Goal: Task Accomplishment & Management: Use online tool/utility

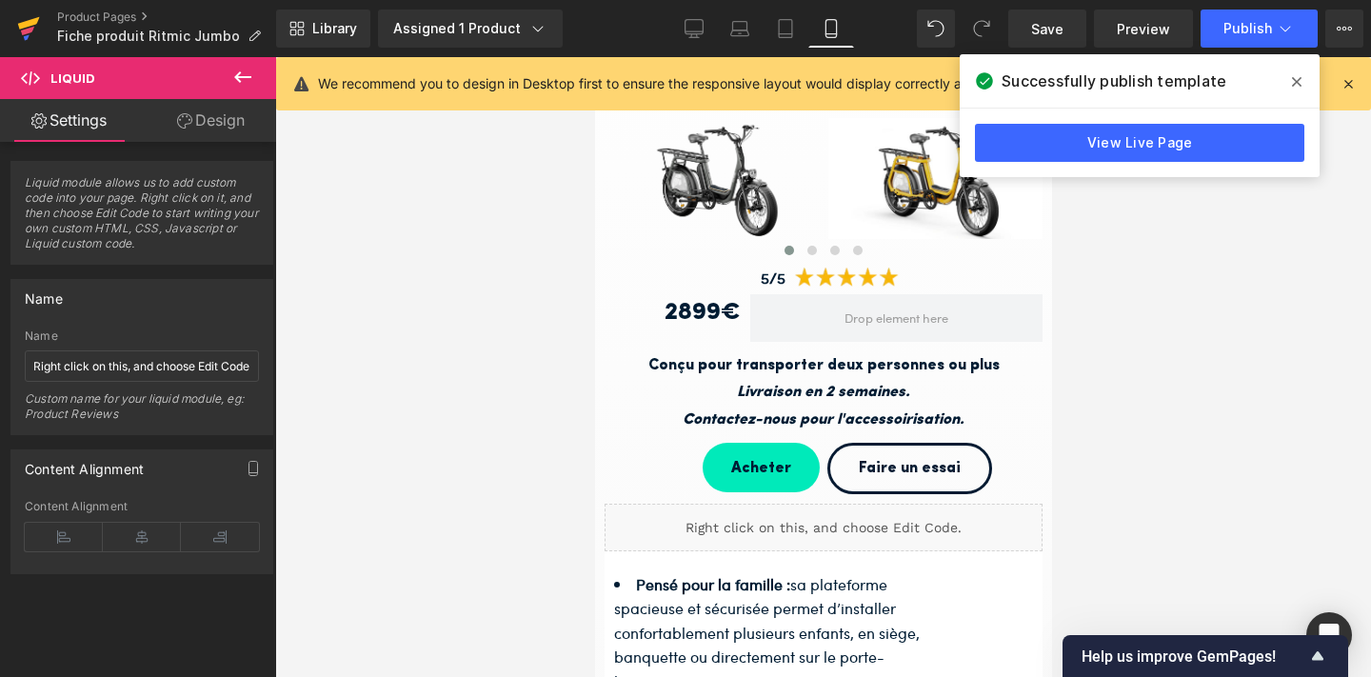
click at [24, 17] on icon at bounding box center [28, 29] width 23 height 48
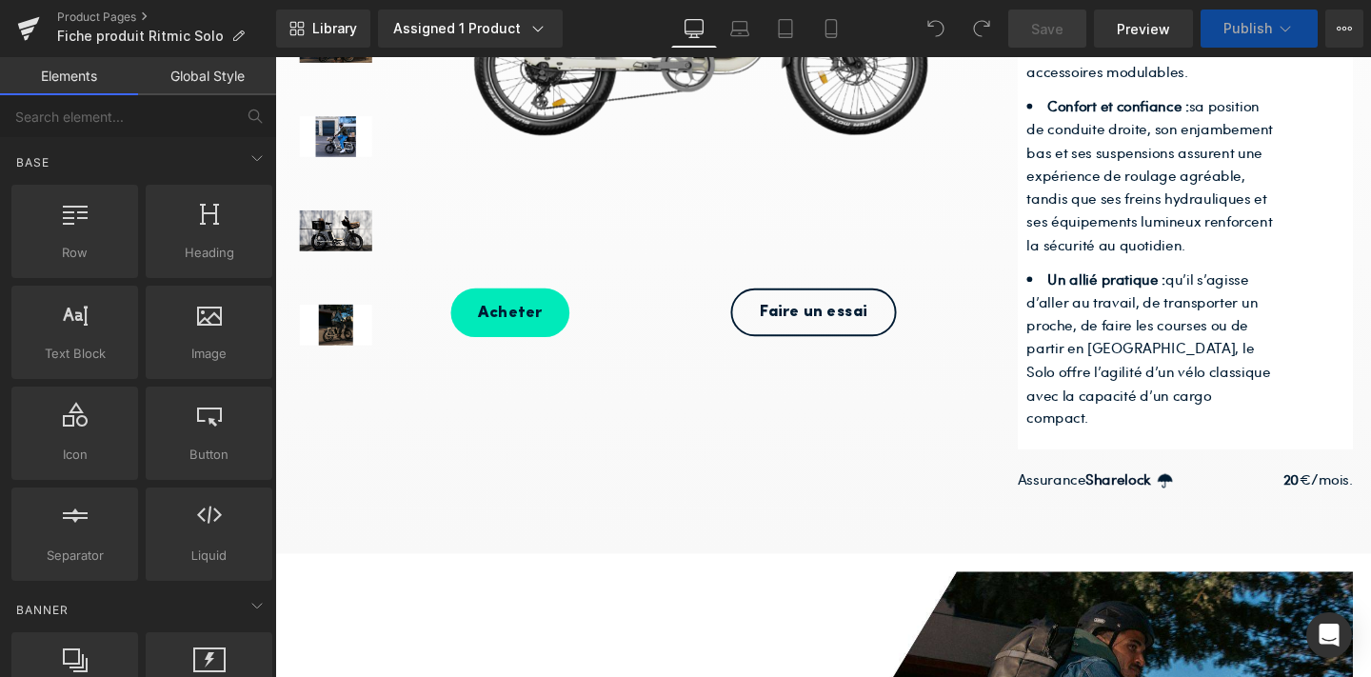
scroll to position [642, 0]
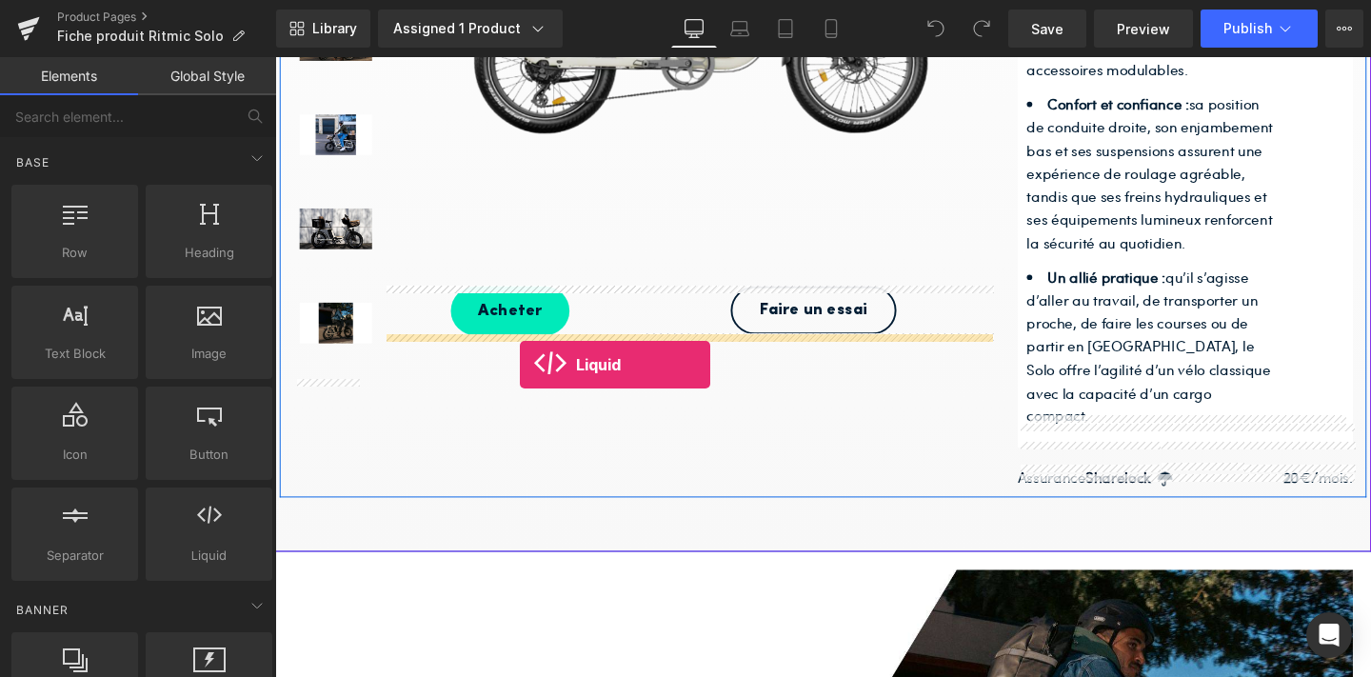
drag, startPoint x: 465, startPoint y: 587, endPoint x: 532, endPoint y: 381, distance: 217.0
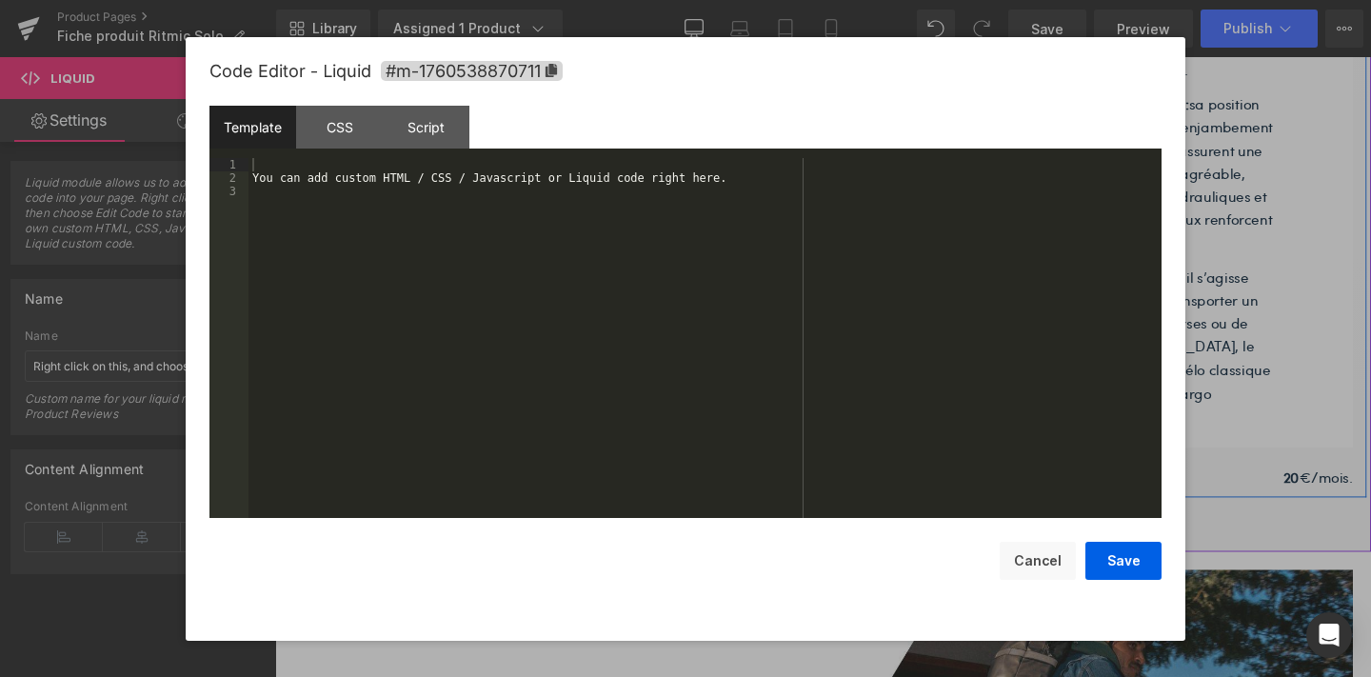
click at [736, 357] on link at bounding box center [730, 364] width 20 height 23
click at [550, 236] on div "You can add custom HTML / CSS / Javascript or Liquid code right here." at bounding box center [704, 351] width 913 height 386
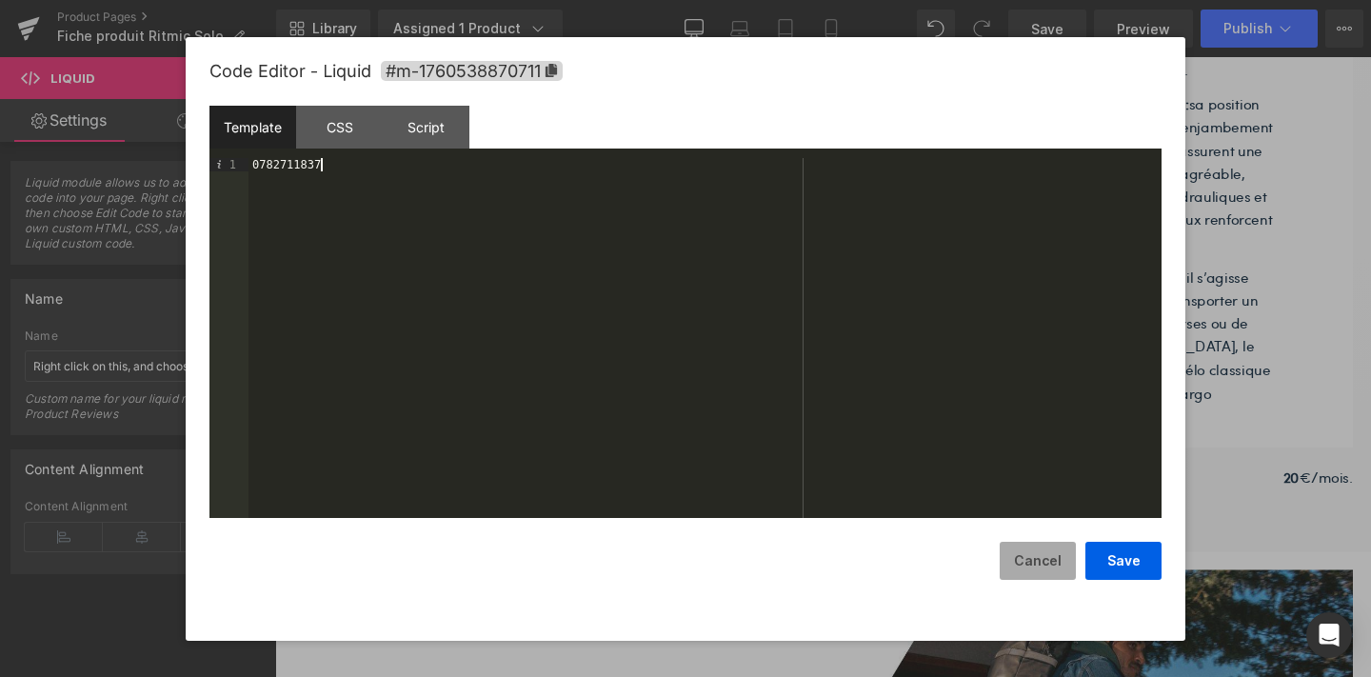
click at [1047, 556] on button "Cancel" at bounding box center [1037, 561] width 76 height 38
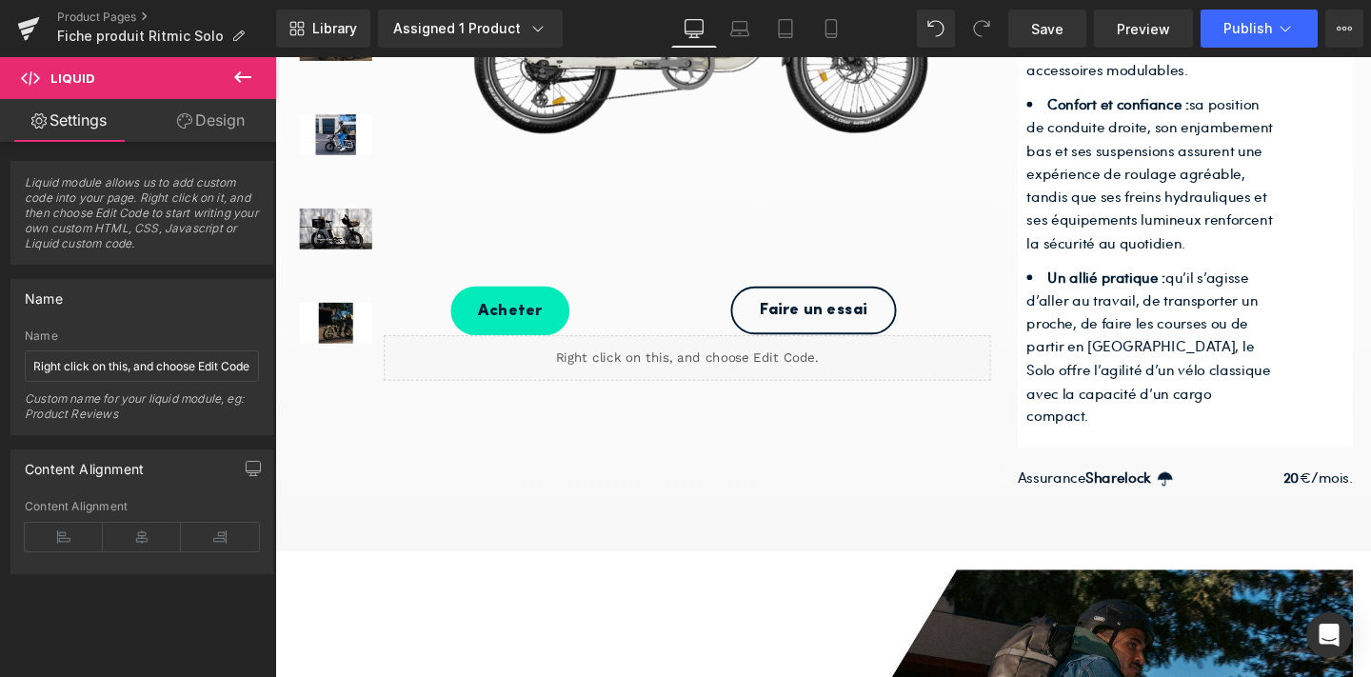
click at [235, 72] on icon at bounding box center [242, 77] width 23 height 23
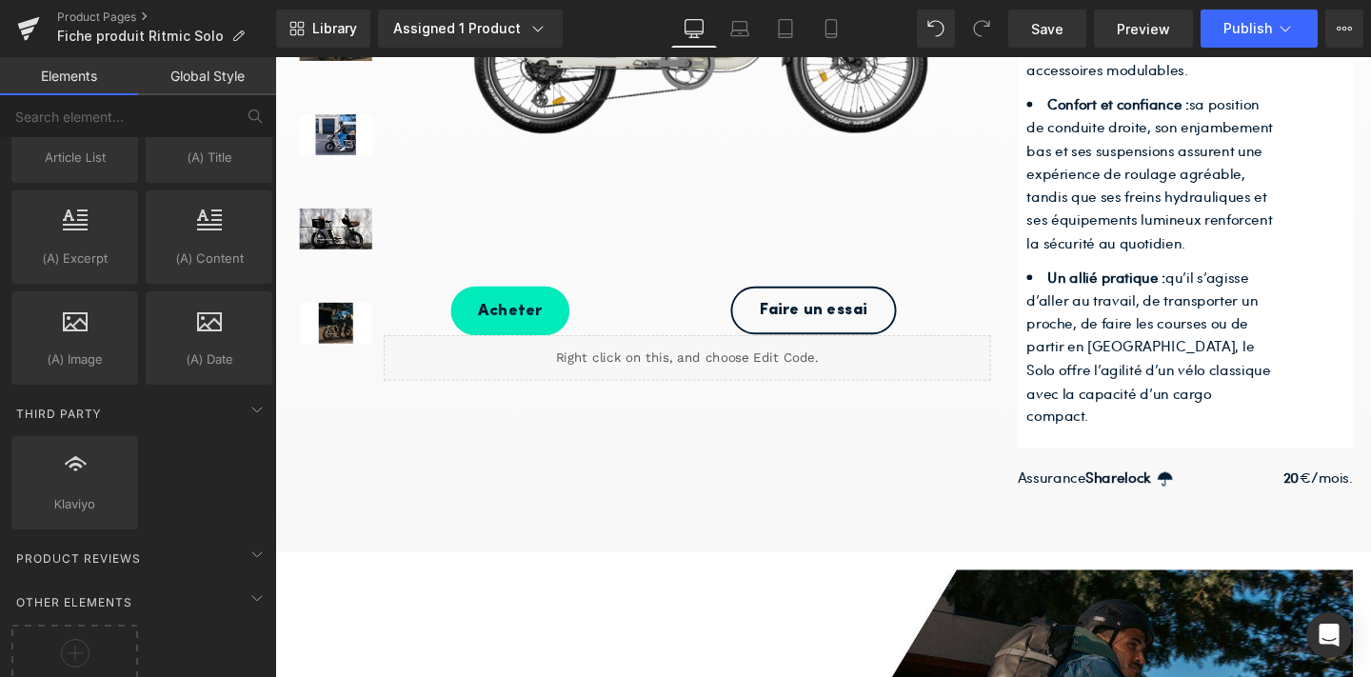
scroll to position [3660, 0]
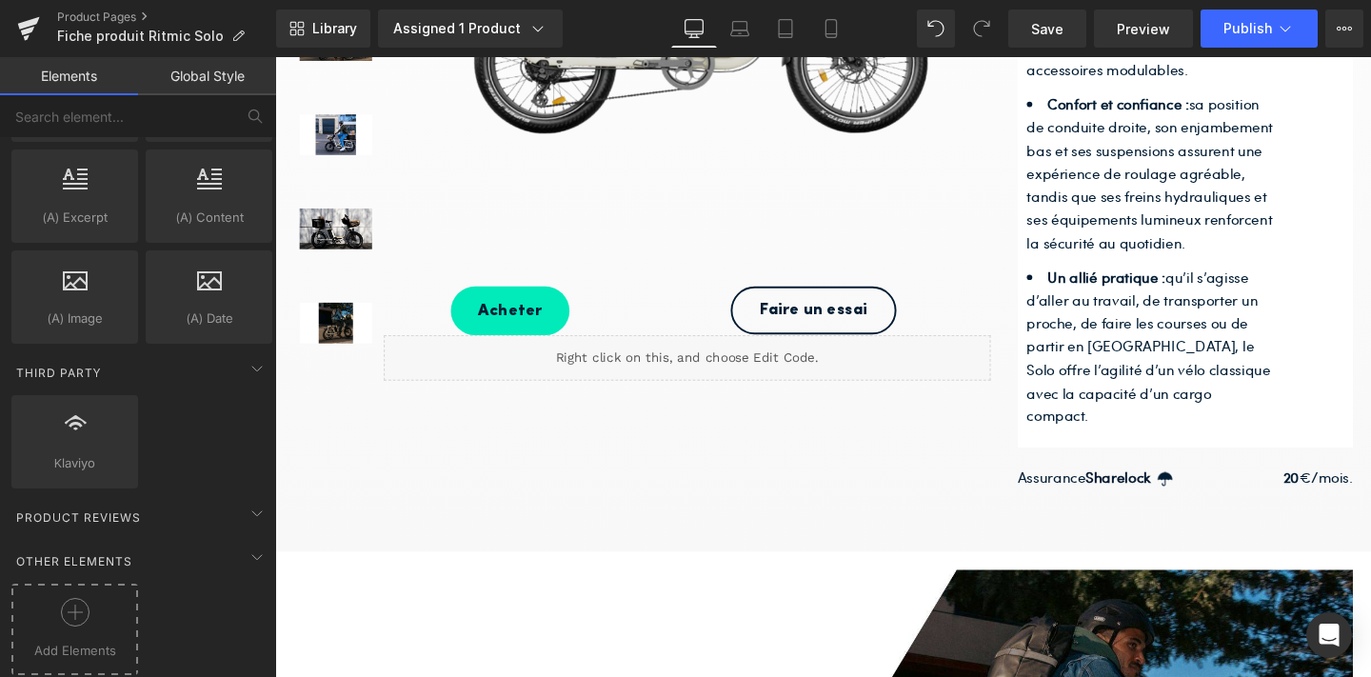
click at [64, 599] on icon at bounding box center [75, 612] width 29 height 29
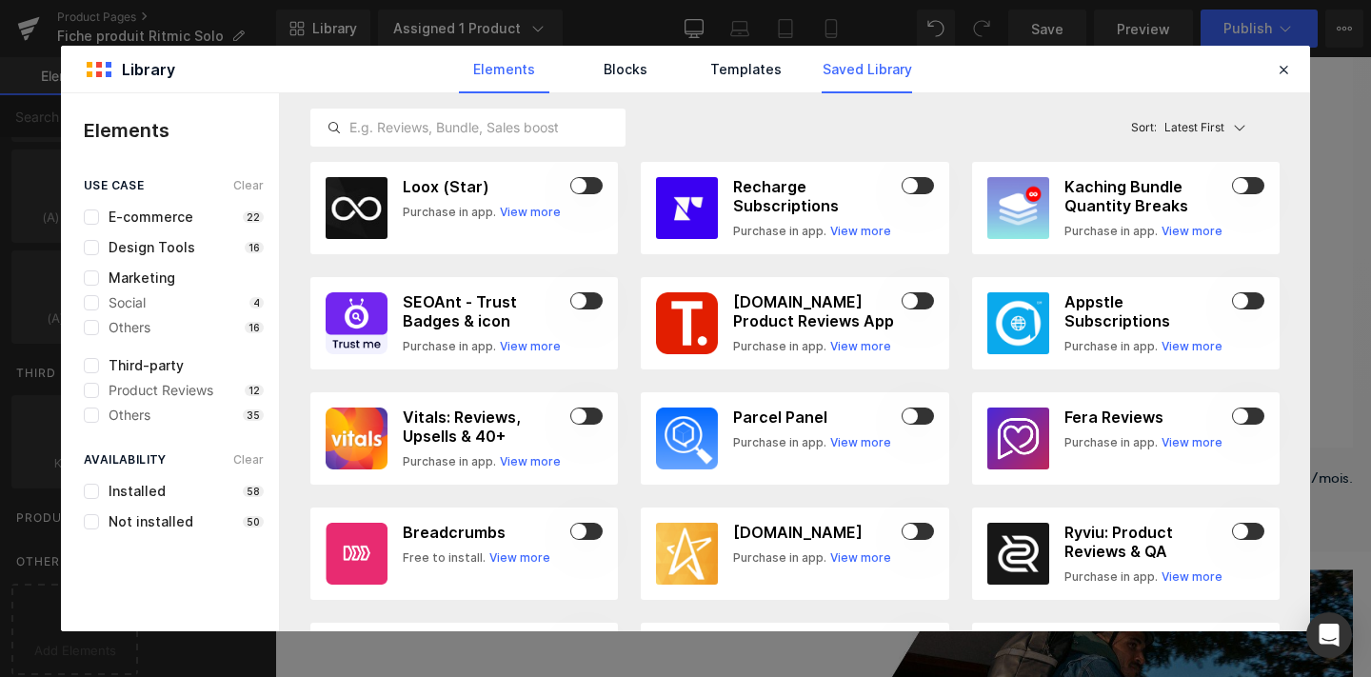
click at [854, 69] on link "Saved Library" at bounding box center [866, 70] width 90 height 48
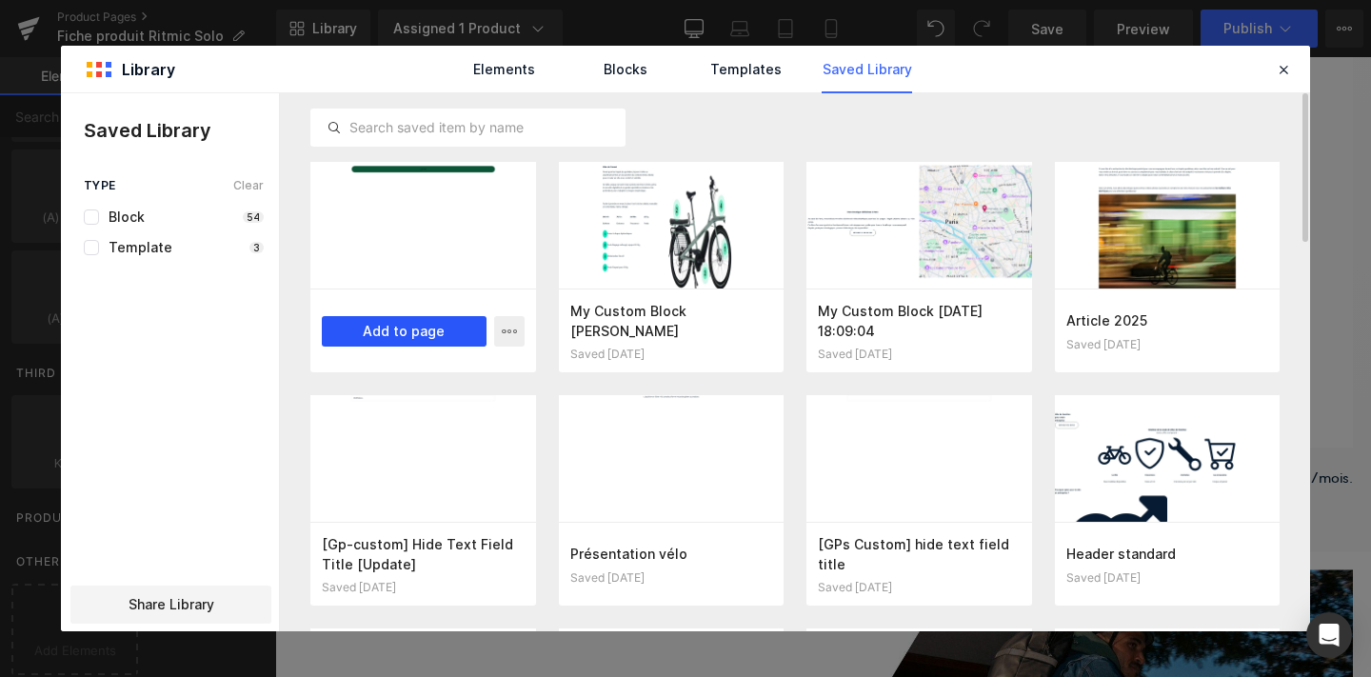
click at [421, 326] on button "Add to page" at bounding box center [404, 331] width 165 height 30
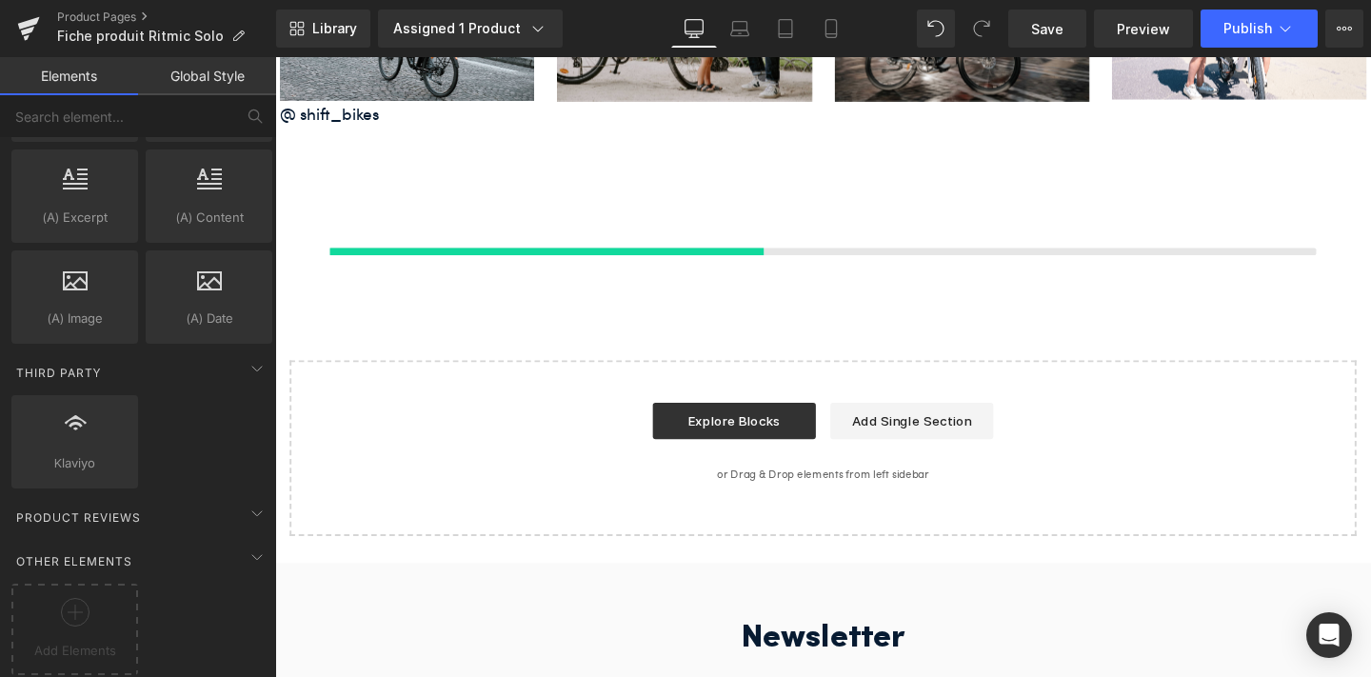
scroll to position [6746, 0]
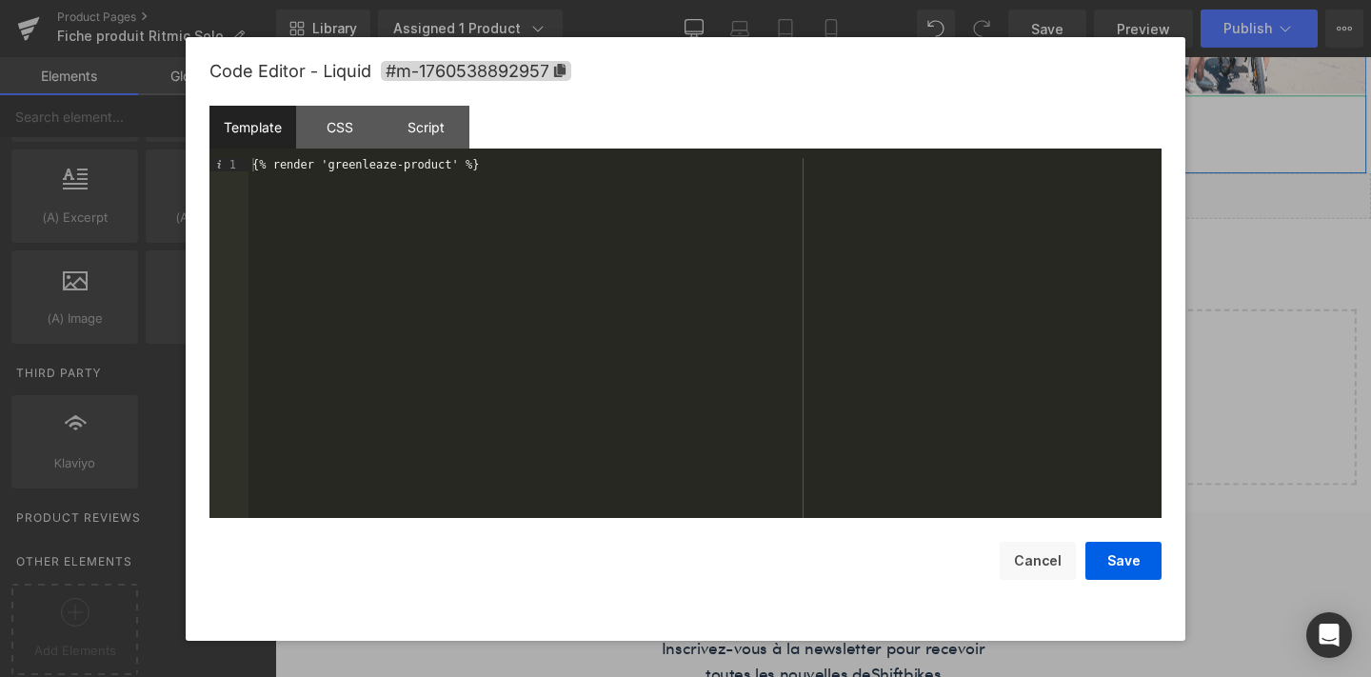
drag, startPoint x: 872, startPoint y: 165, endPoint x: 904, endPoint y: 143, distance: 39.1
drag, startPoint x: 477, startPoint y: 162, endPoint x: 245, endPoint y: 168, distance: 232.3
click at [245, 168] on pre "1 {% render 'greenleaze-product' %} XXXXXXXXXXXXXXXXXXXXXXXXXXXXXXXXXXXXXXXXXXX…" at bounding box center [685, 338] width 952 height 360
click at [1107, 570] on button "Save" at bounding box center [1123, 561] width 76 height 38
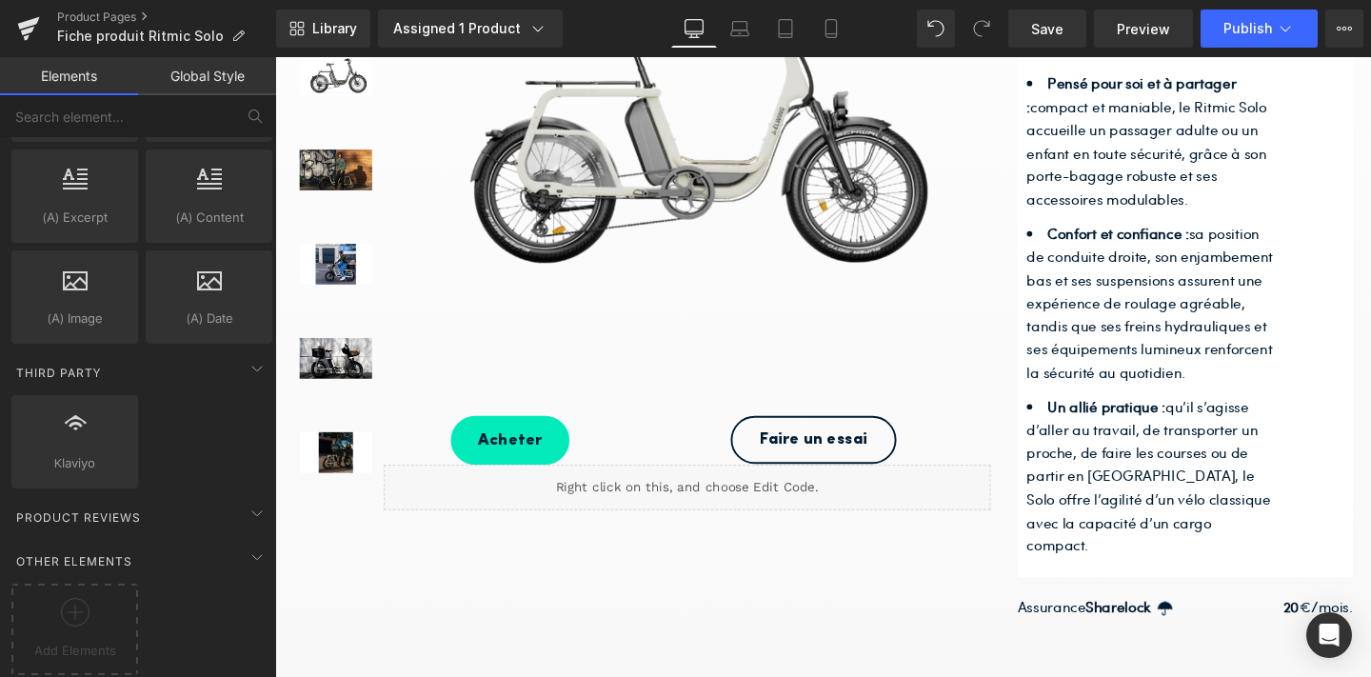
scroll to position [556, 0]
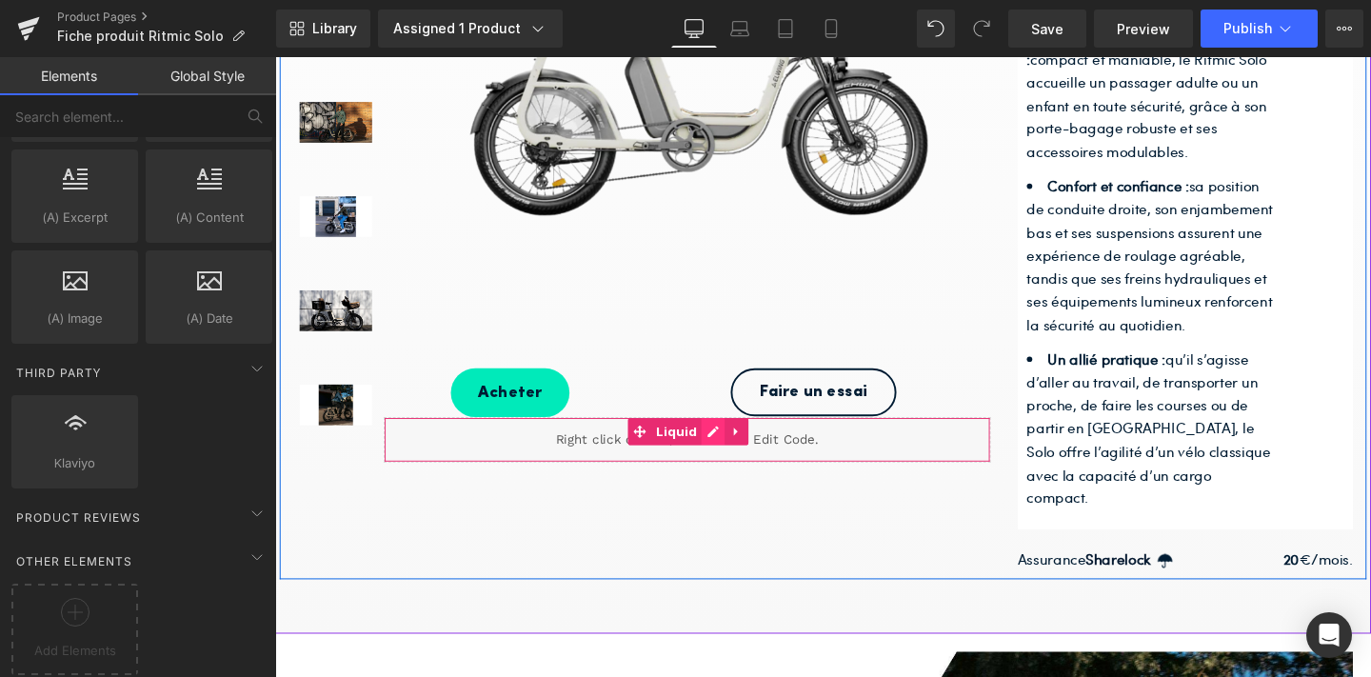
click at [733, 446] on icon at bounding box center [734, 451] width 13 height 14
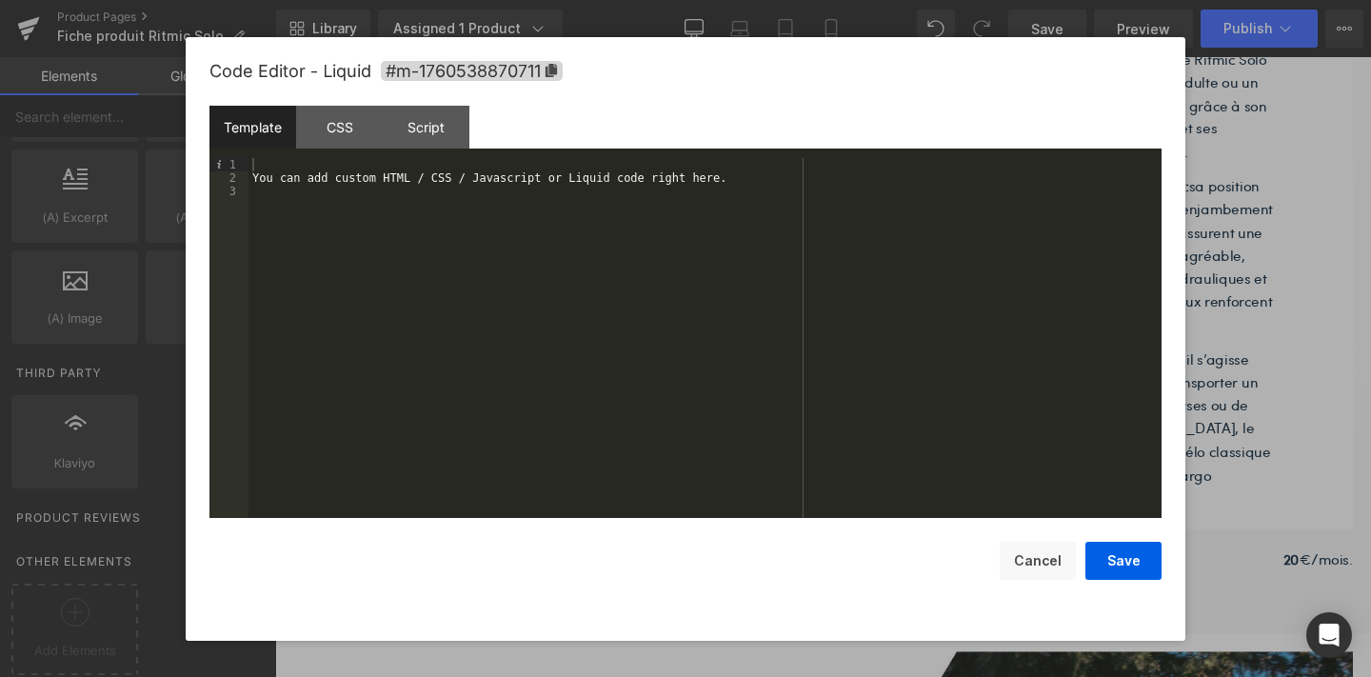
click at [560, 236] on div "You can add custom HTML / CSS / Javascript or Liquid code right here." at bounding box center [704, 351] width 913 height 386
click at [1126, 562] on button "Save" at bounding box center [1123, 561] width 76 height 38
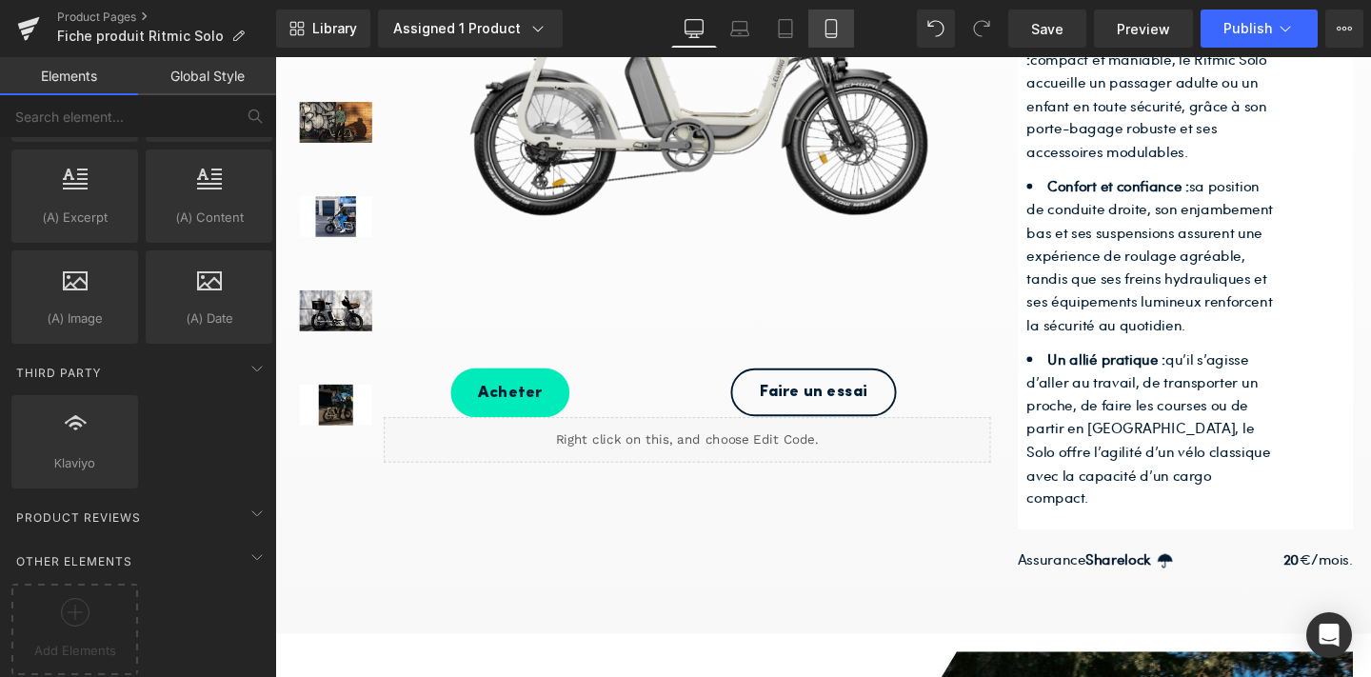
click at [838, 21] on icon at bounding box center [830, 28] width 19 height 19
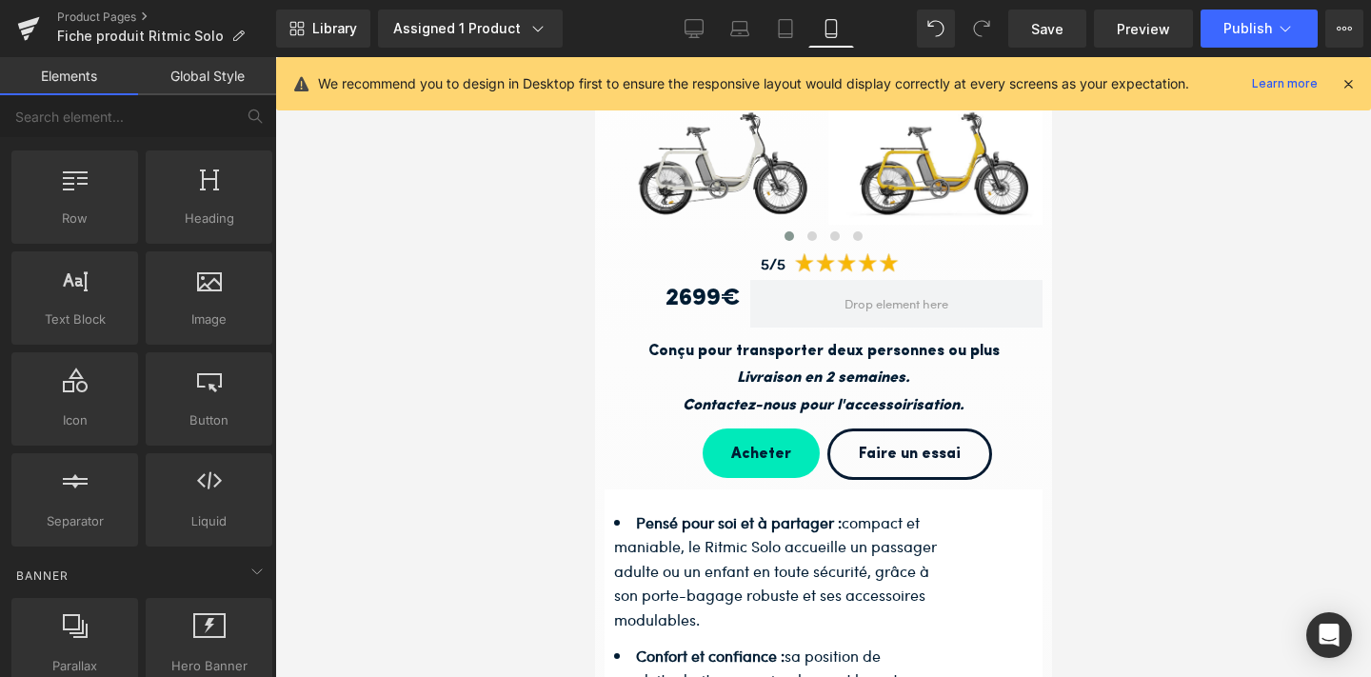
scroll to position [0, 0]
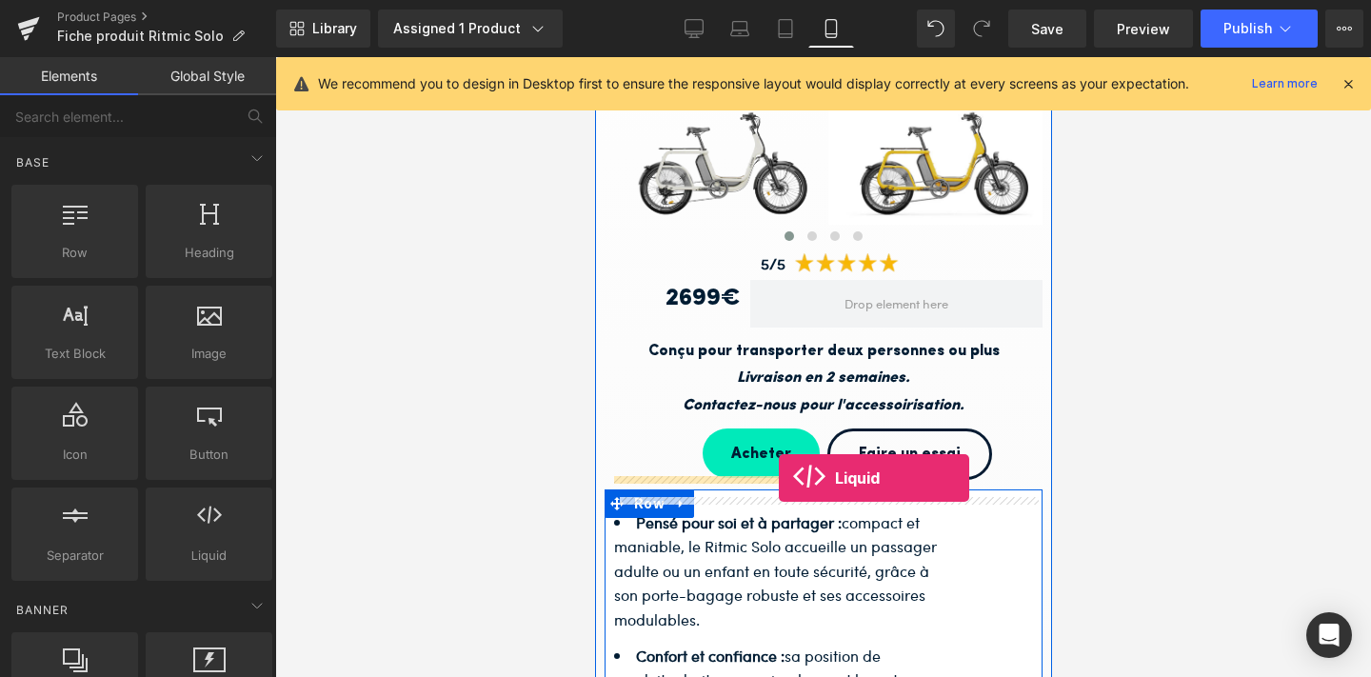
drag, startPoint x: 789, startPoint y: 592, endPoint x: 778, endPoint y: 478, distance: 114.8
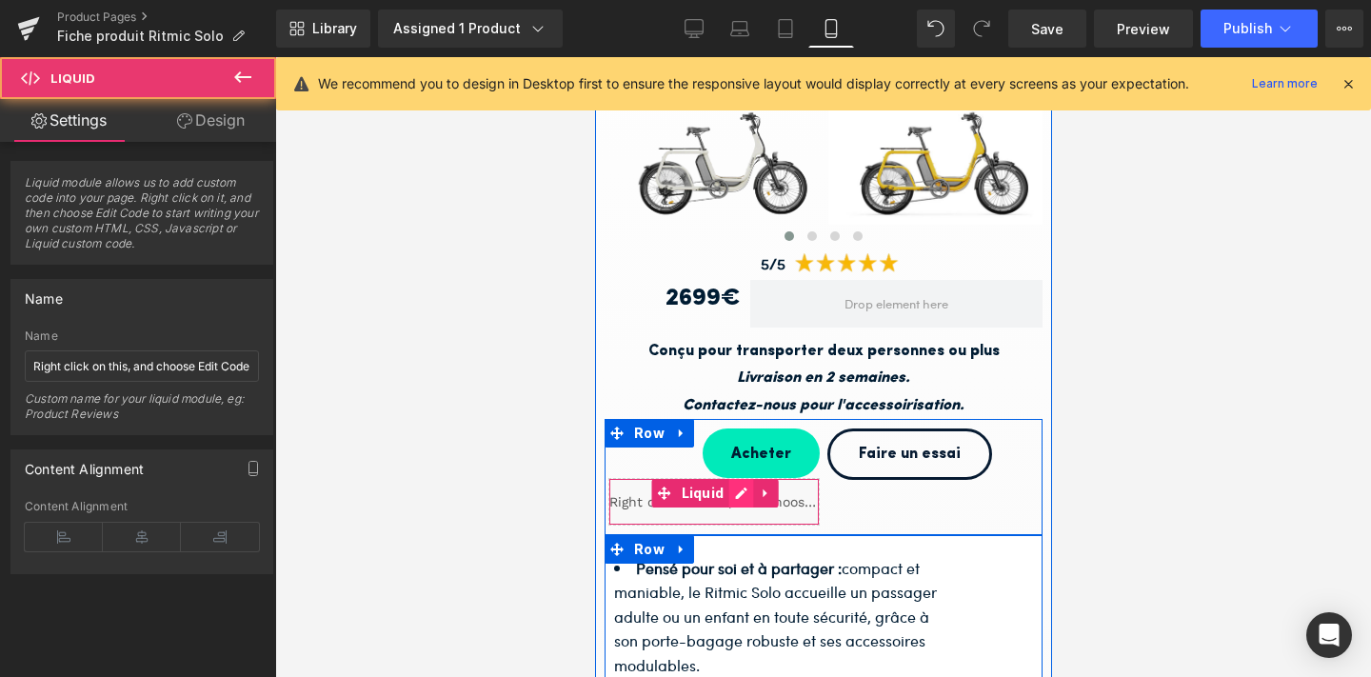
click at [740, 489] on link at bounding box center [739, 493] width 25 height 29
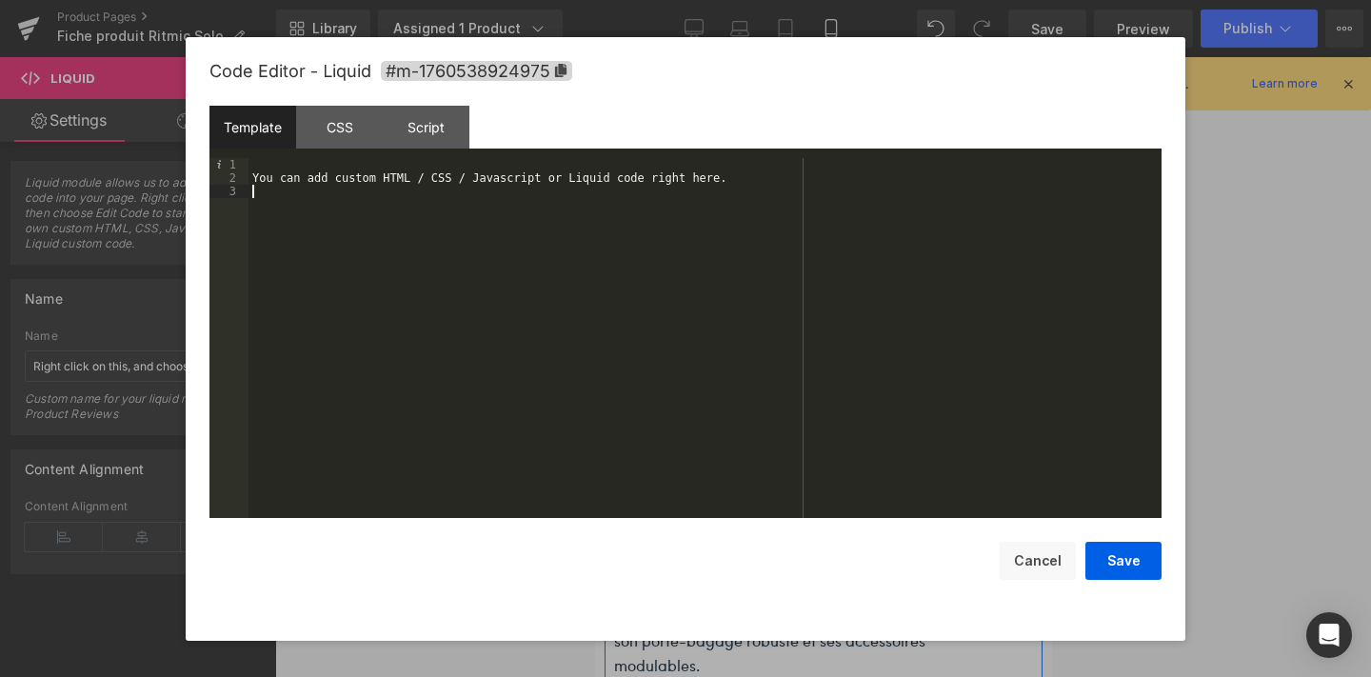
click at [544, 208] on div "You can add custom HTML / CSS / Javascript or Liquid code right here." at bounding box center [704, 351] width 913 height 386
click at [1094, 560] on button "Save" at bounding box center [1123, 561] width 76 height 38
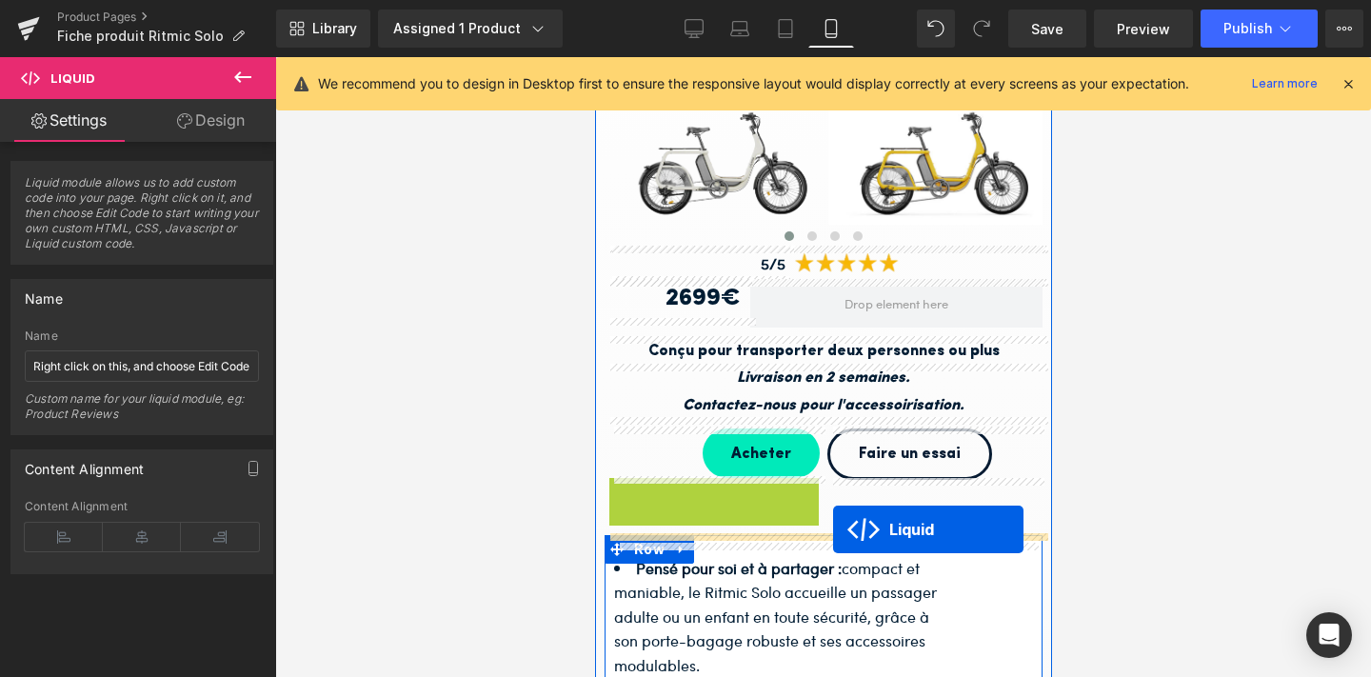
drag, startPoint x: 664, startPoint y: 485, endPoint x: 832, endPoint y: 529, distance: 173.1
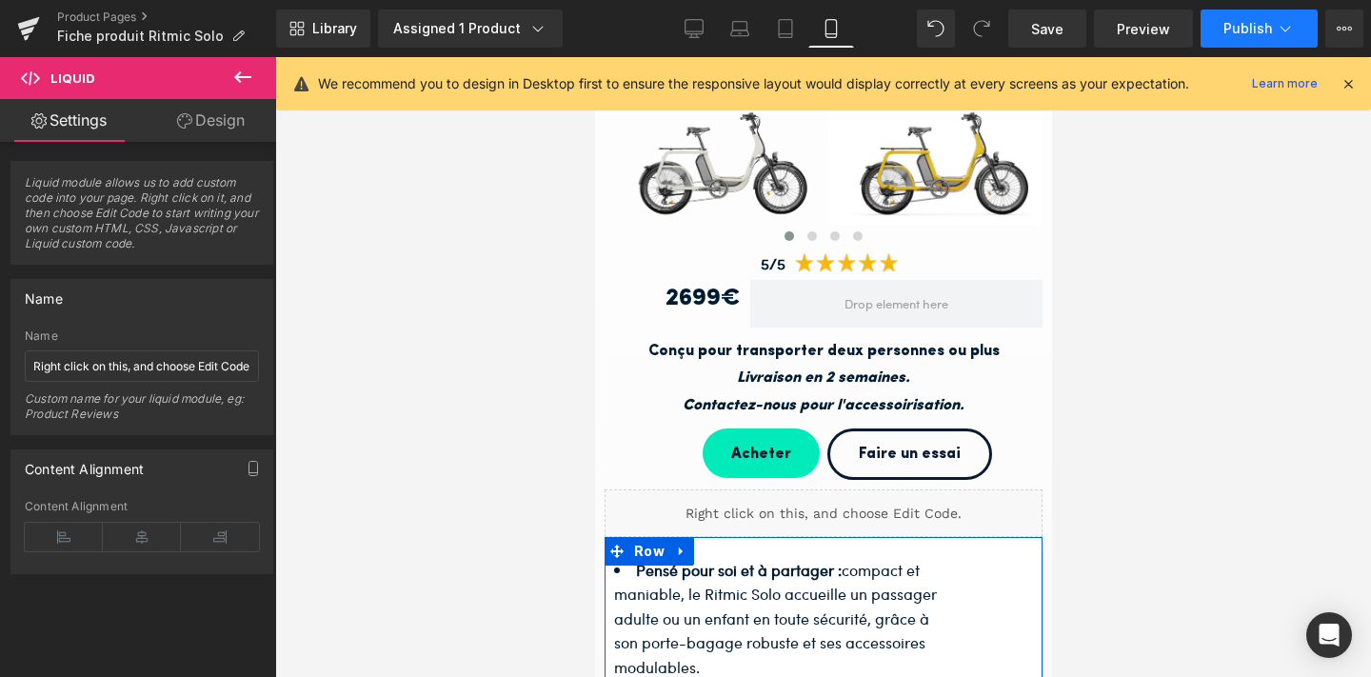
click at [1237, 38] on button "Publish" at bounding box center [1258, 29] width 117 height 38
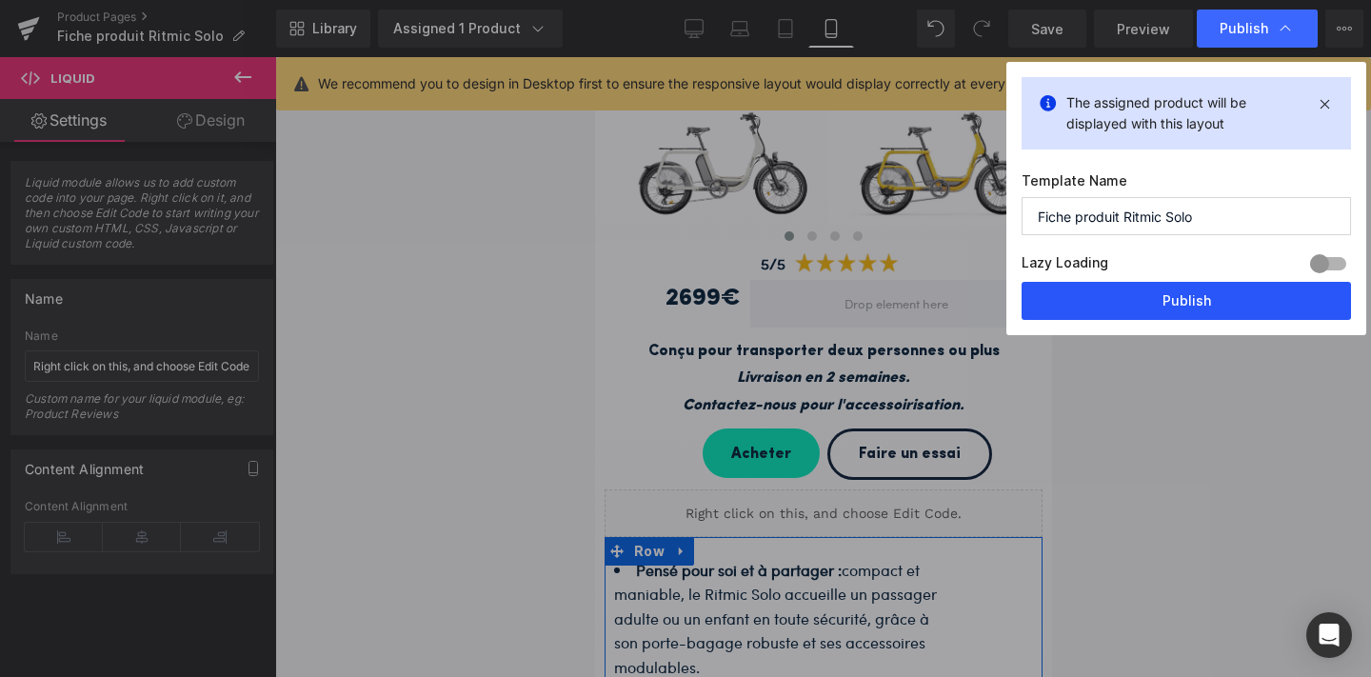
click at [1171, 300] on button "Publish" at bounding box center [1185, 301] width 329 height 38
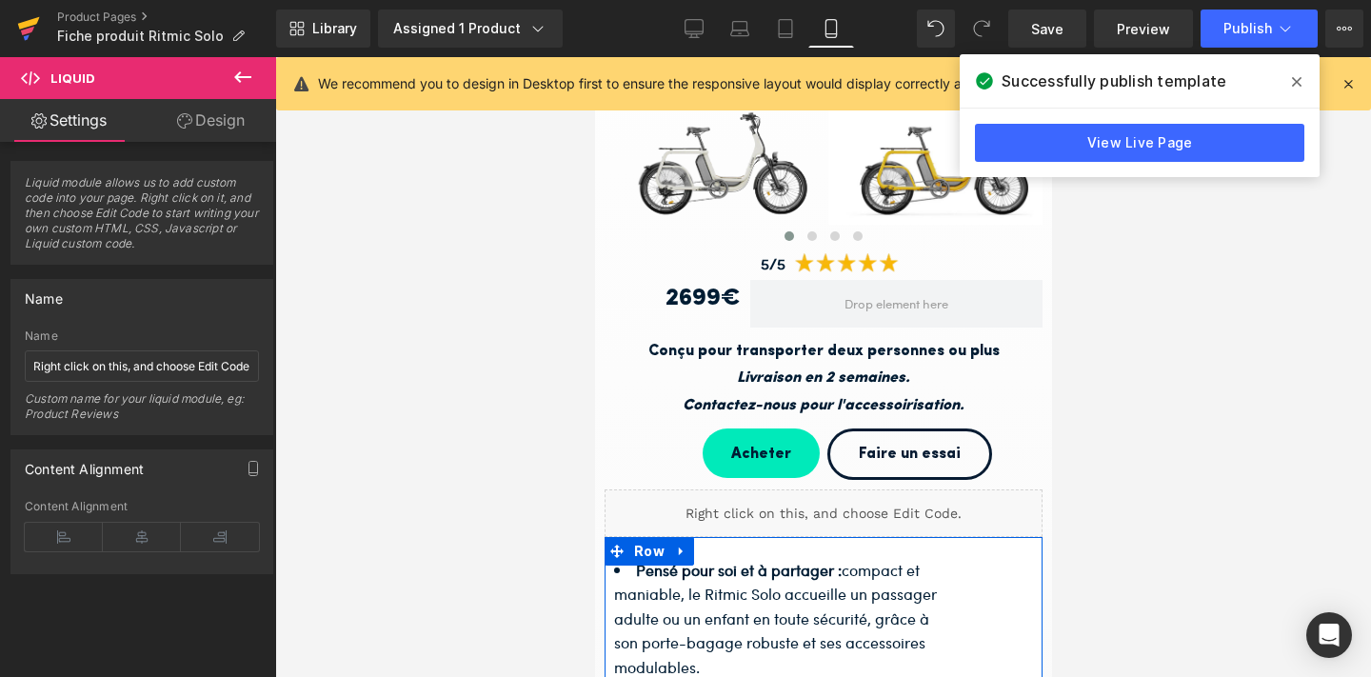
click at [31, 21] on icon at bounding box center [29, 23] width 22 height 12
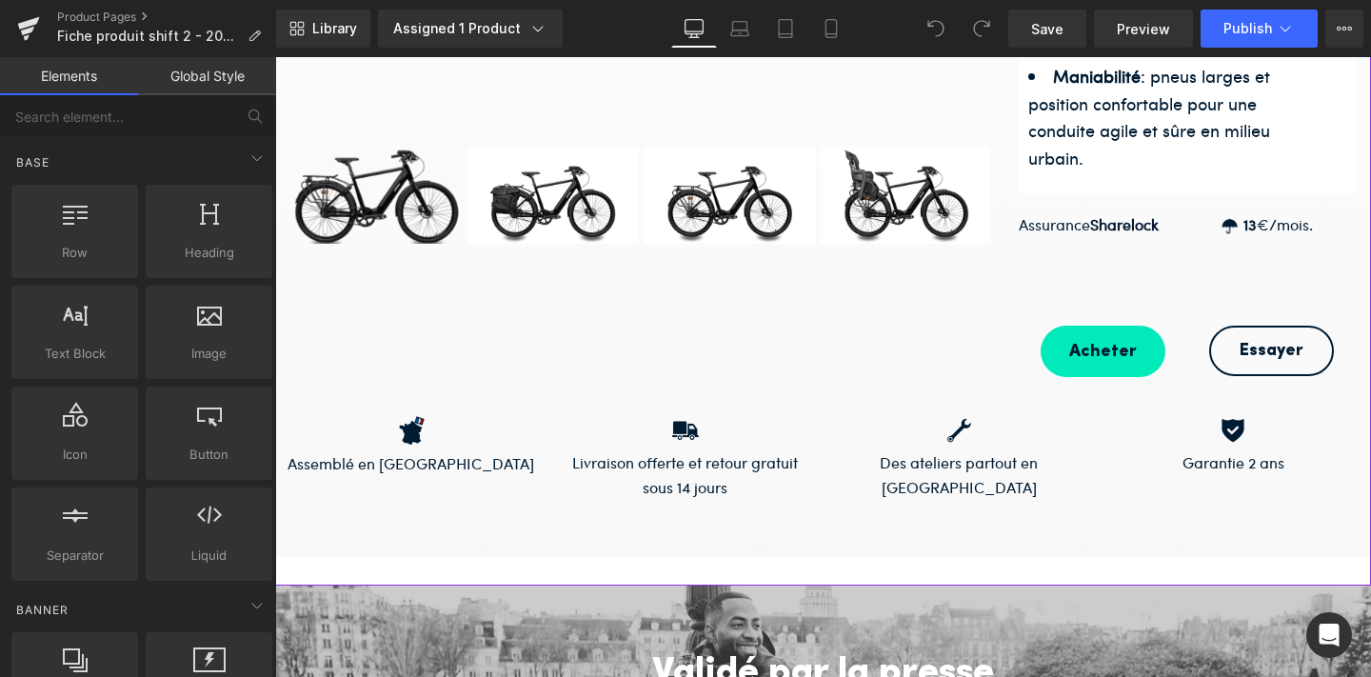
scroll to position [668, 0]
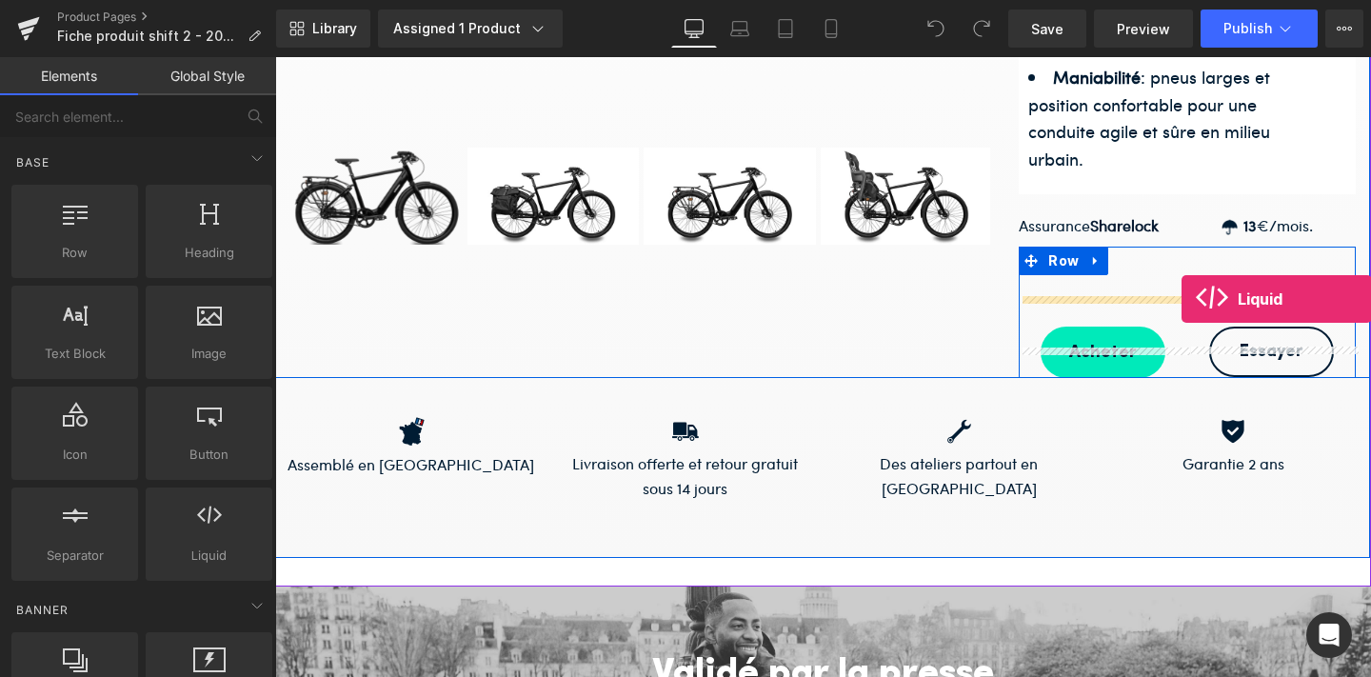
drag, startPoint x: 477, startPoint y: 597, endPoint x: 1181, endPoint y: 299, distance: 764.7
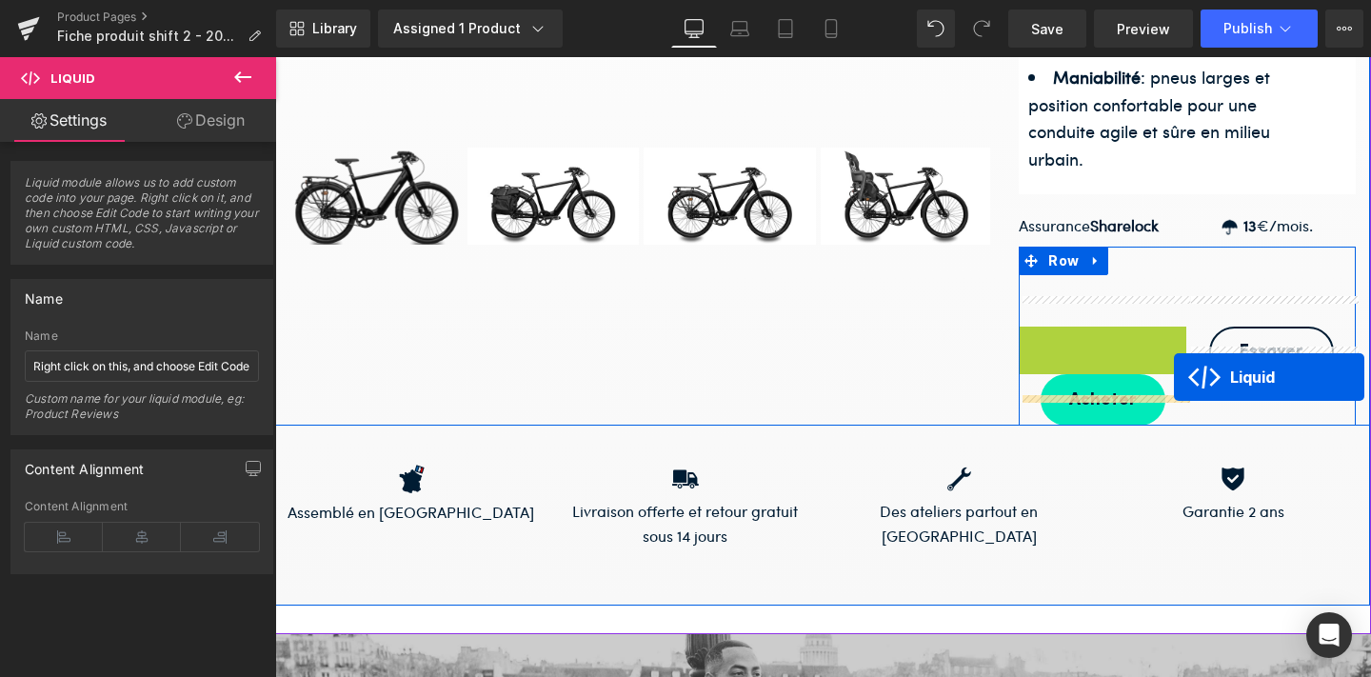
drag, startPoint x: 1052, startPoint y: 306, endPoint x: 1174, endPoint y: 377, distance: 140.7
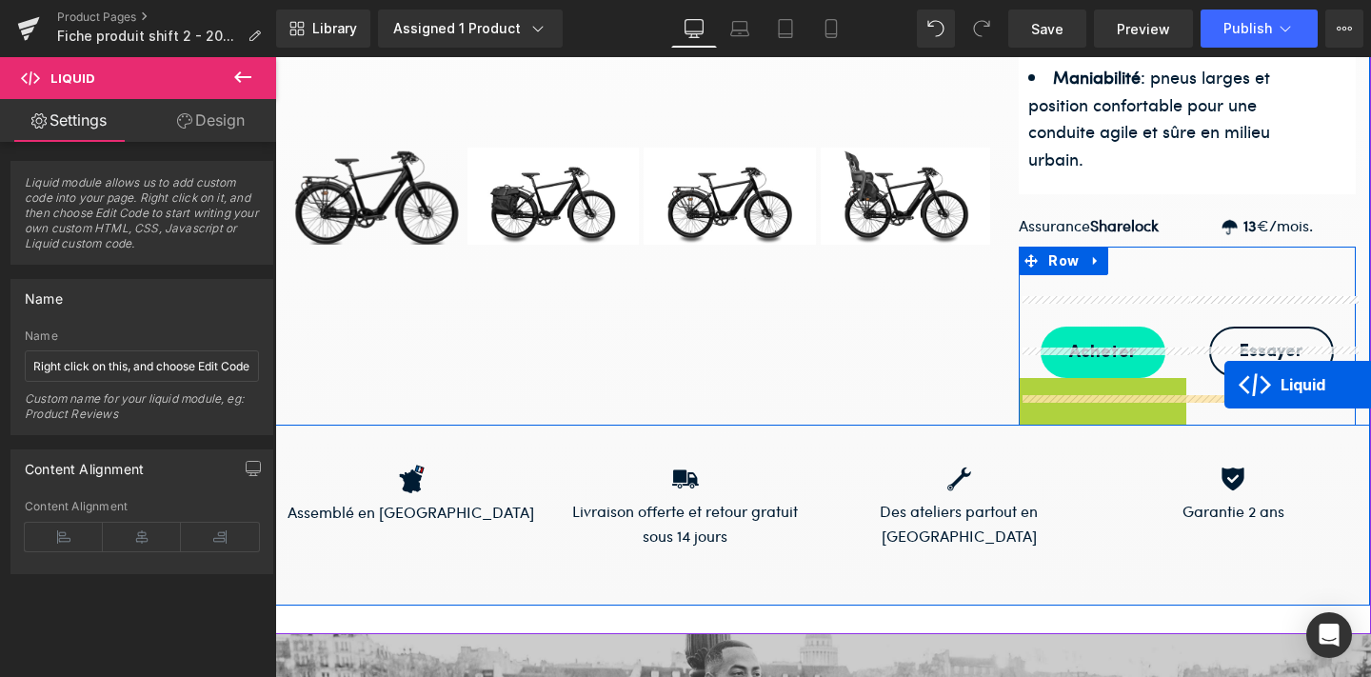
drag, startPoint x: 1054, startPoint y: 356, endPoint x: 1224, endPoint y: 385, distance: 172.7
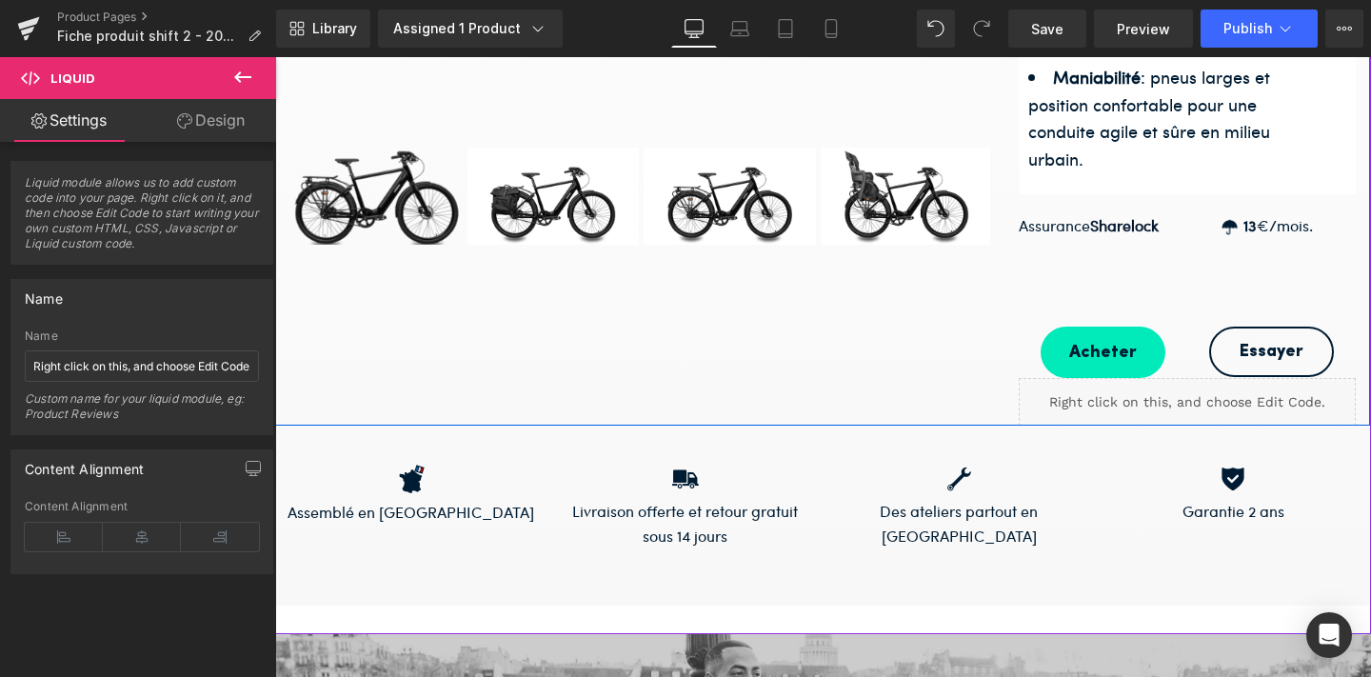
click at [1210, 382] on link at bounding box center [1209, 393] width 20 height 23
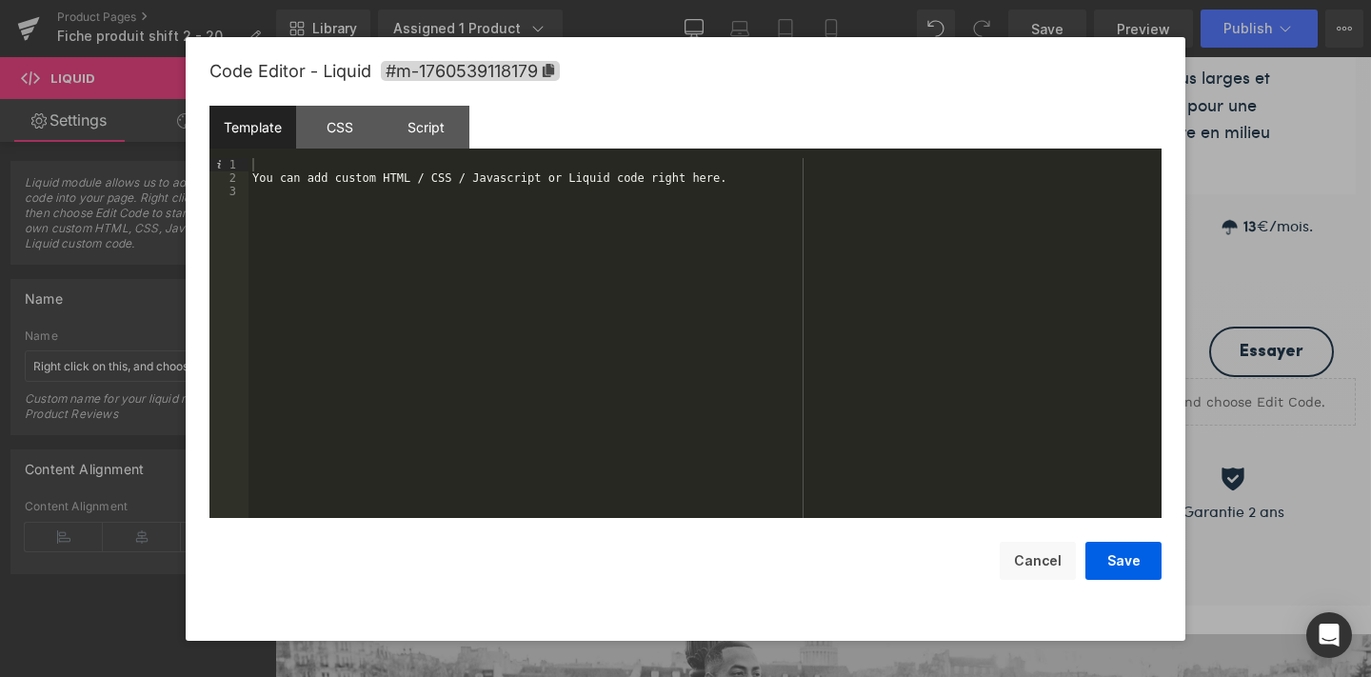
click at [617, 240] on div "You can add custom HTML / CSS / Javascript or Liquid code right here." at bounding box center [704, 351] width 913 height 386
click at [1116, 563] on button "Save" at bounding box center [1123, 561] width 76 height 38
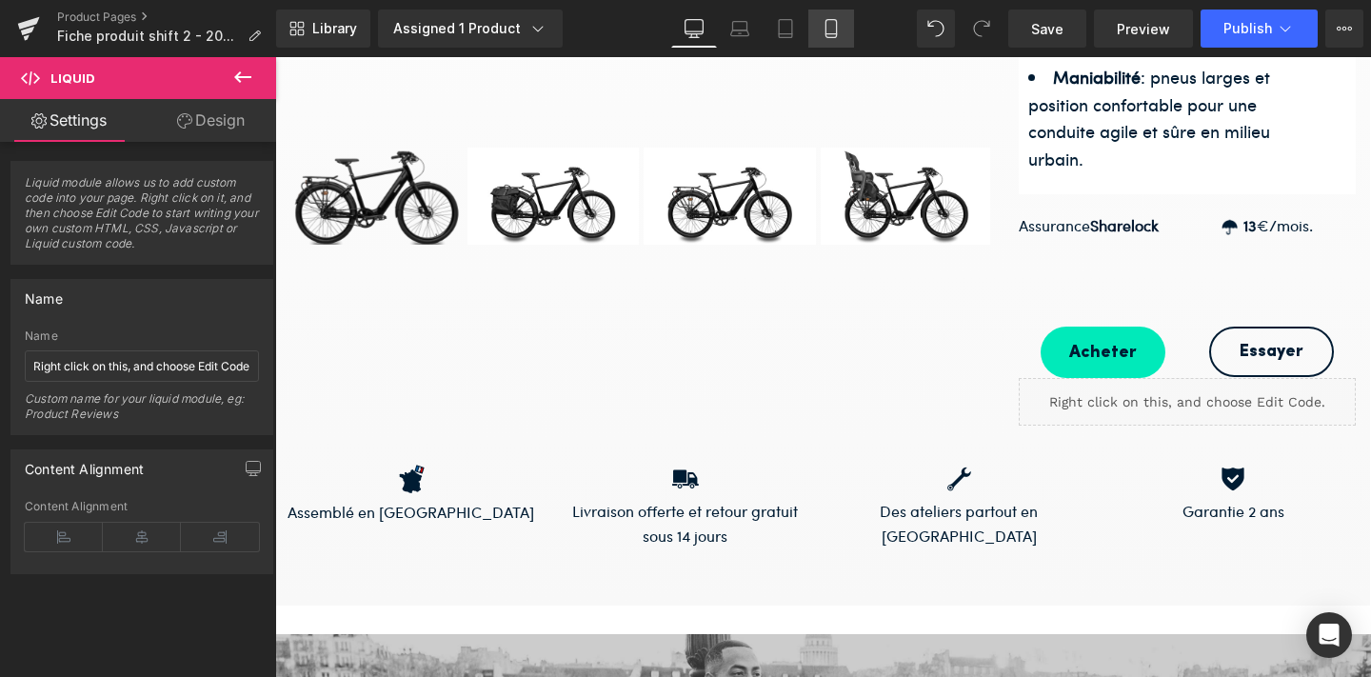
click at [829, 34] on icon at bounding box center [830, 34] width 10 height 0
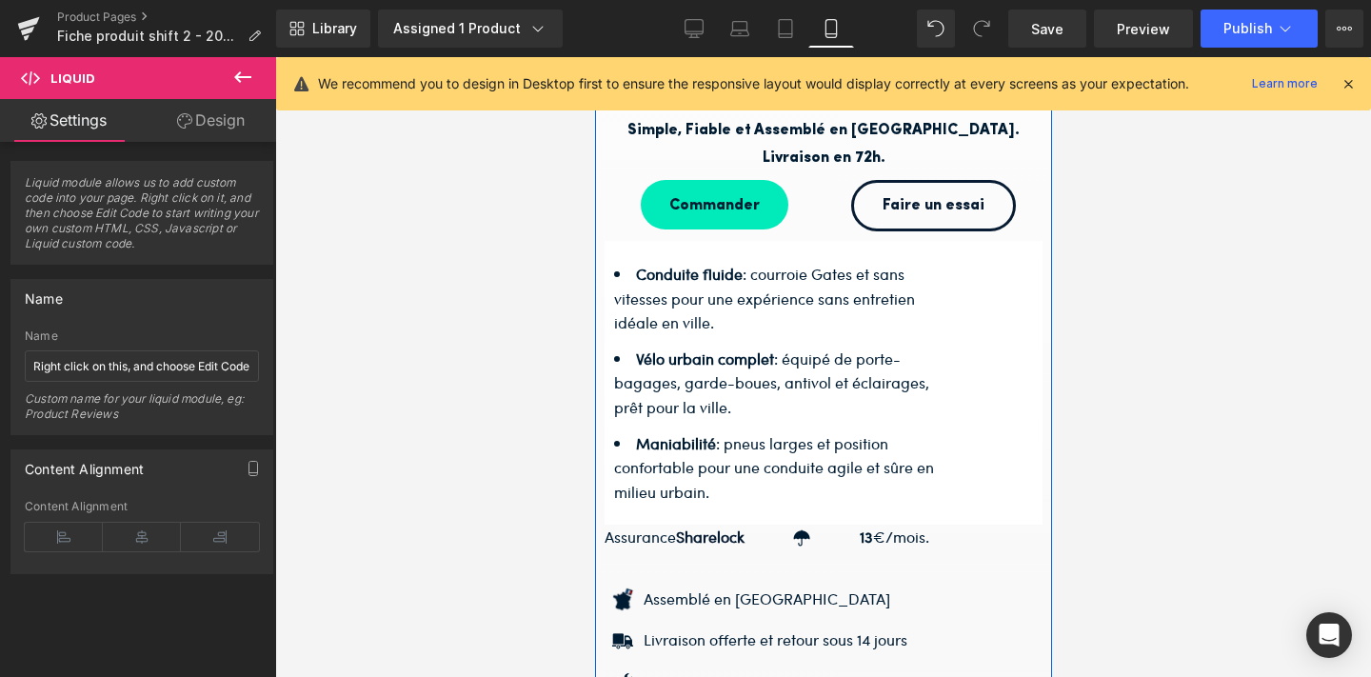
scroll to position [622, 0]
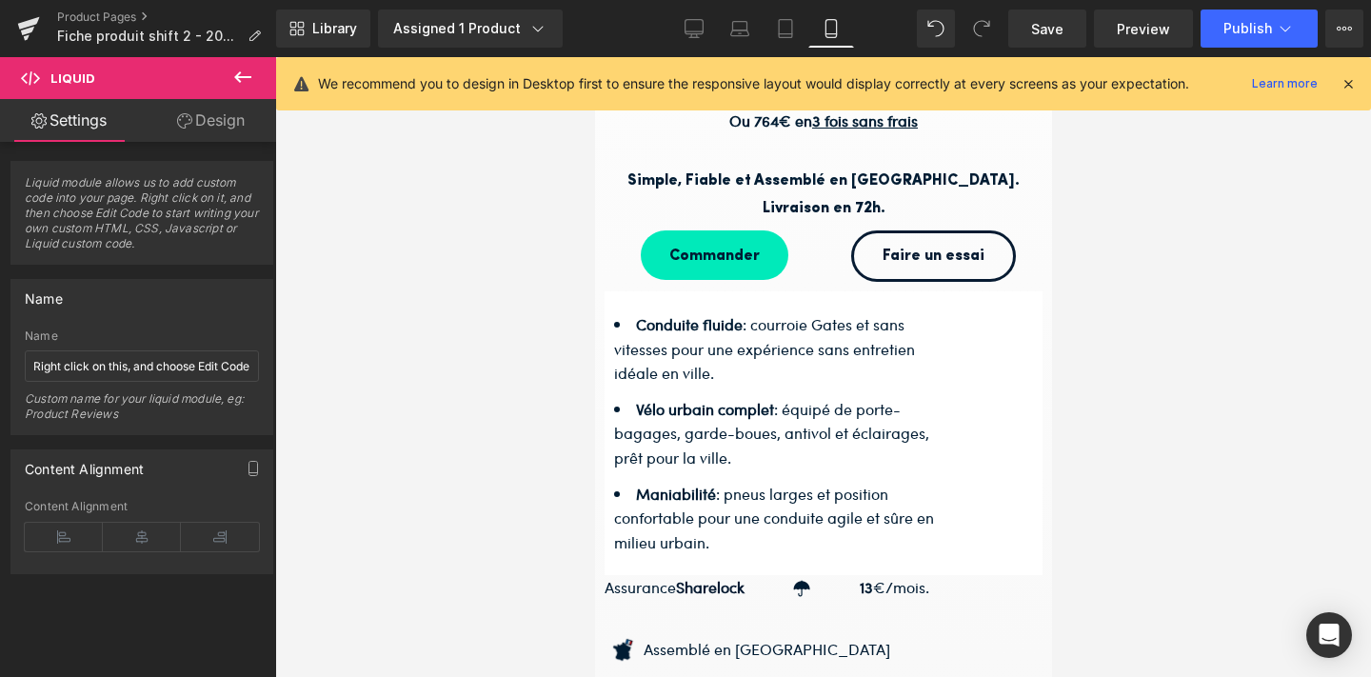
click at [236, 65] on button at bounding box center [242, 78] width 67 height 42
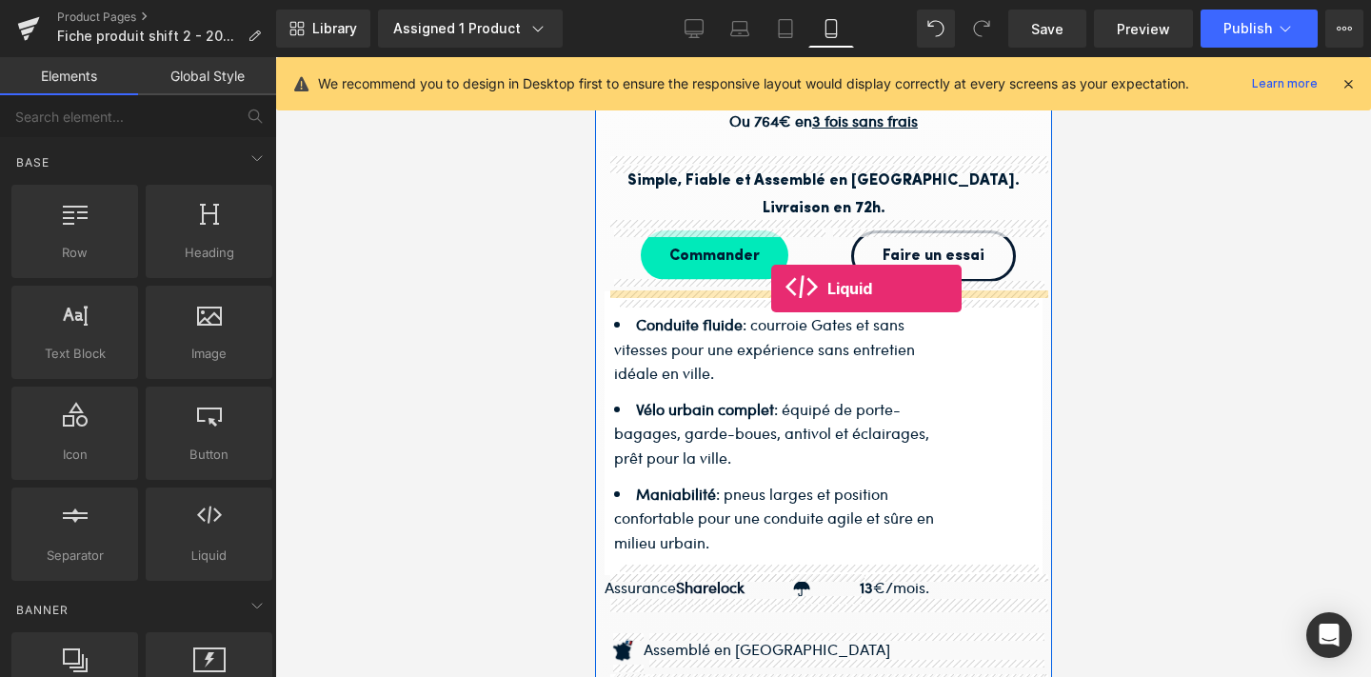
drag, startPoint x: 808, startPoint y: 571, endPoint x: 770, endPoint y: 288, distance: 285.2
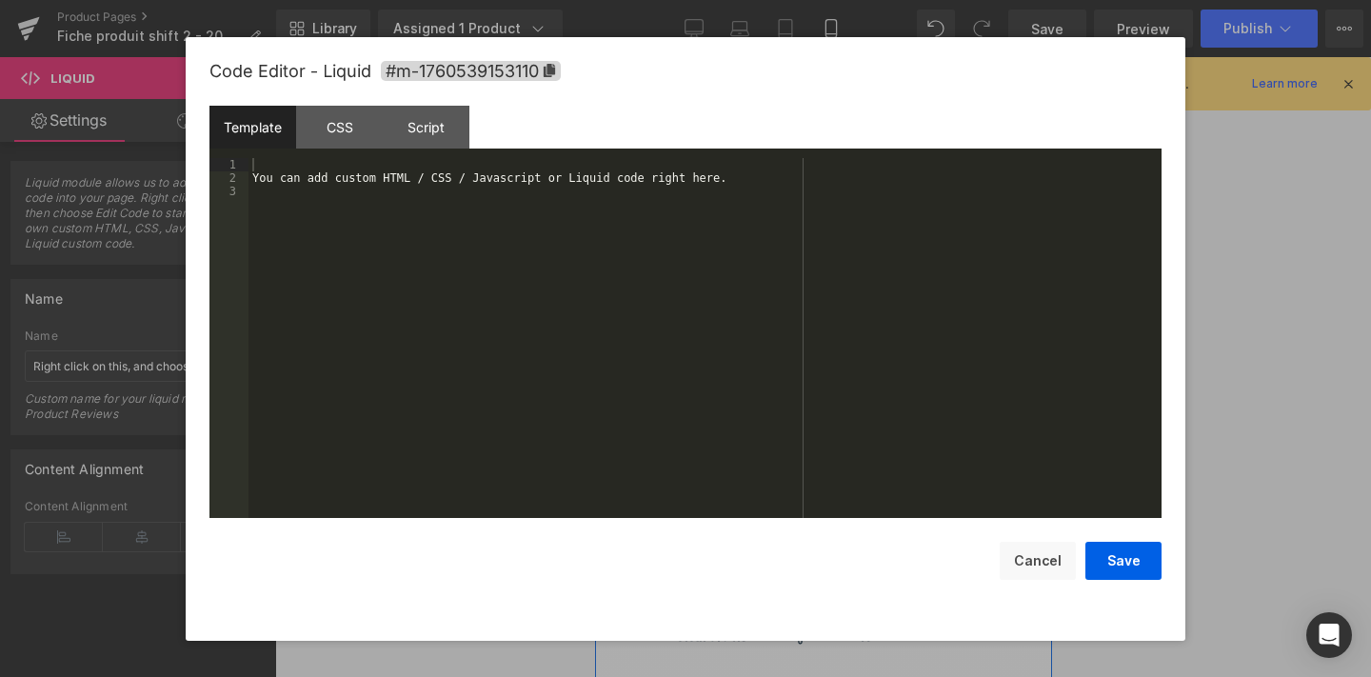
click at [843, 299] on link at bounding box center [849, 306] width 25 height 29
click at [358, 204] on div "You can add custom HTML / CSS / Javascript or Liquid code right here." at bounding box center [704, 351] width 913 height 386
click at [1123, 565] on button "Save" at bounding box center [1123, 561] width 76 height 38
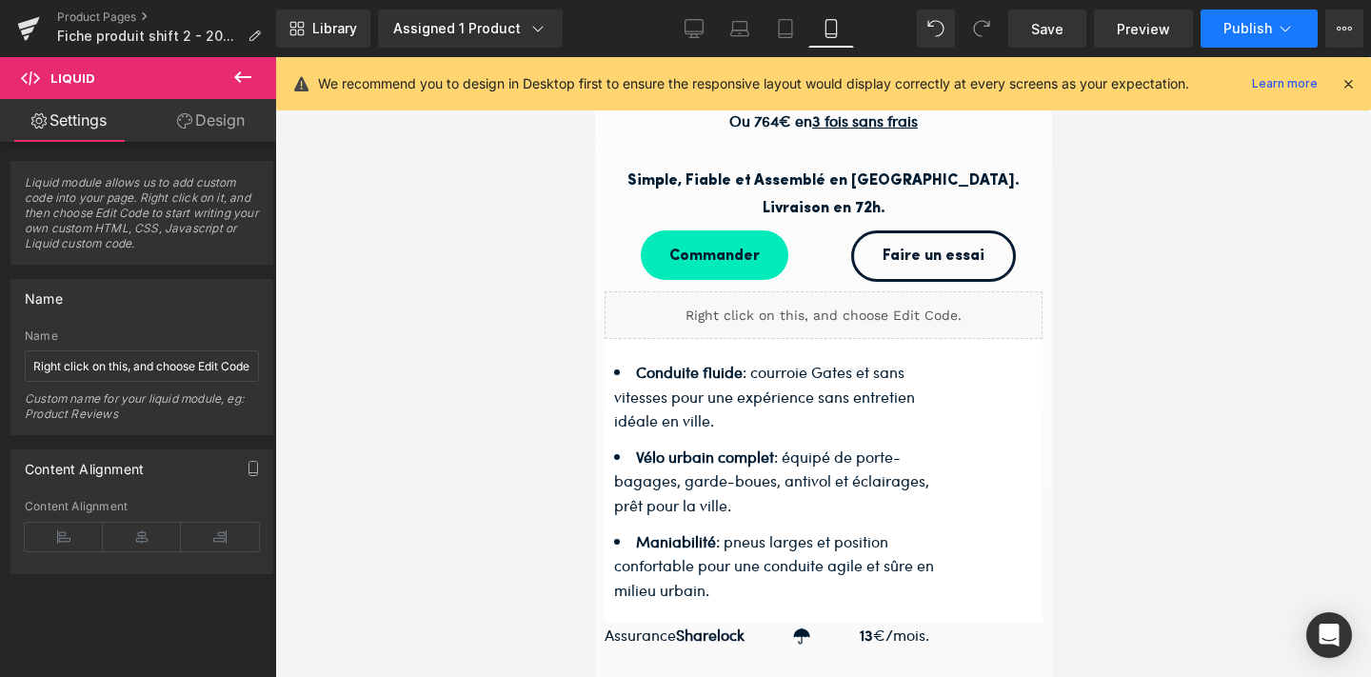
click at [1245, 23] on span "Publish" at bounding box center [1247, 28] width 49 height 15
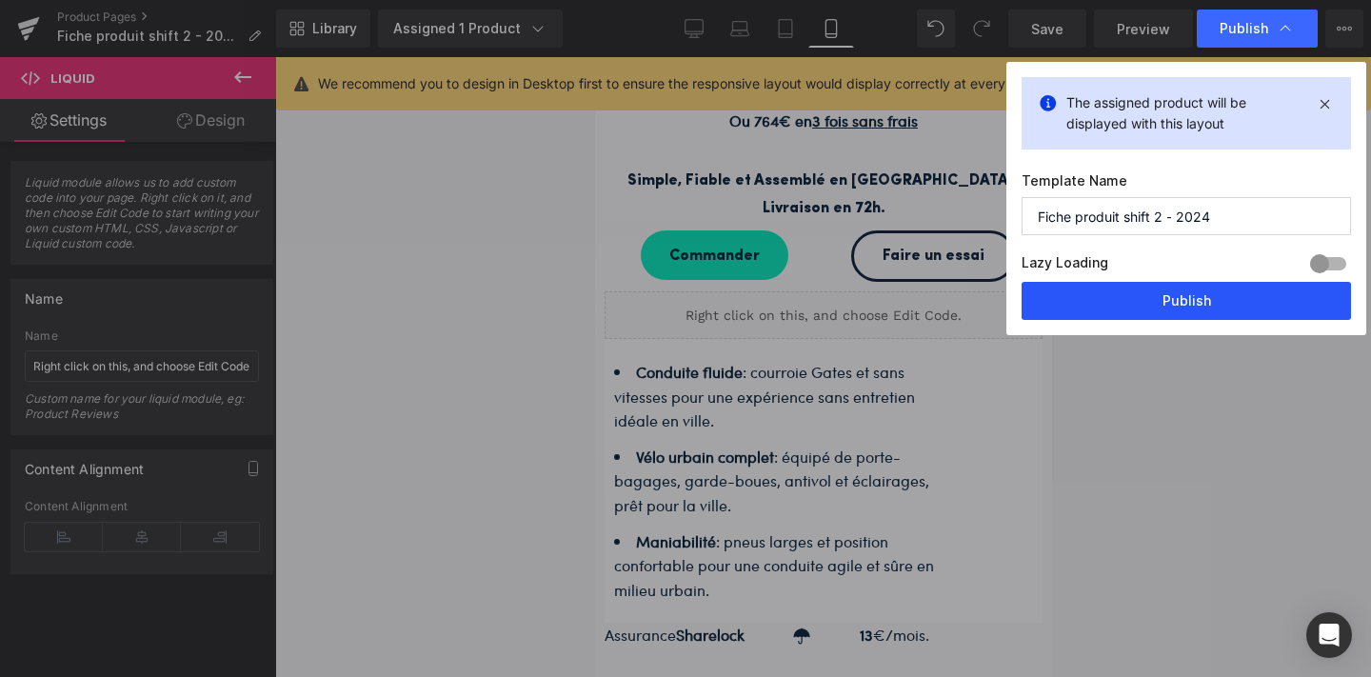
click at [1143, 313] on button "Publish" at bounding box center [1185, 301] width 329 height 38
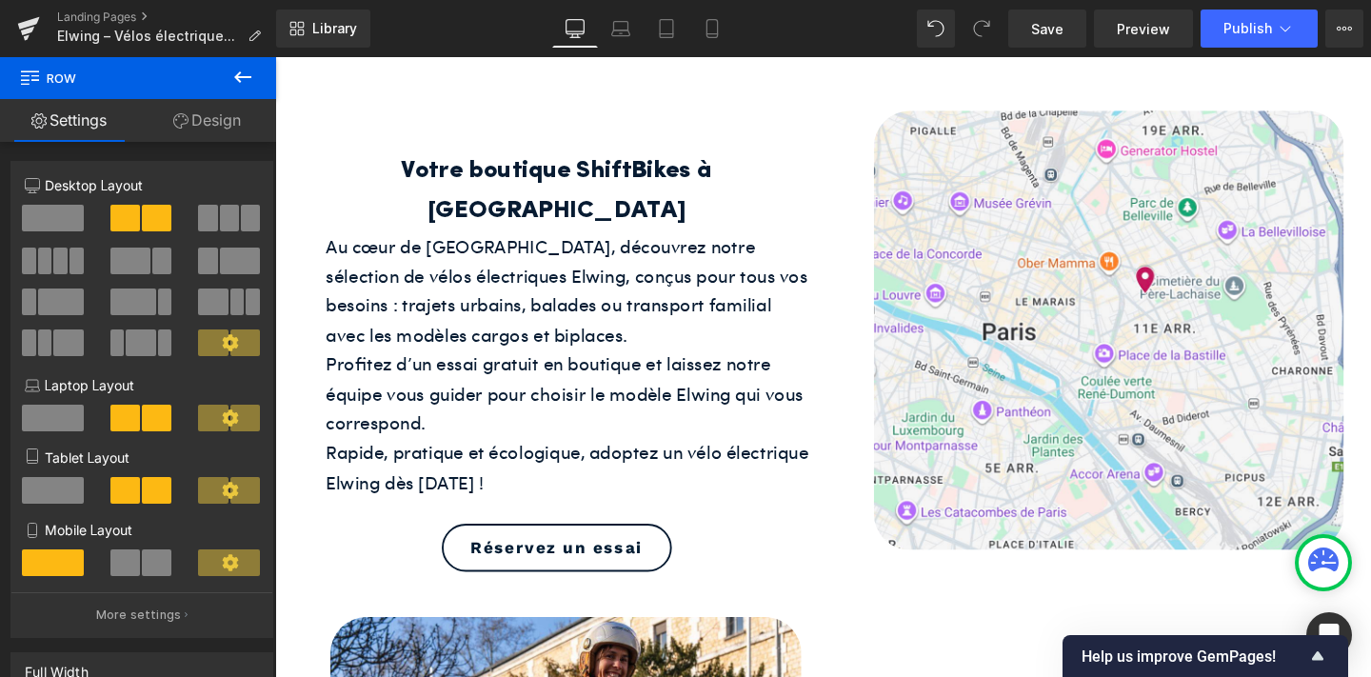
scroll to position [1470, 0]
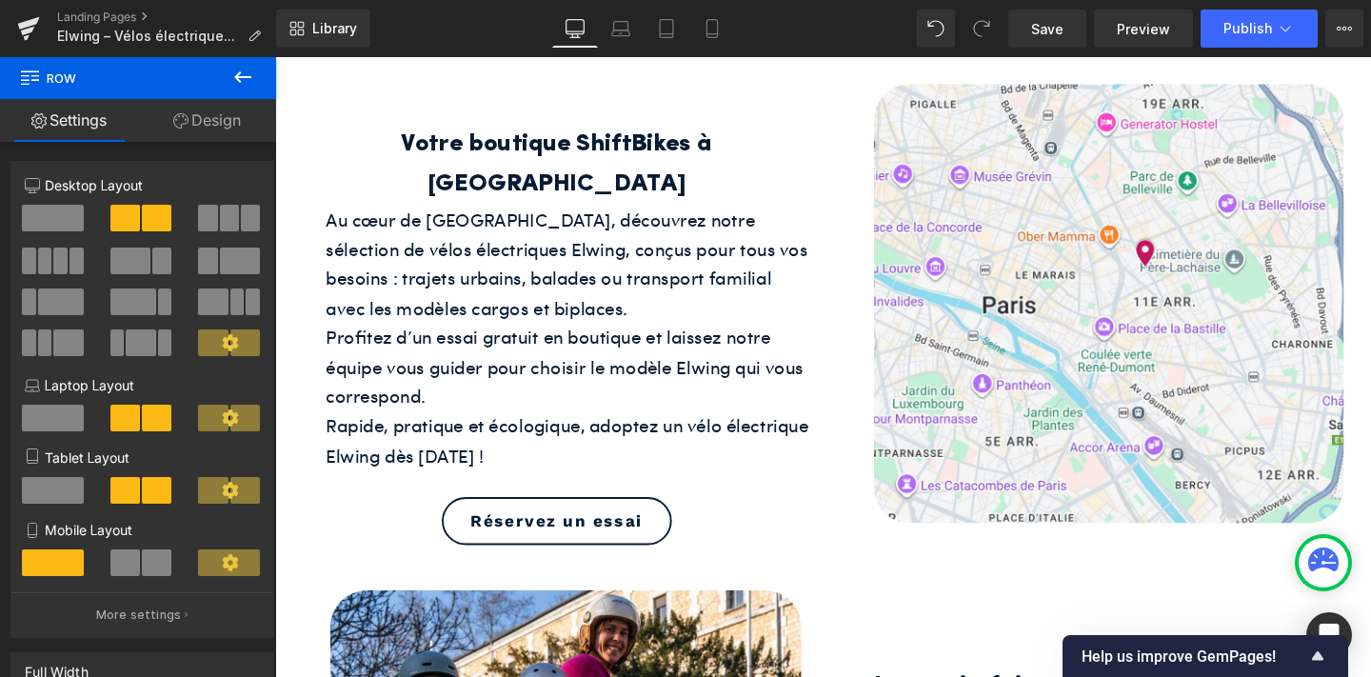
click at [243, 72] on icon at bounding box center [242, 77] width 23 height 23
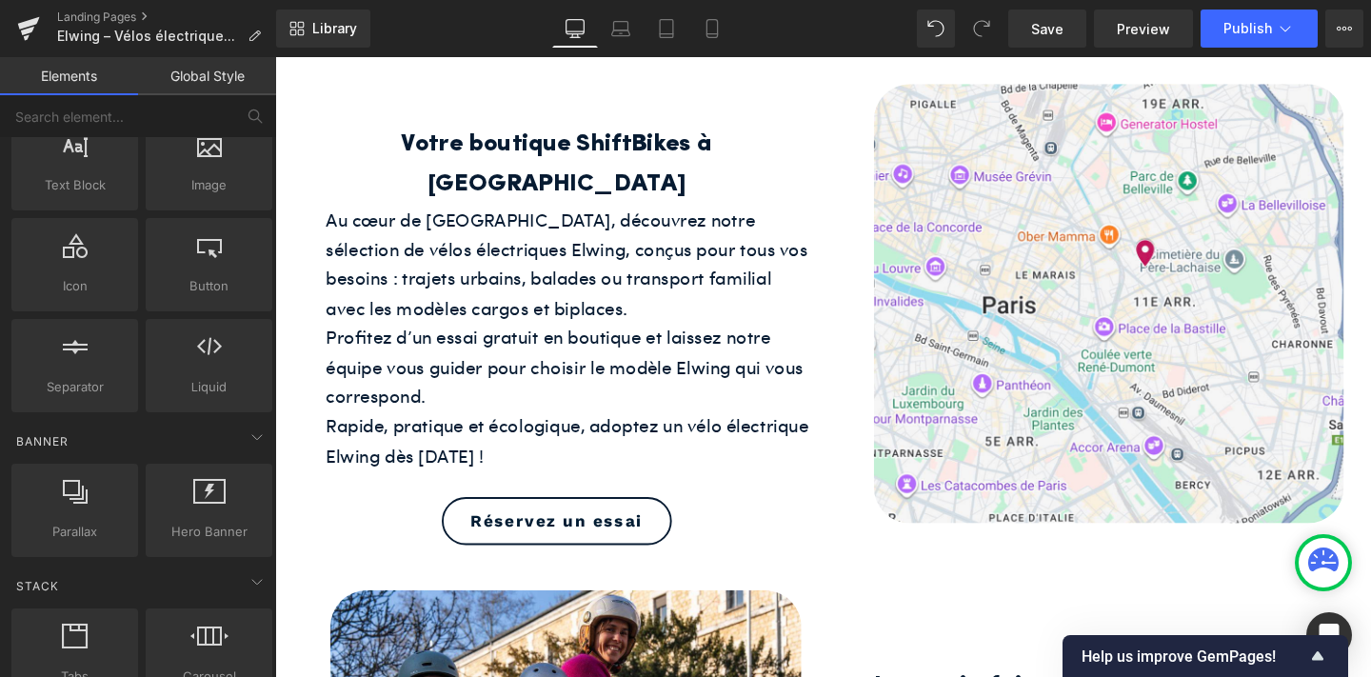
scroll to position [169, 0]
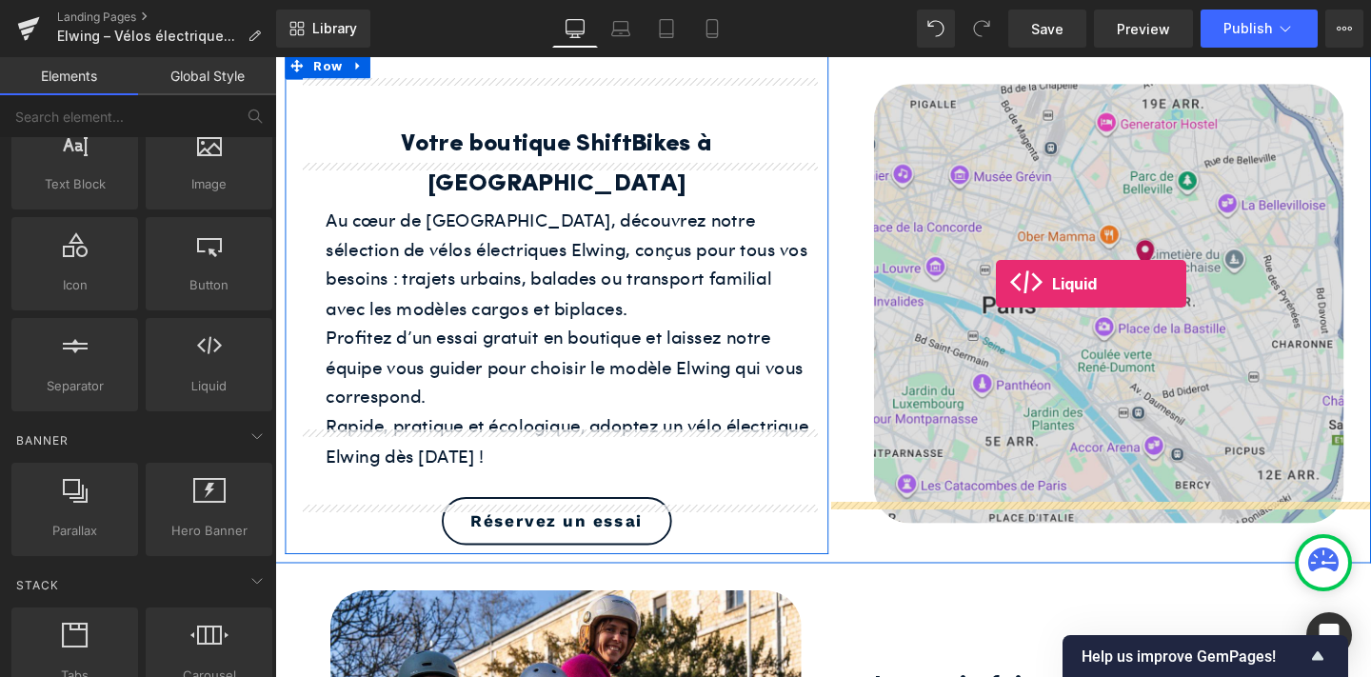
drag, startPoint x: 481, startPoint y: 428, endPoint x: 1033, endPoint y: 295, distance: 567.9
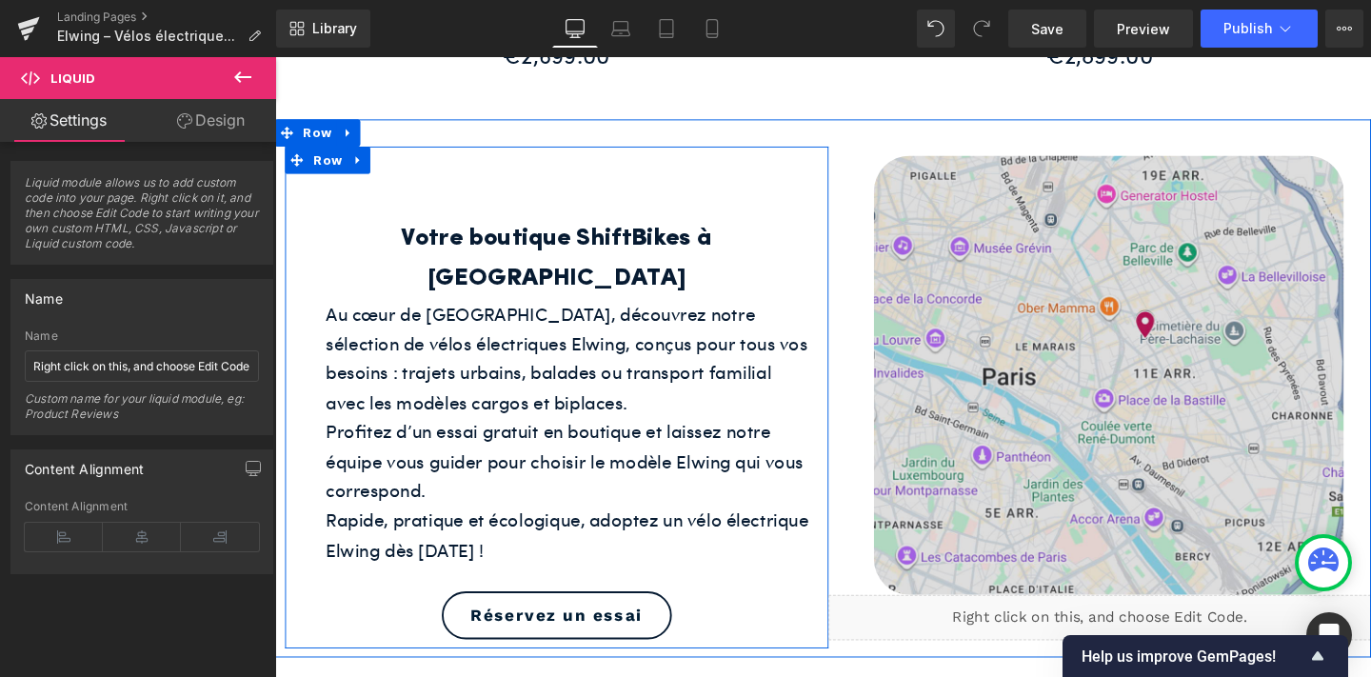
scroll to position [1350, 0]
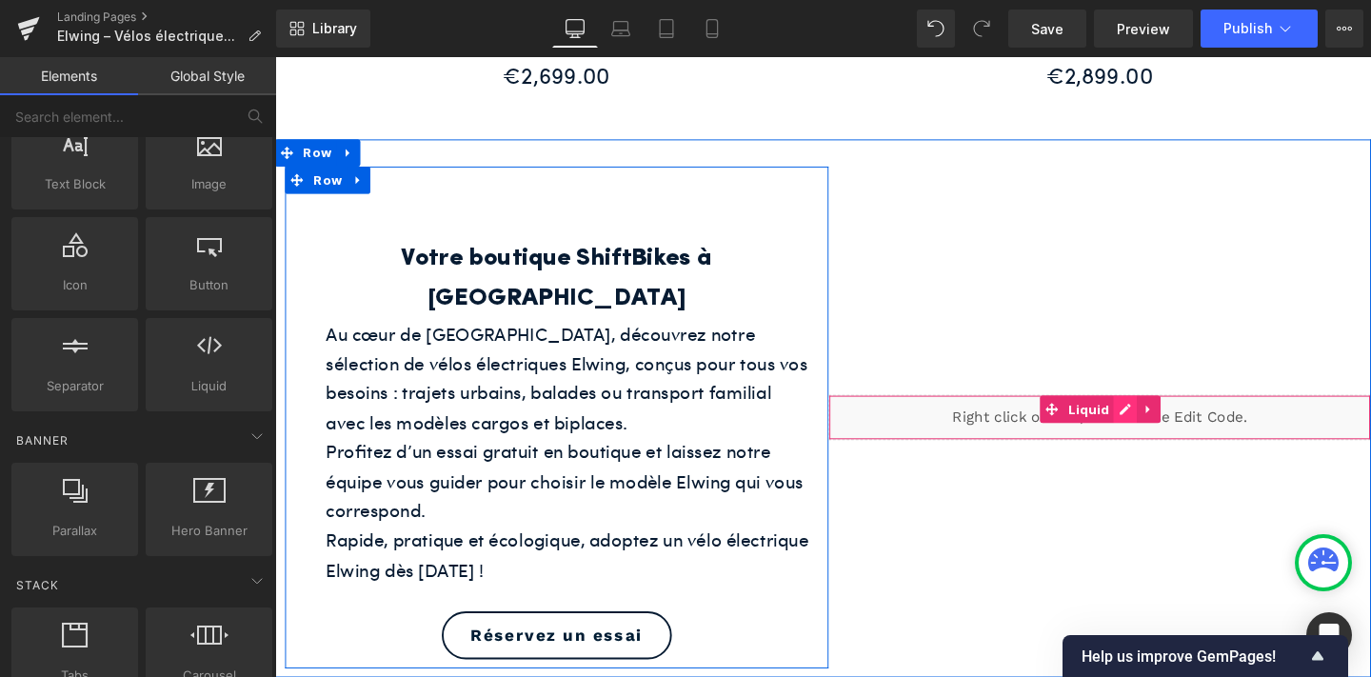
click at [1162, 421] on icon at bounding box center [1168, 428] width 13 height 14
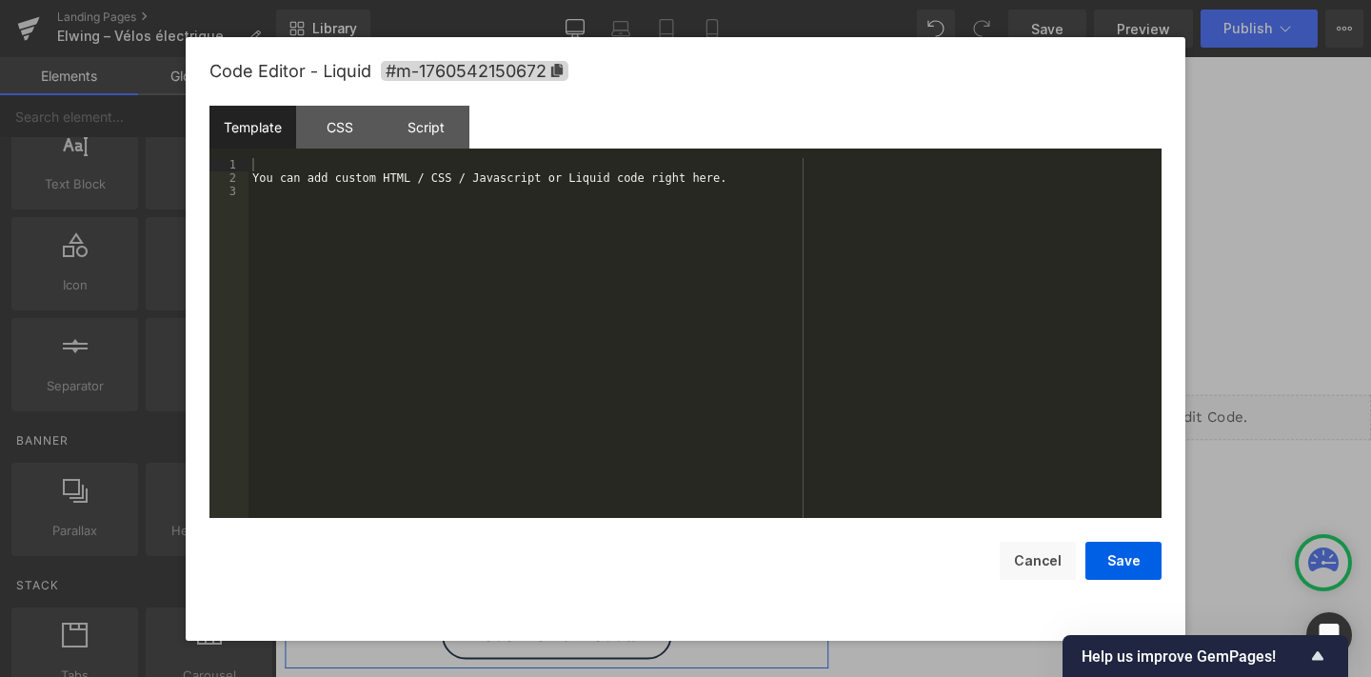
click at [622, 272] on div "You can add custom HTML / CSS / Javascript or Liquid code right here." at bounding box center [704, 351] width 913 height 386
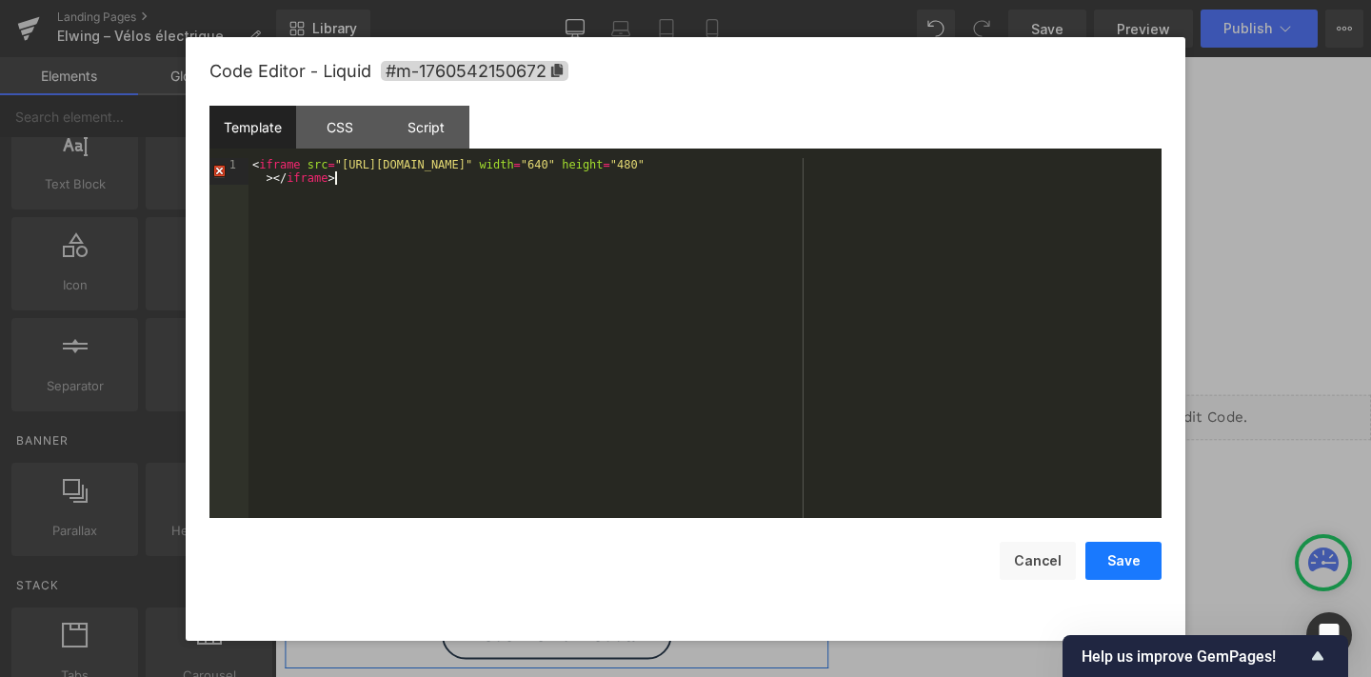
click at [1120, 563] on button "Save" at bounding box center [1123, 561] width 76 height 38
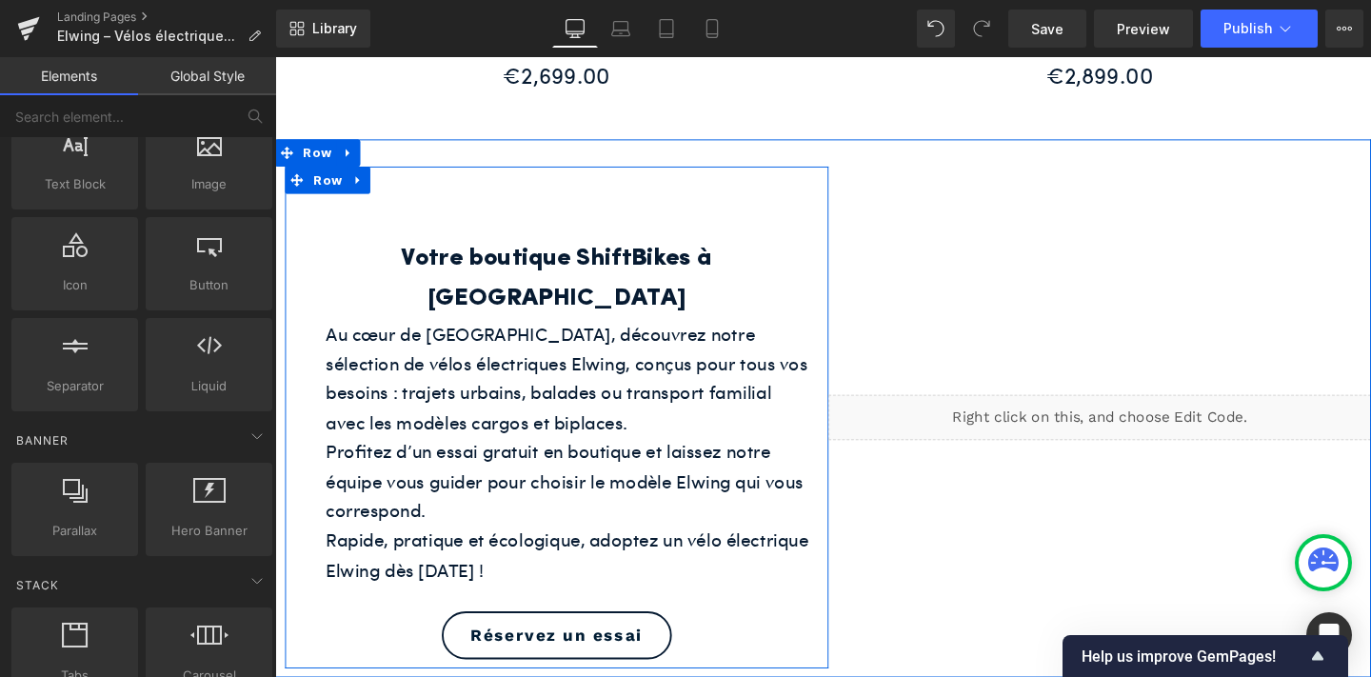
click at [1168, 422] on icon at bounding box center [1163, 427] width 10 height 11
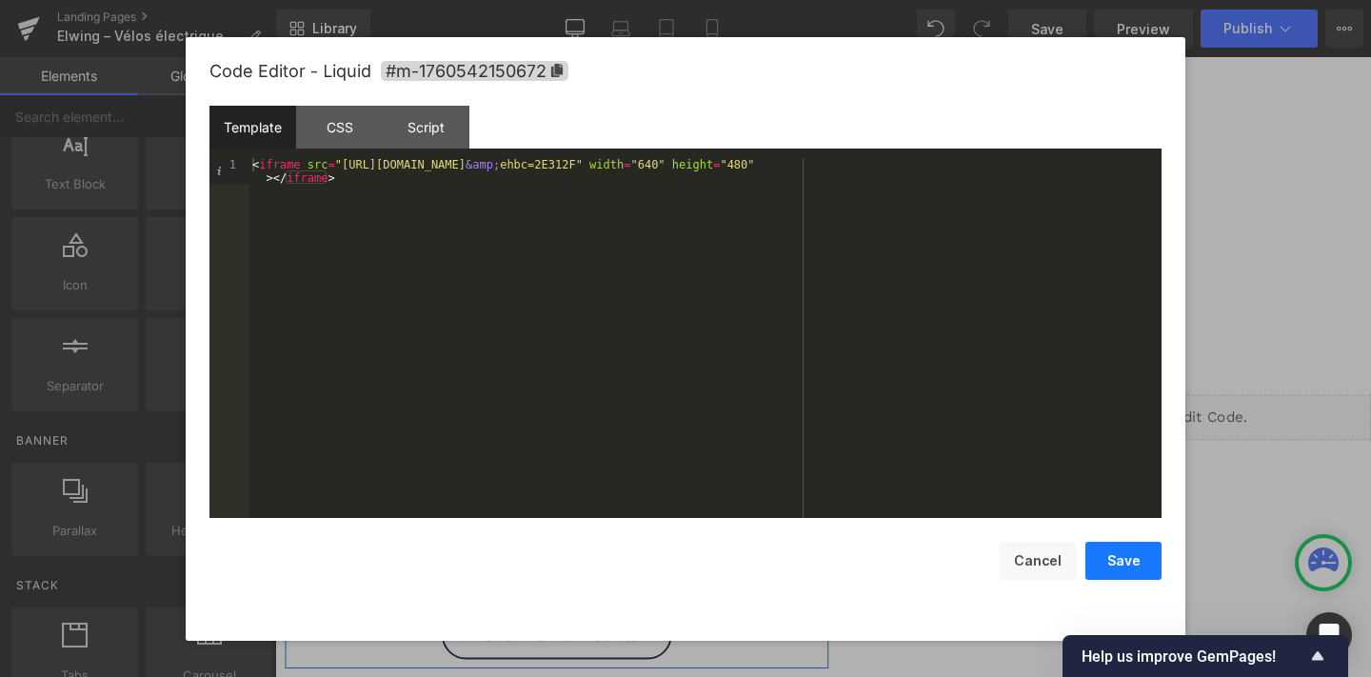
click at [1116, 550] on button "Save" at bounding box center [1123, 561] width 76 height 38
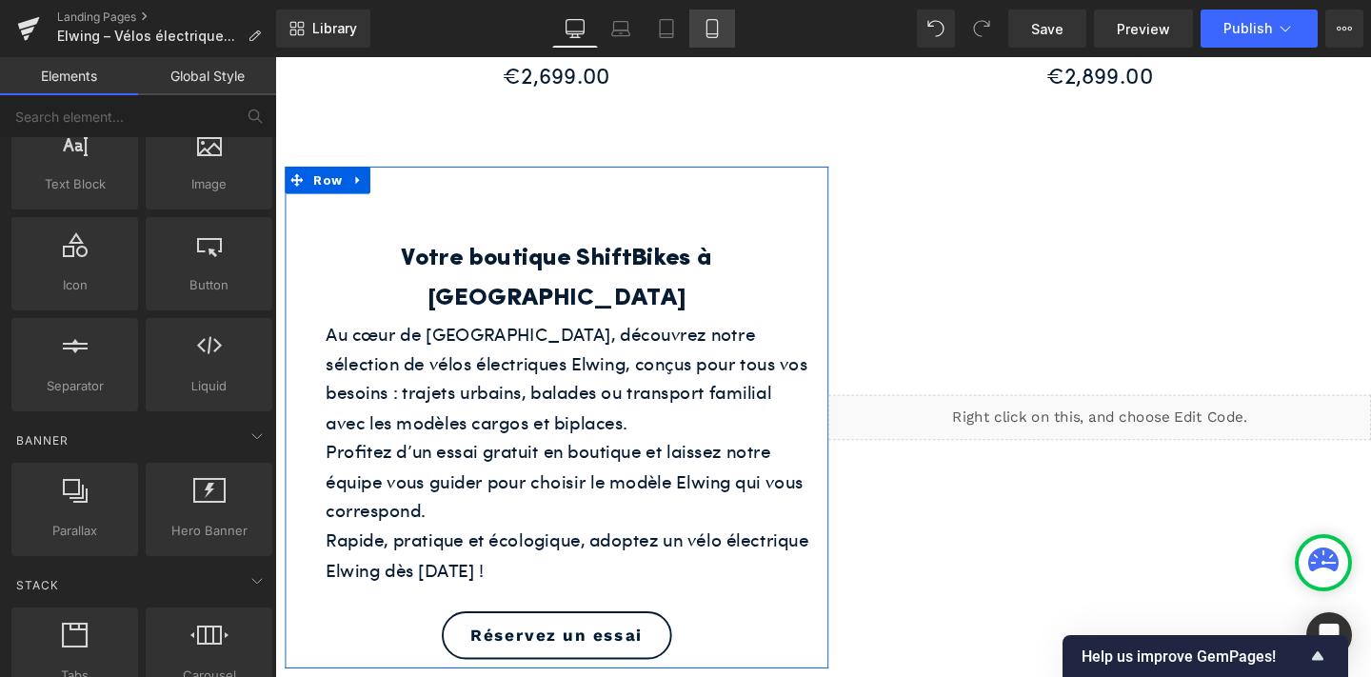
click at [717, 31] on icon at bounding box center [711, 29] width 10 height 18
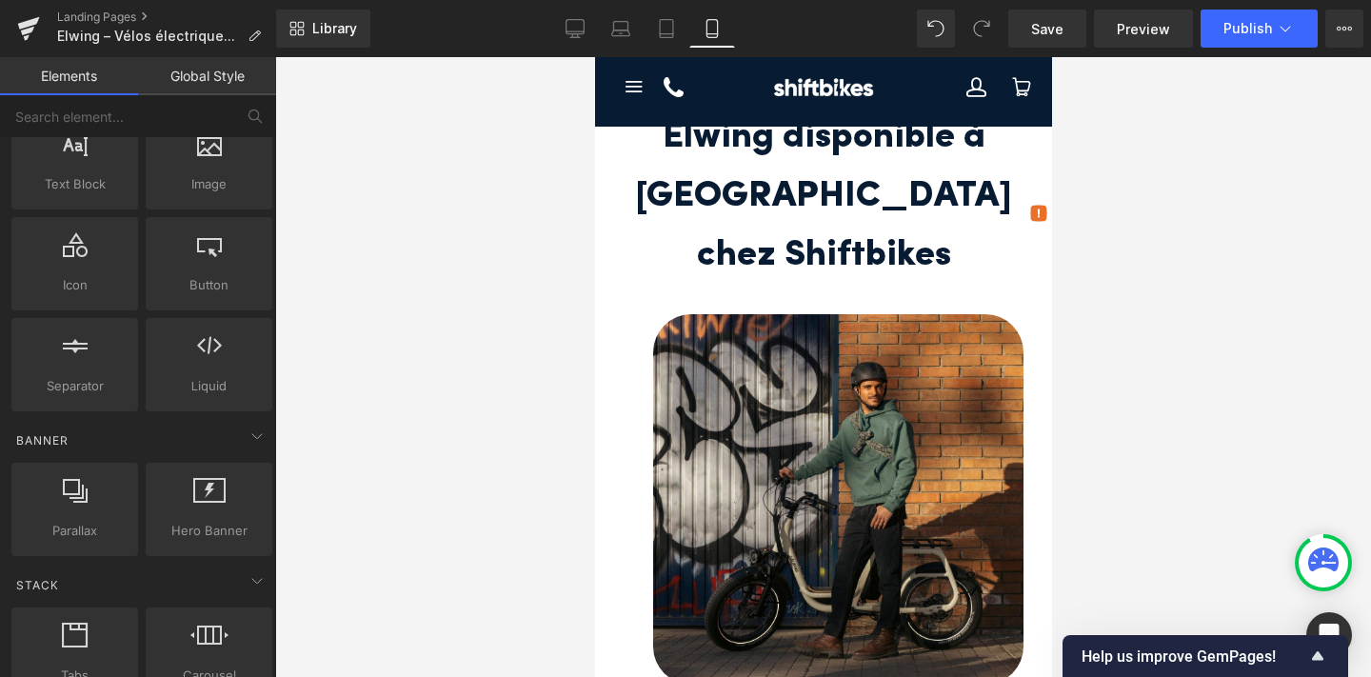
scroll to position [0, 0]
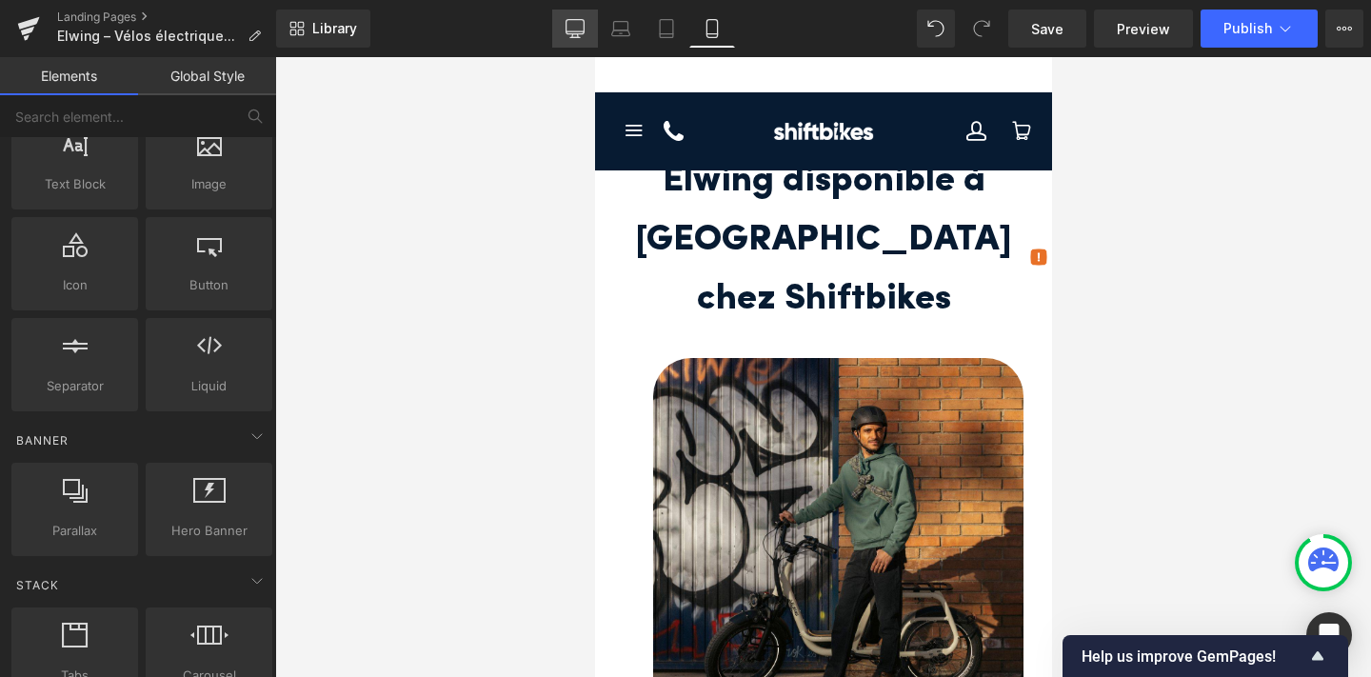
click at [569, 34] on icon at bounding box center [574, 28] width 19 height 19
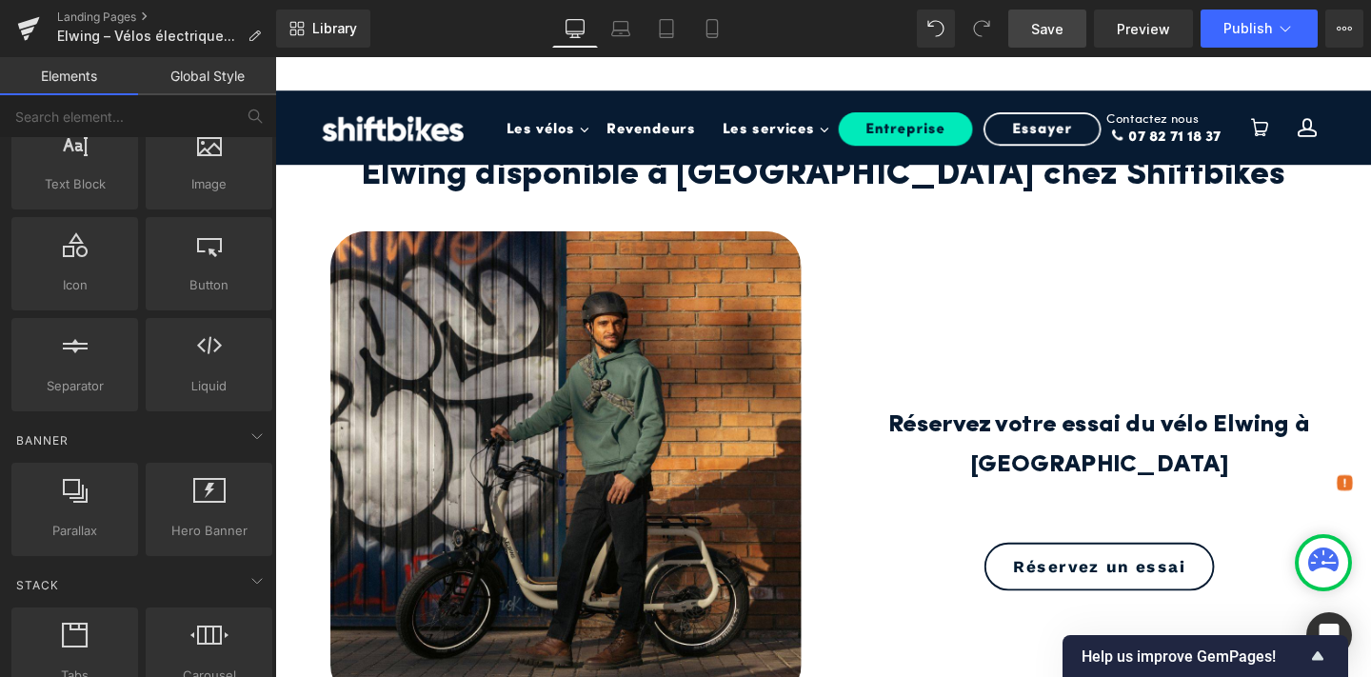
drag, startPoint x: 1053, startPoint y: 31, endPoint x: 854, endPoint y: 49, distance: 199.7
click at [1053, 31] on span "Save" at bounding box center [1047, 29] width 32 height 20
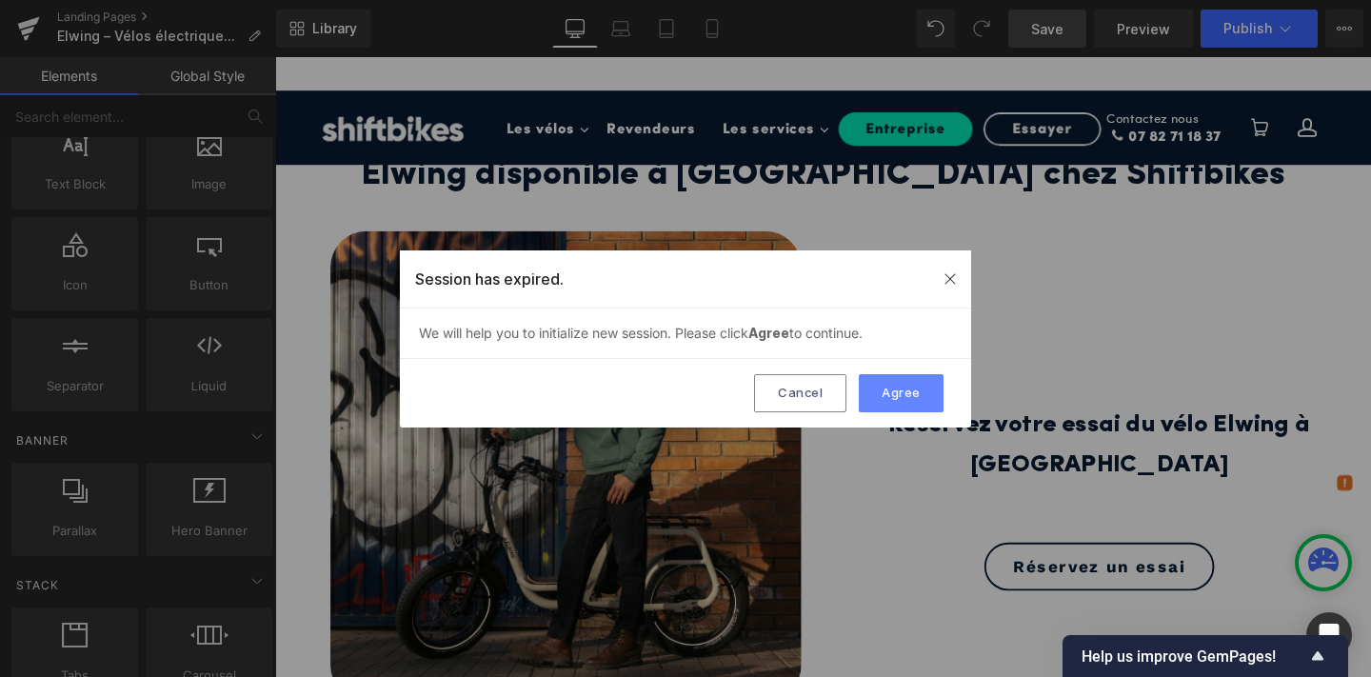
click at [897, 383] on button "Agree" at bounding box center [901, 393] width 85 height 38
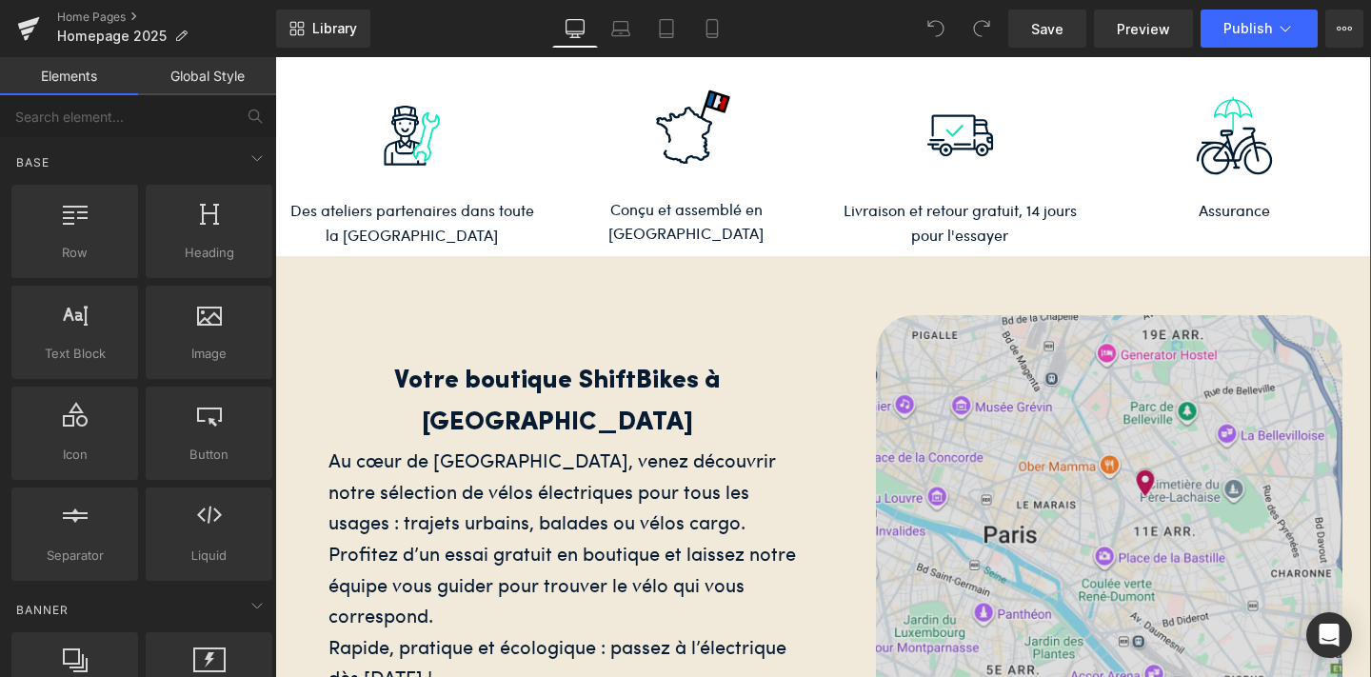
scroll to position [2367, 0]
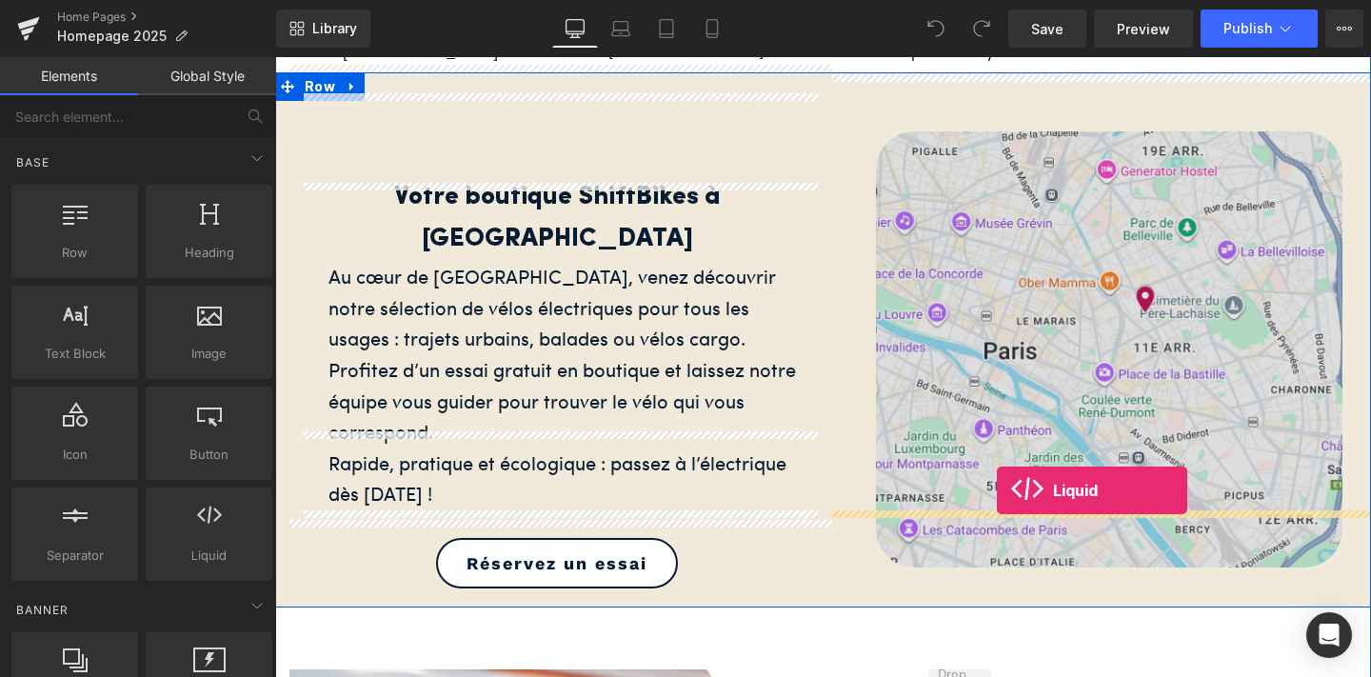
drag, startPoint x: 487, startPoint y: 584, endPoint x: 997, endPoint y: 490, distance: 517.9
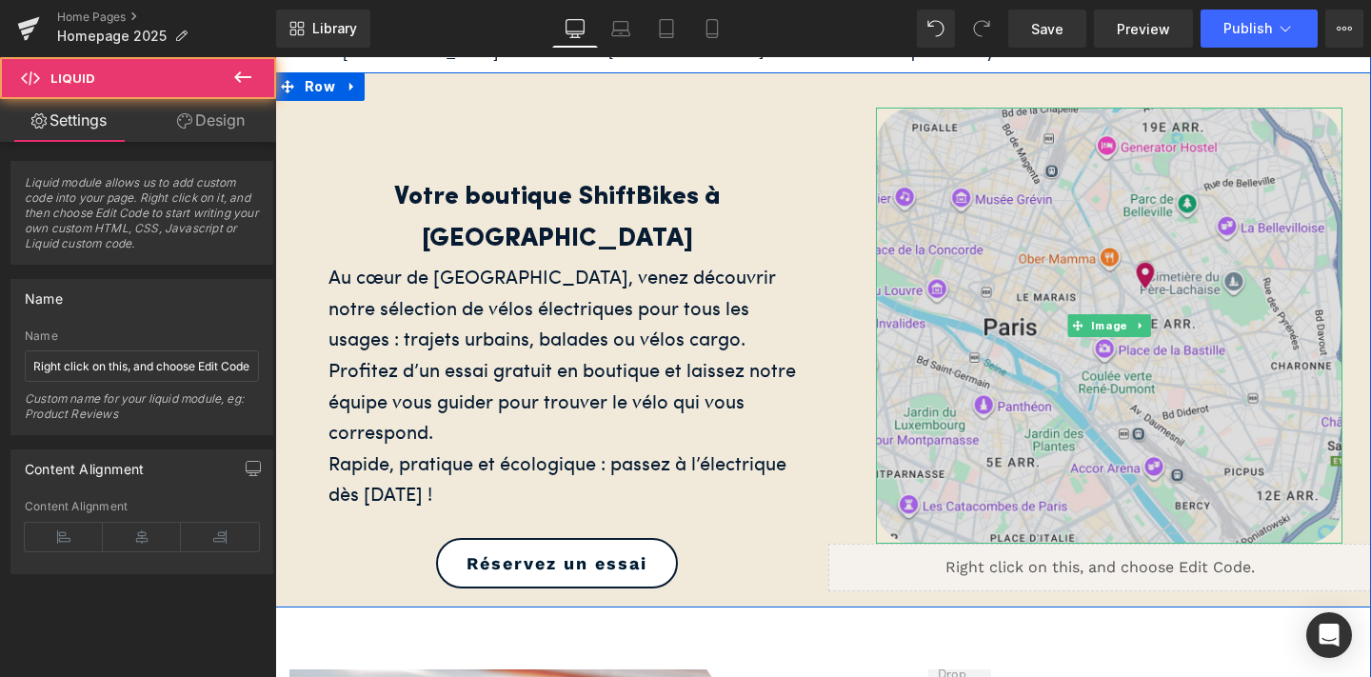
click at [1109, 249] on img at bounding box center [1109, 325] width 466 height 435
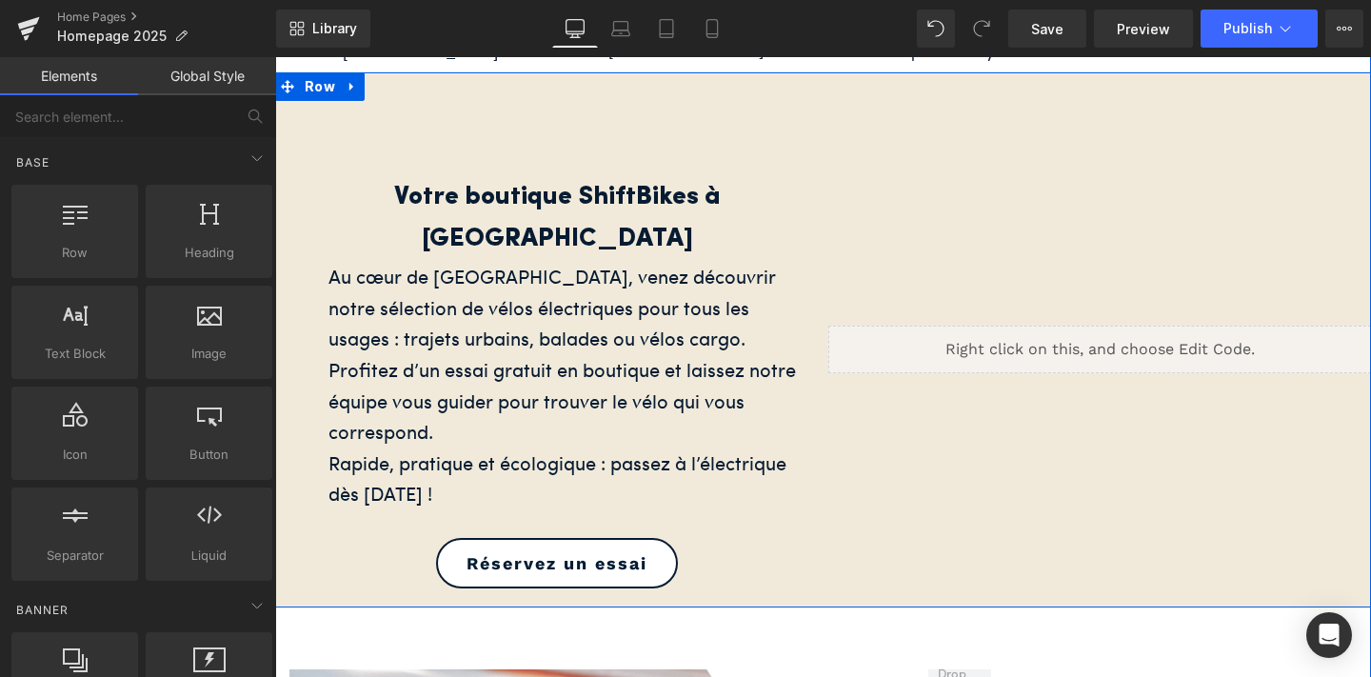
click at [1126, 329] on link at bounding box center [1122, 340] width 20 height 23
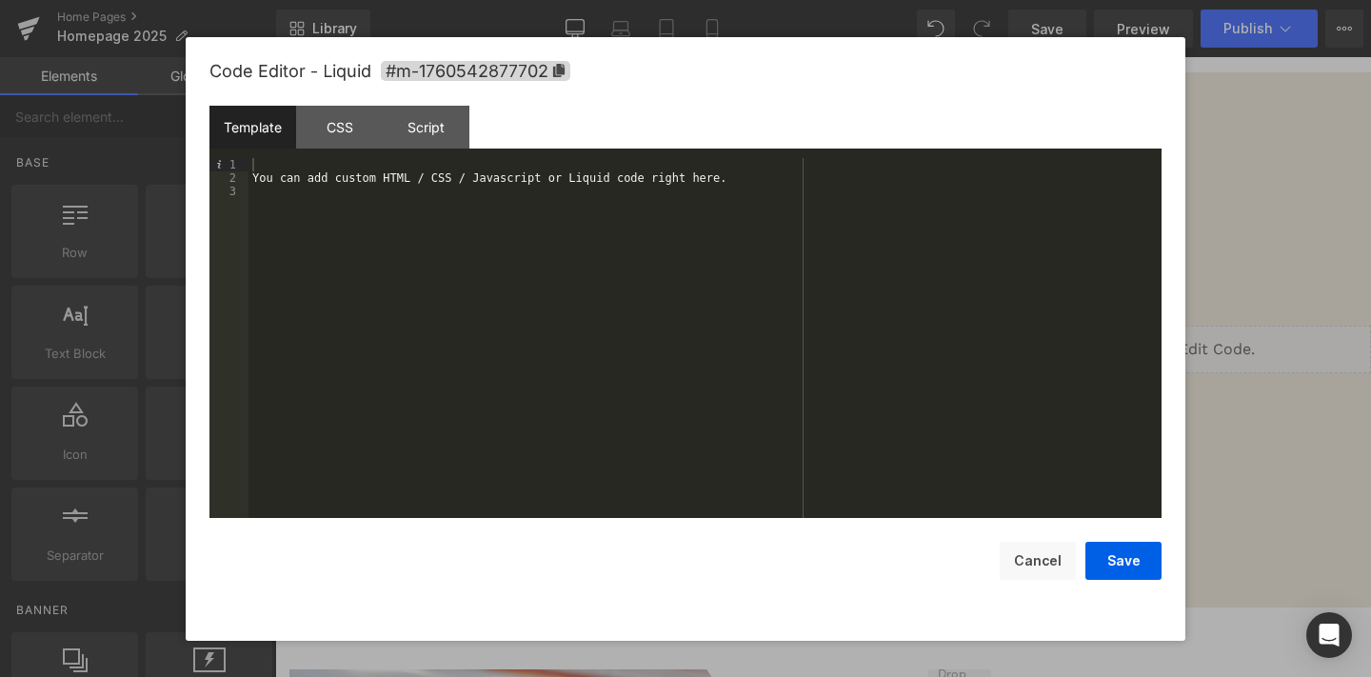
click at [606, 271] on div "You can add custom HTML / CSS / Javascript or Liquid code right here." at bounding box center [704, 351] width 913 height 386
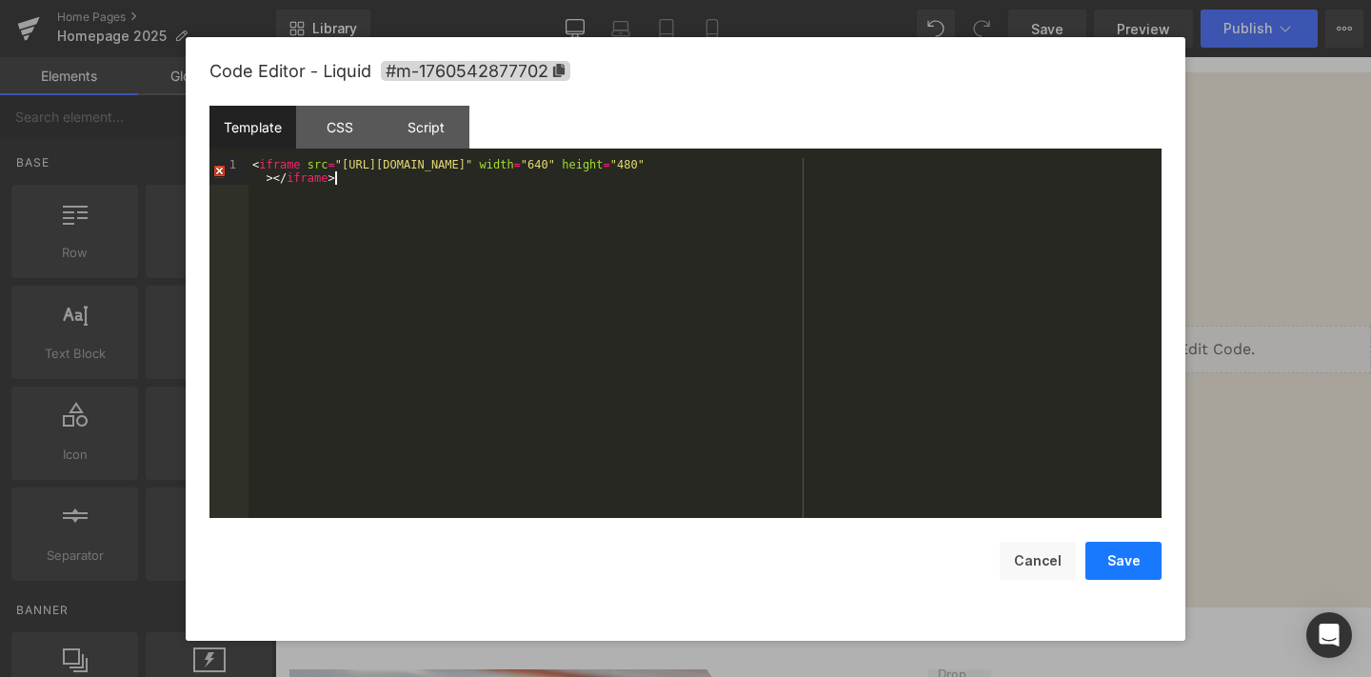
click at [1118, 556] on button "Save" at bounding box center [1123, 561] width 76 height 38
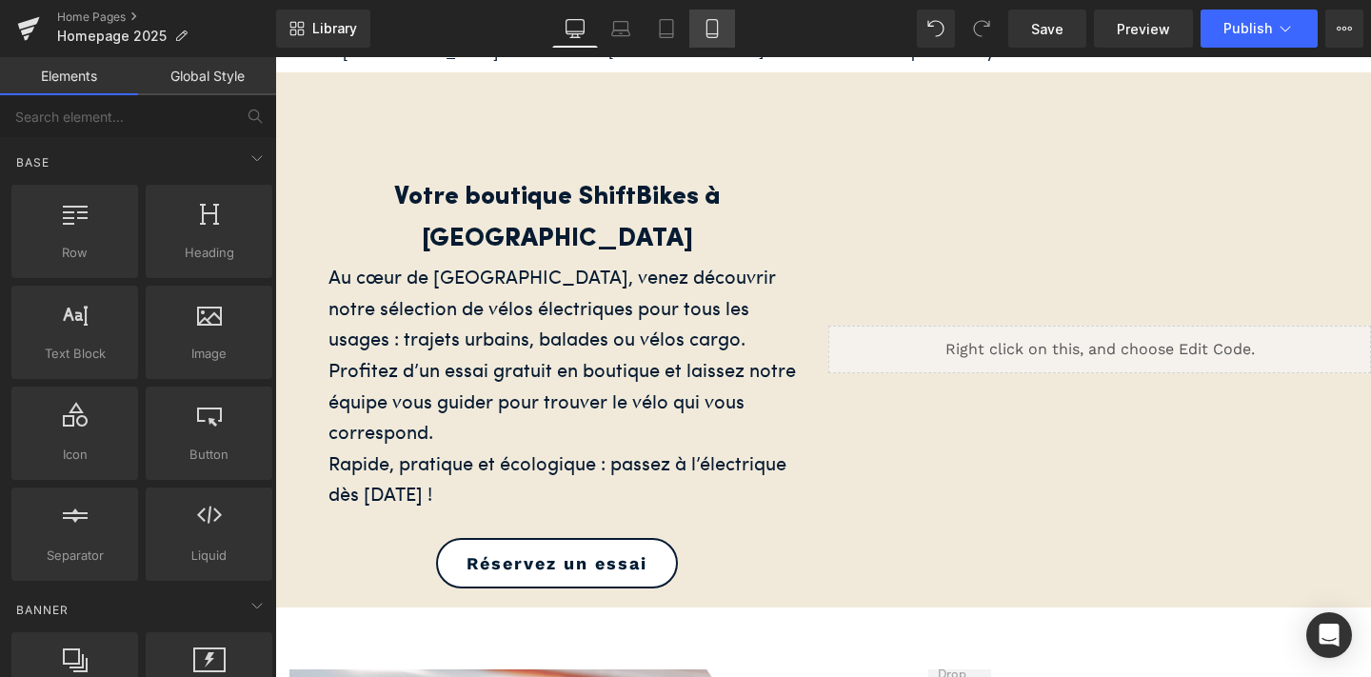
click at [710, 13] on link "Mobile" at bounding box center [712, 29] width 46 height 38
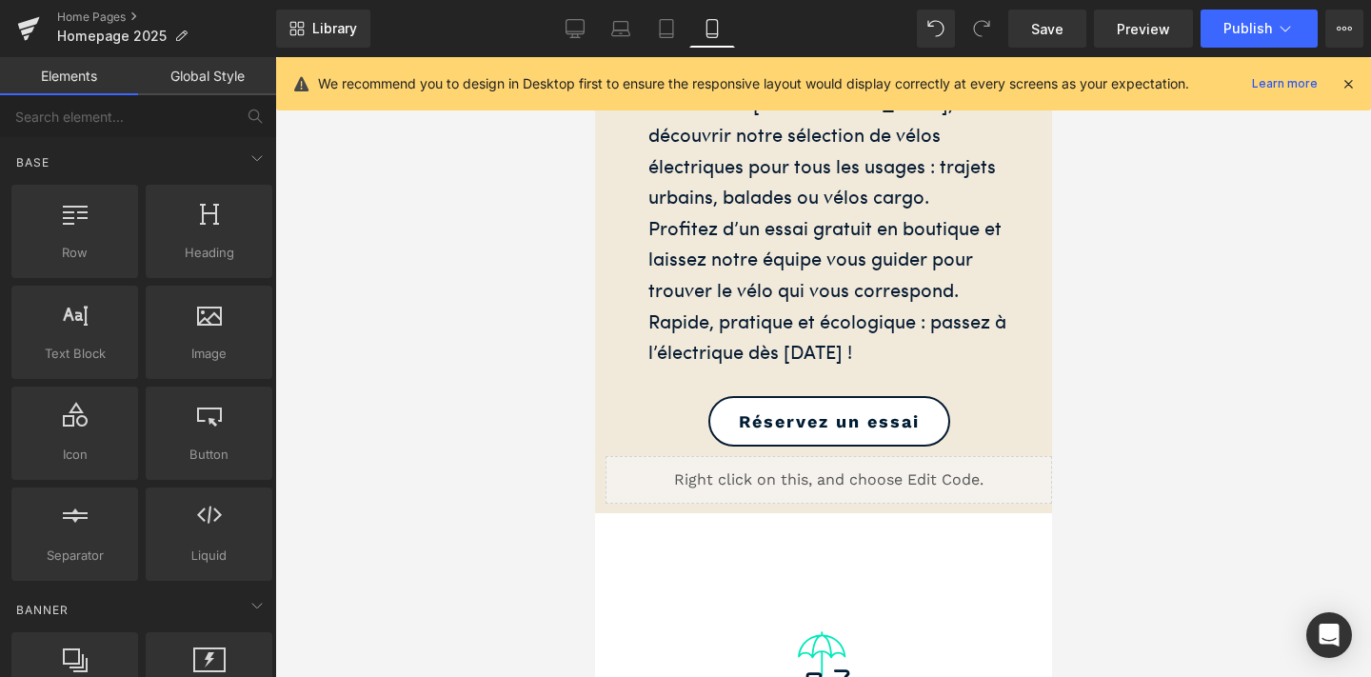
scroll to position [6209, 0]
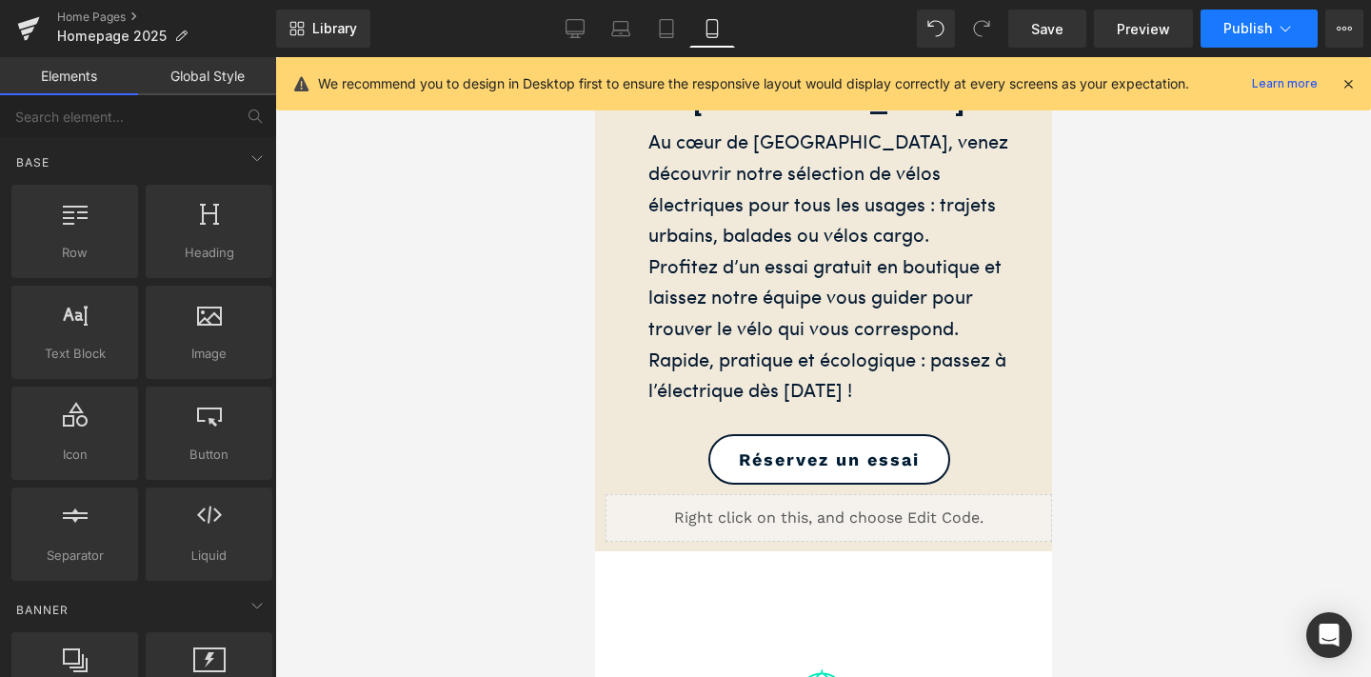
click at [1251, 27] on span "Publish" at bounding box center [1247, 28] width 49 height 15
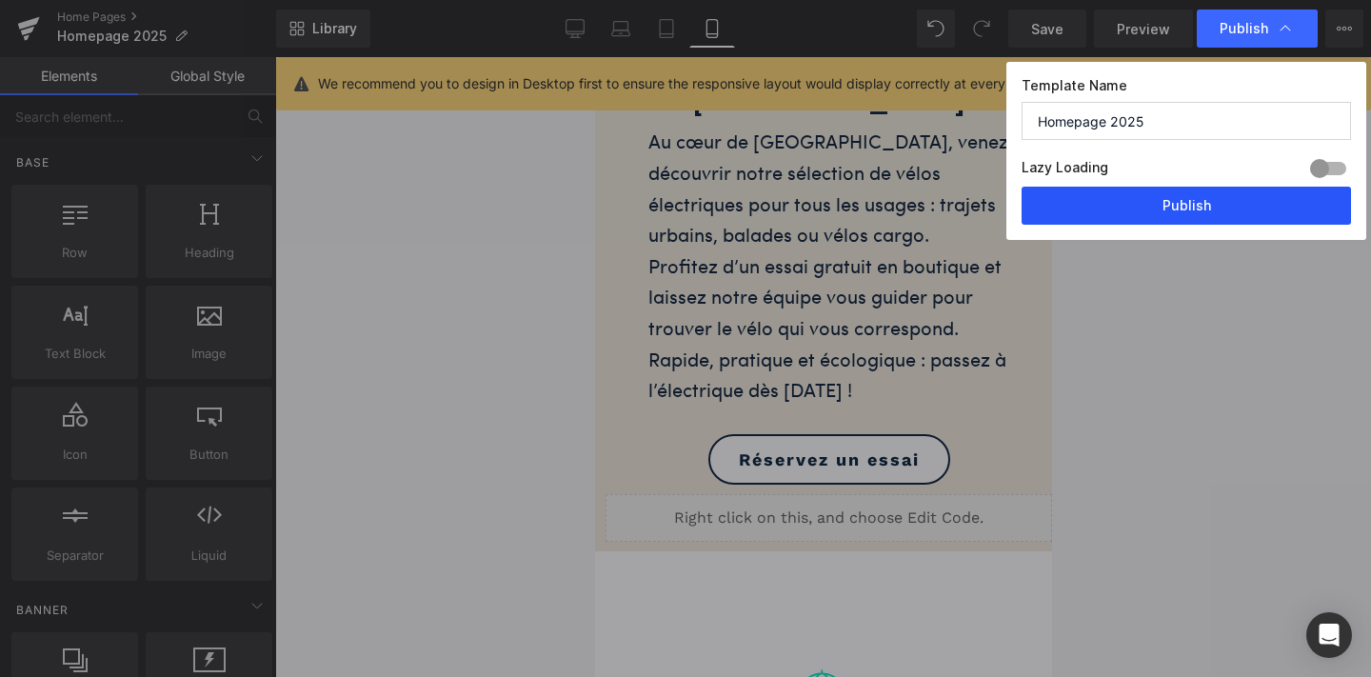
click at [1181, 213] on button "Publish" at bounding box center [1185, 206] width 329 height 38
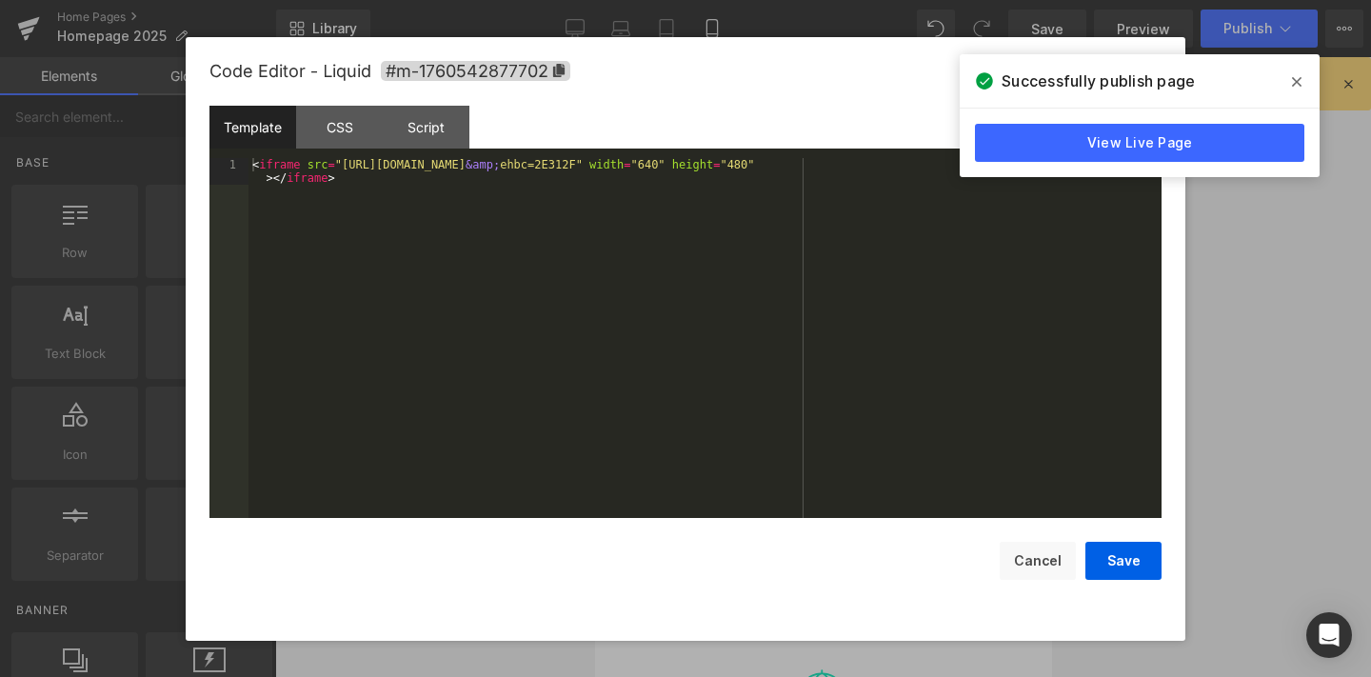
click at [850, 502] on icon at bounding box center [854, 509] width 13 height 14
click at [615, 311] on div "< iframe src = "https://www.google.com/maps/d/u/0/embed?mid=1do8YNMvWphbnpK8PT9…" at bounding box center [704, 364] width 913 height 413
click at [1133, 566] on button "Save" at bounding box center [1123, 561] width 76 height 38
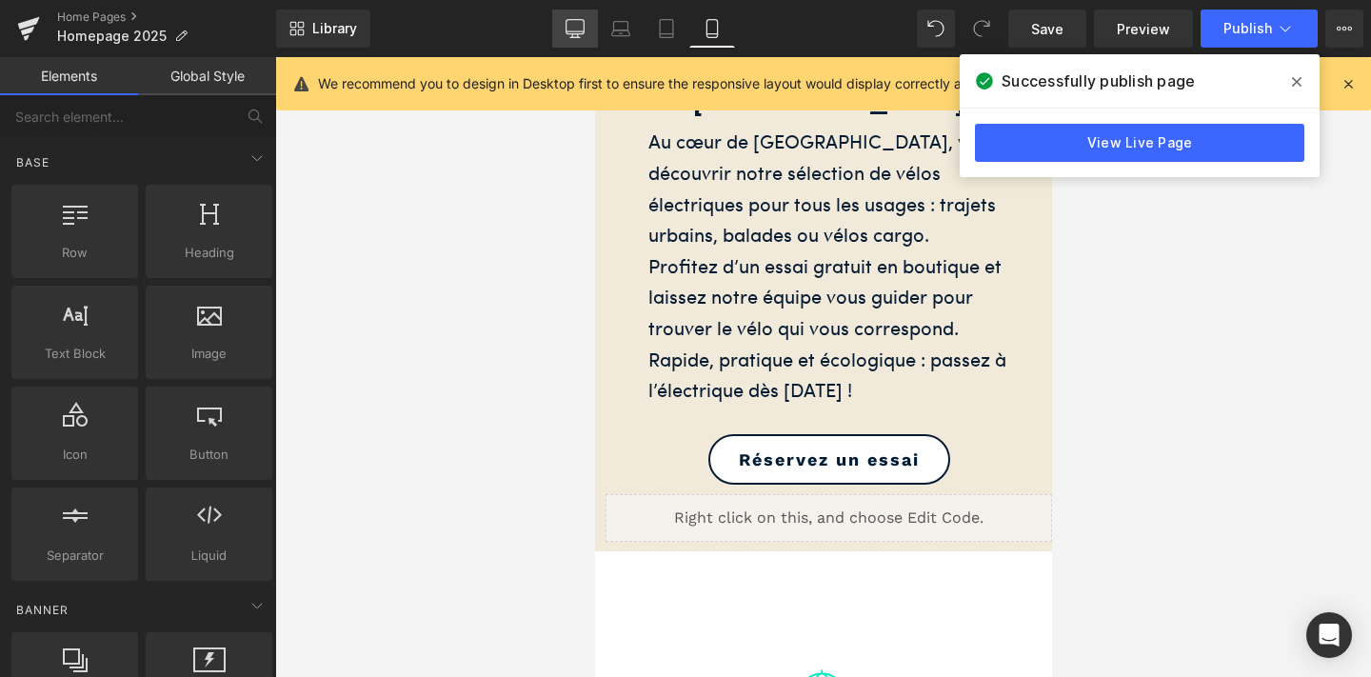
click at [580, 25] on icon at bounding box center [574, 28] width 19 height 19
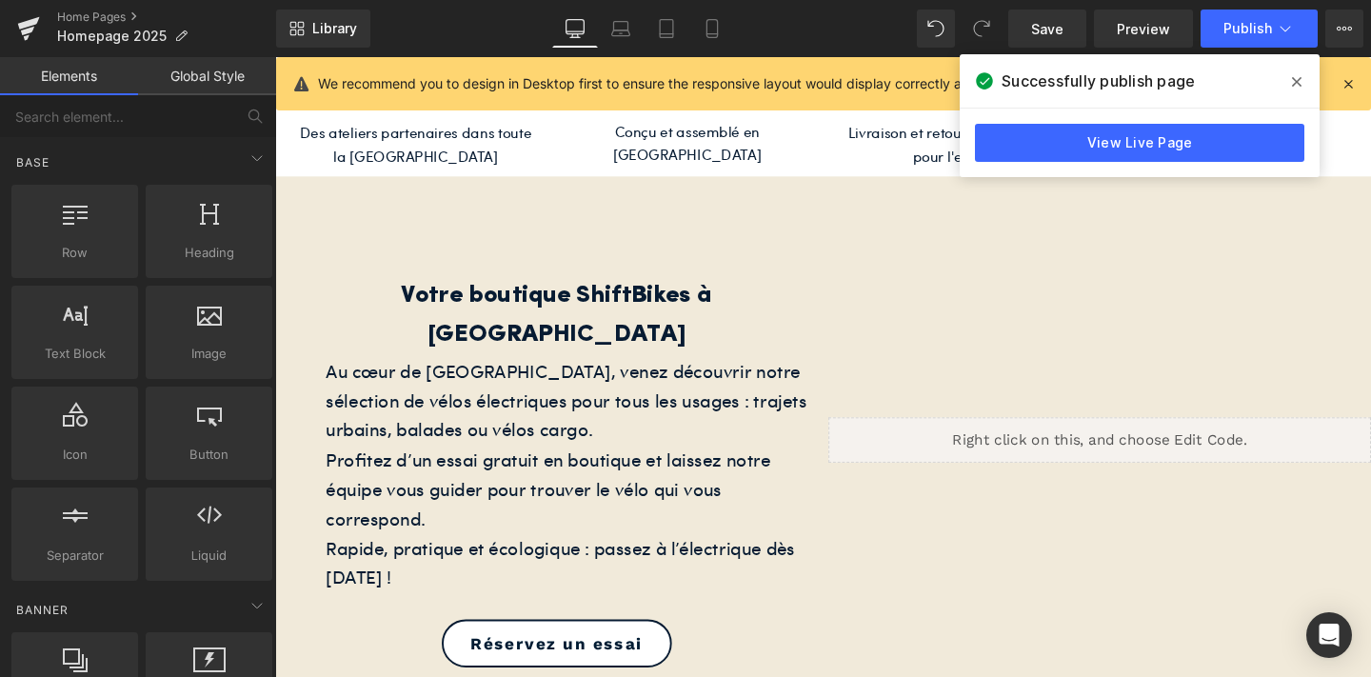
scroll to position [2616, 0]
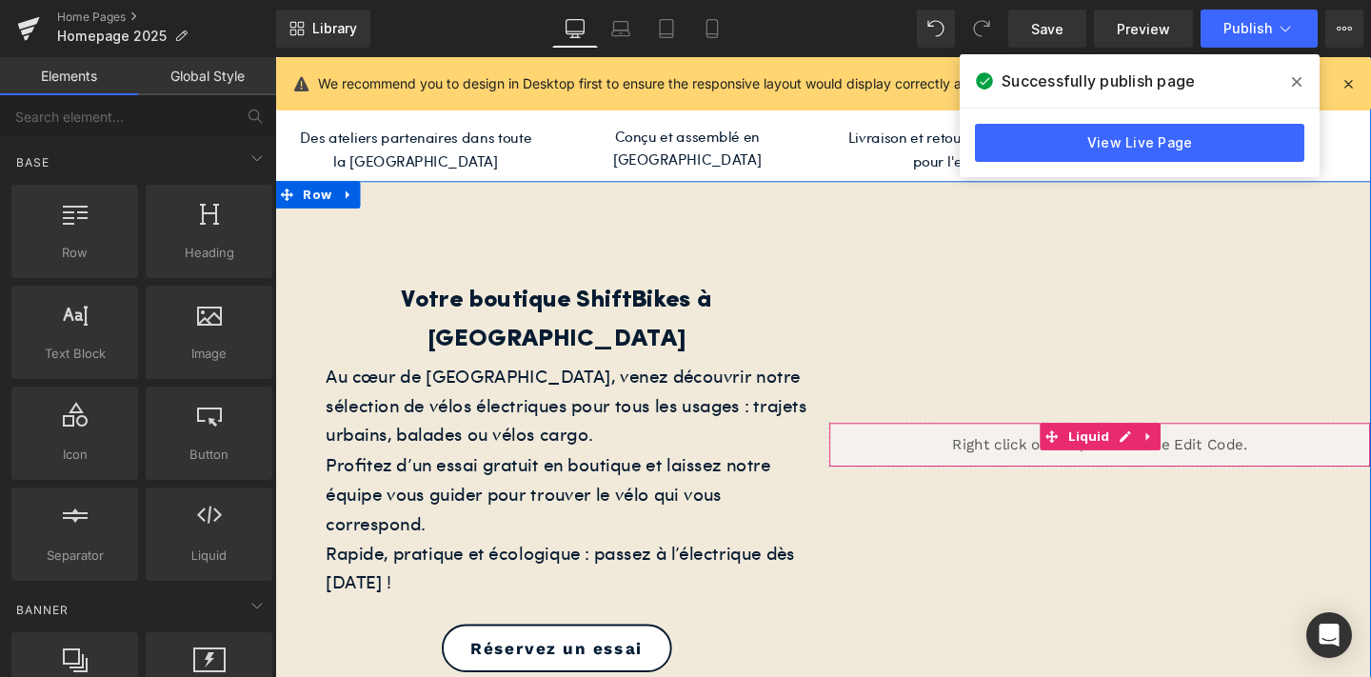
click at [1238, 441] on div "Liquid" at bounding box center [1142, 465] width 571 height 48
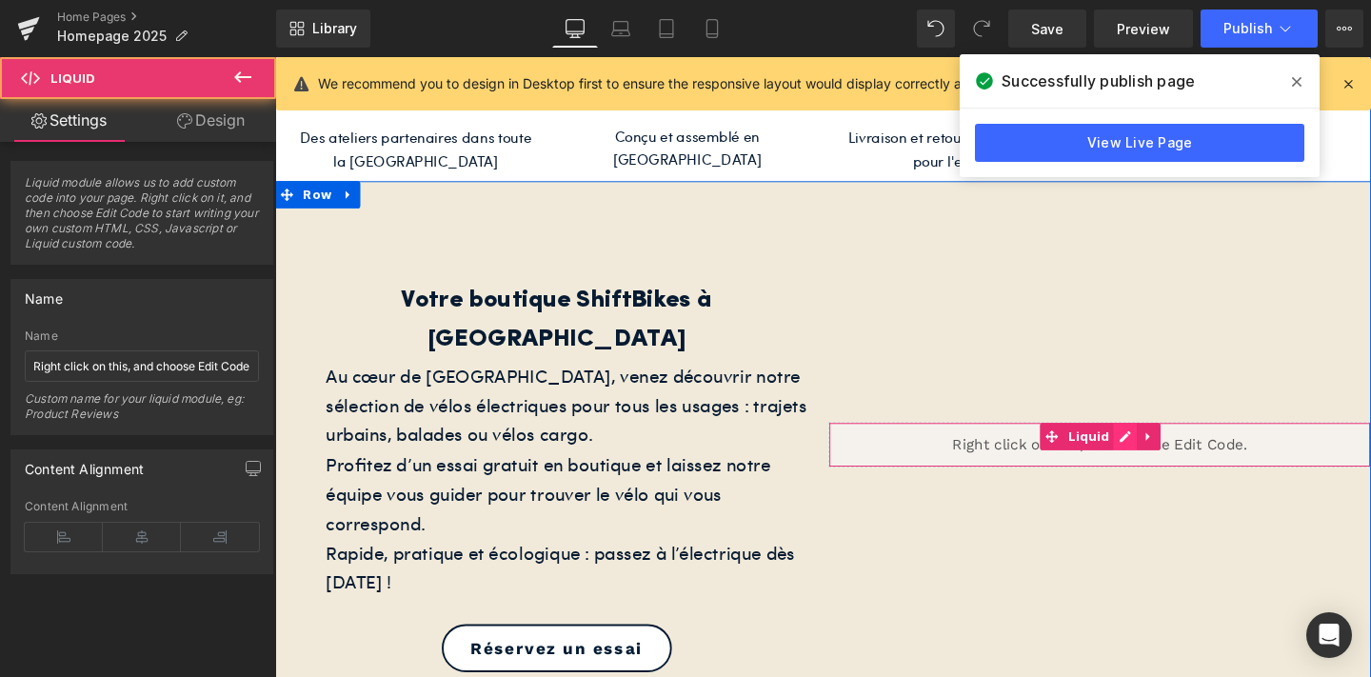
click at [1166, 442] on link at bounding box center [1168, 456] width 25 height 29
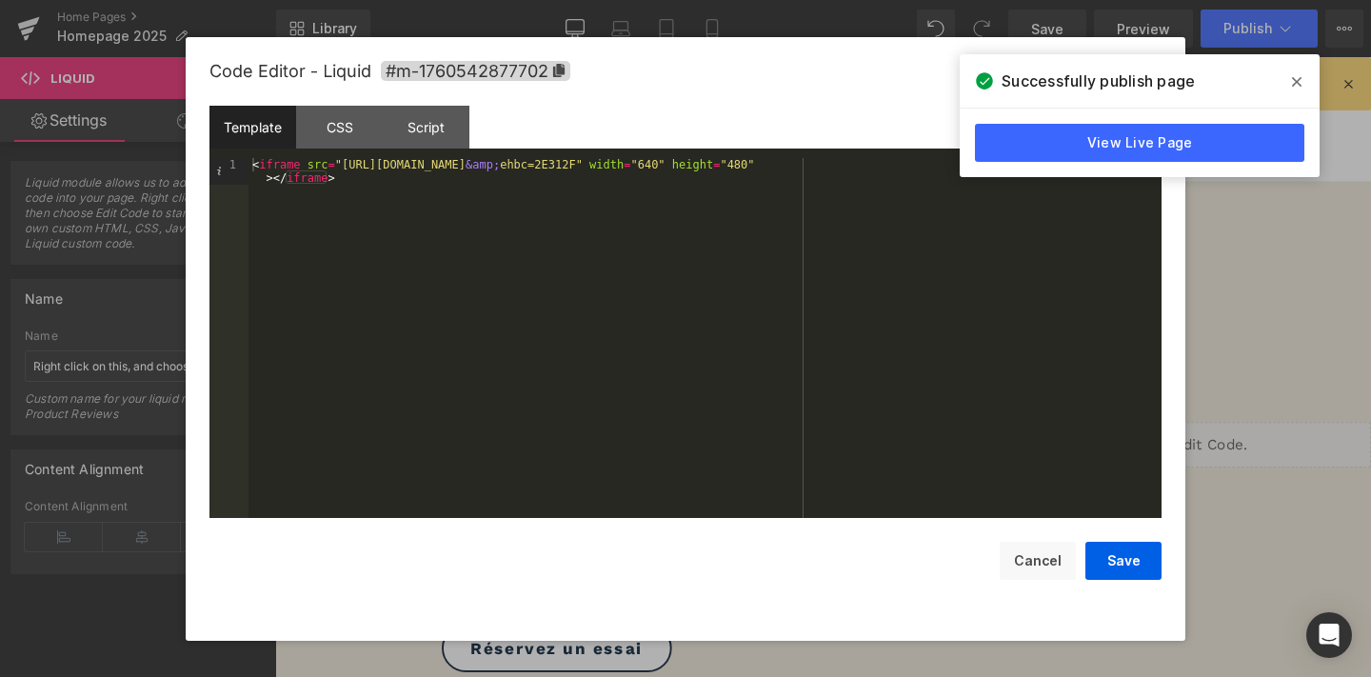
click at [345, 186] on div "< iframe src = "https://www.google.com/maps/d/u/1/embed?mid=1htt1KjkWWVBxk0qYWu…" at bounding box center [704, 364] width 913 height 413
click at [1115, 564] on button "Save" at bounding box center [1123, 561] width 76 height 38
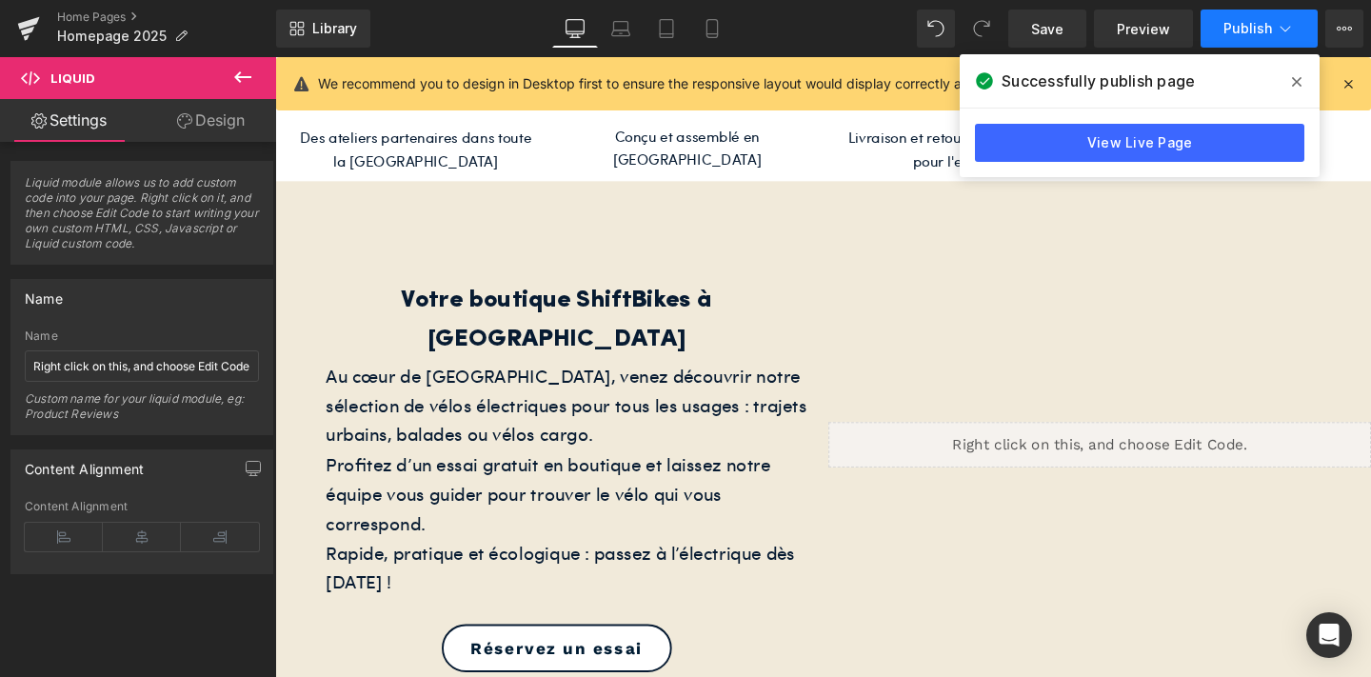
click at [1251, 21] on span "Publish" at bounding box center [1247, 28] width 49 height 15
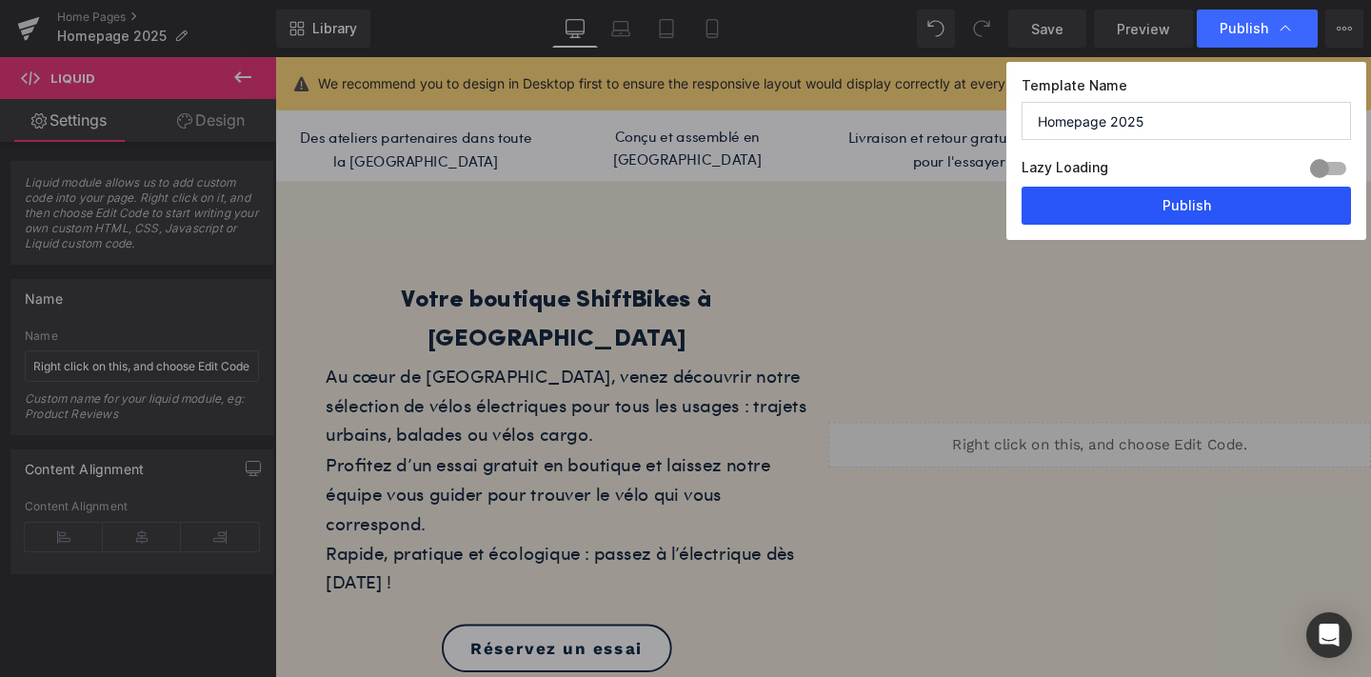
click at [1175, 201] on button "Publish" at bounding box center [1185, 206] width 329 height 38
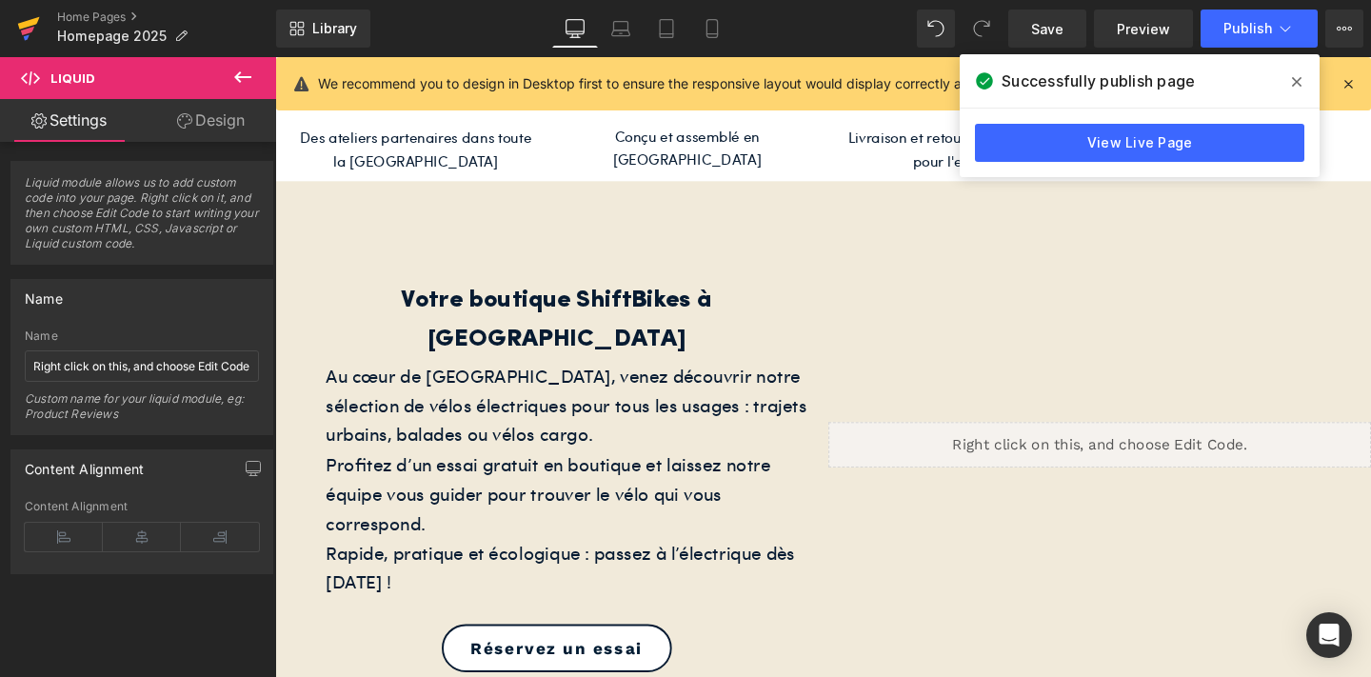
click at [25, 19] on icon at bounding box center [28, 29] width 23 height 48
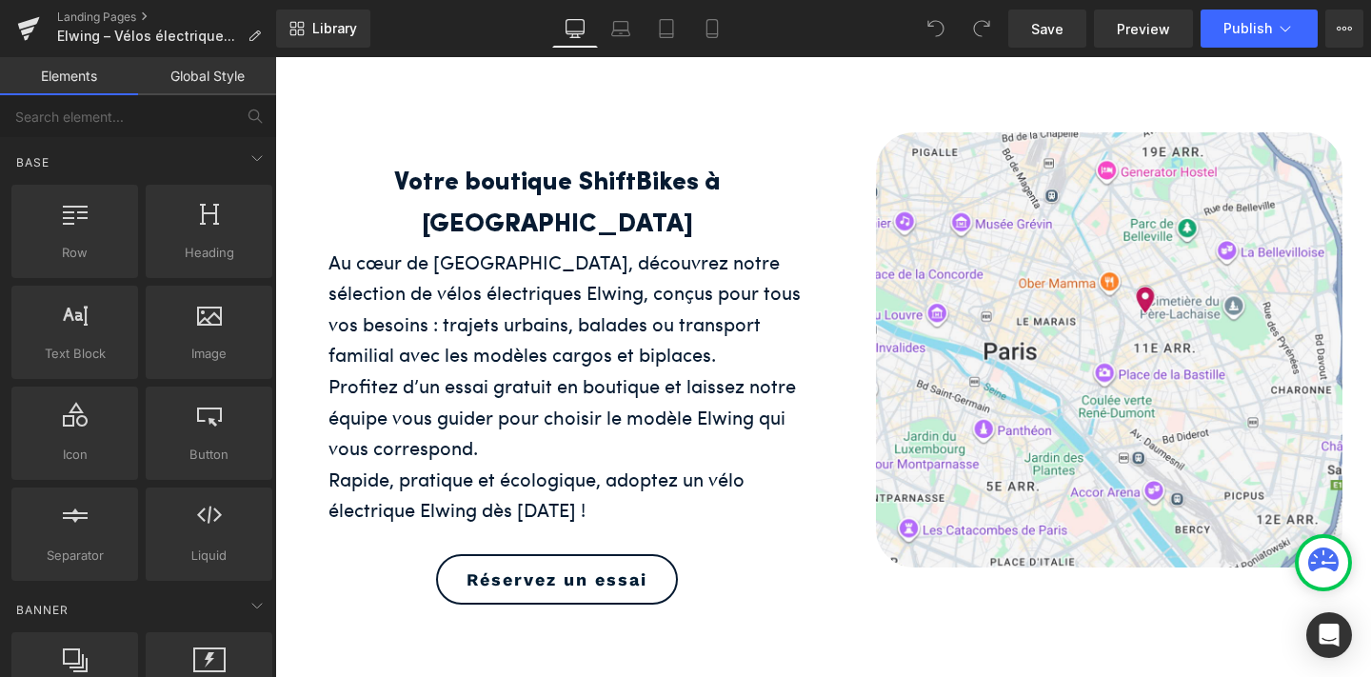
scroll to position [1380, 0]
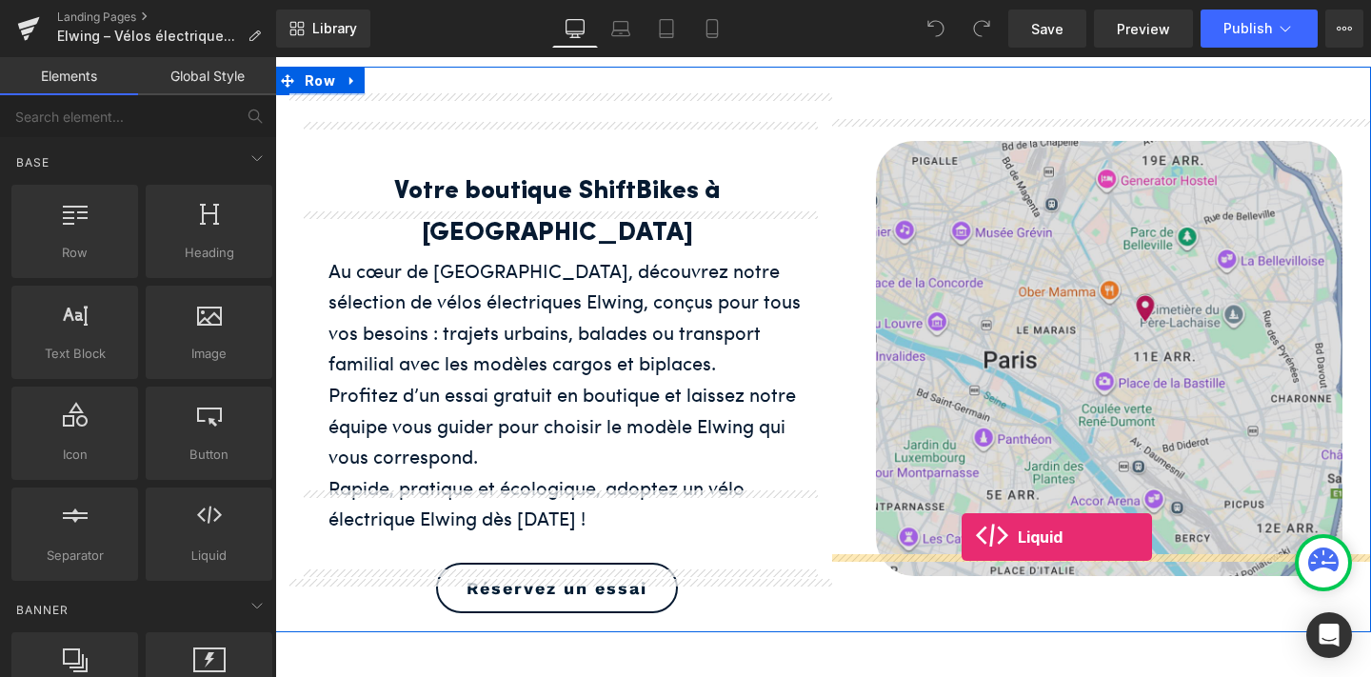
drag, startPoint x: 473, startPoint y: 585, endPoint x: 961, endPoint y: 537, distance: 490.7
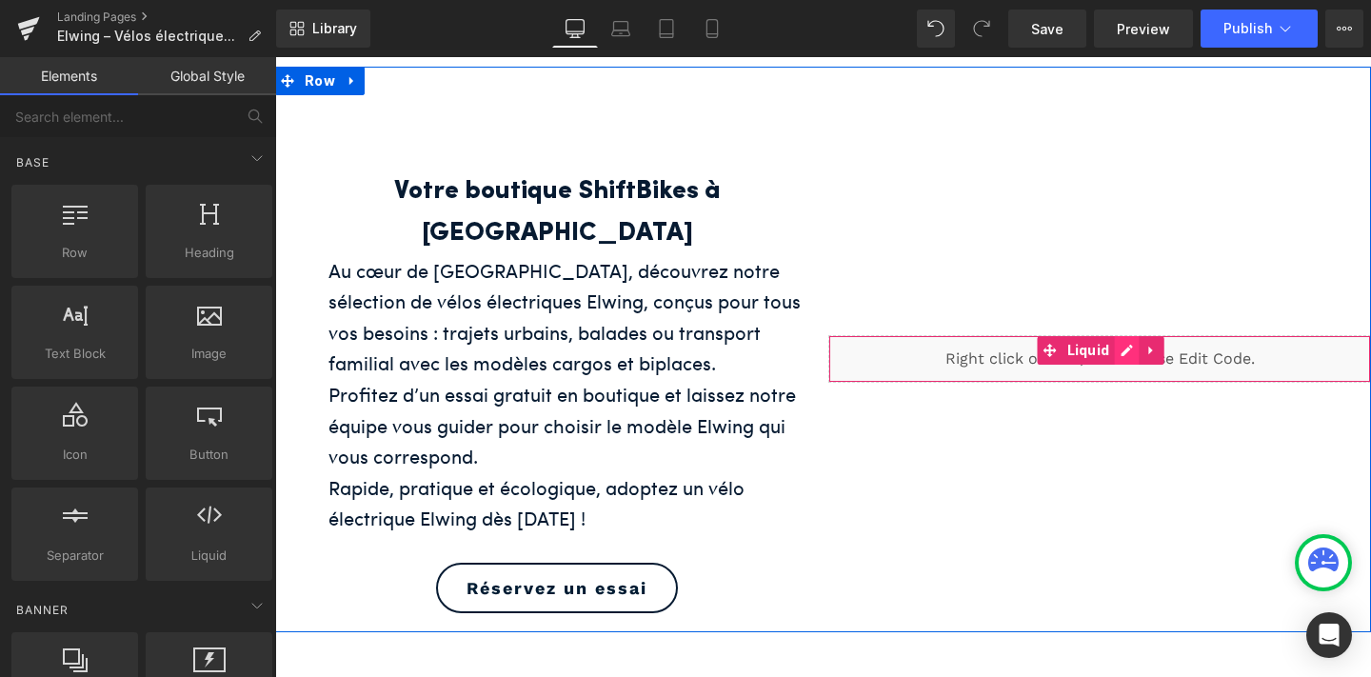
click at [1129, 336] on link at bounding box center [1126, 350] width 25 height 29
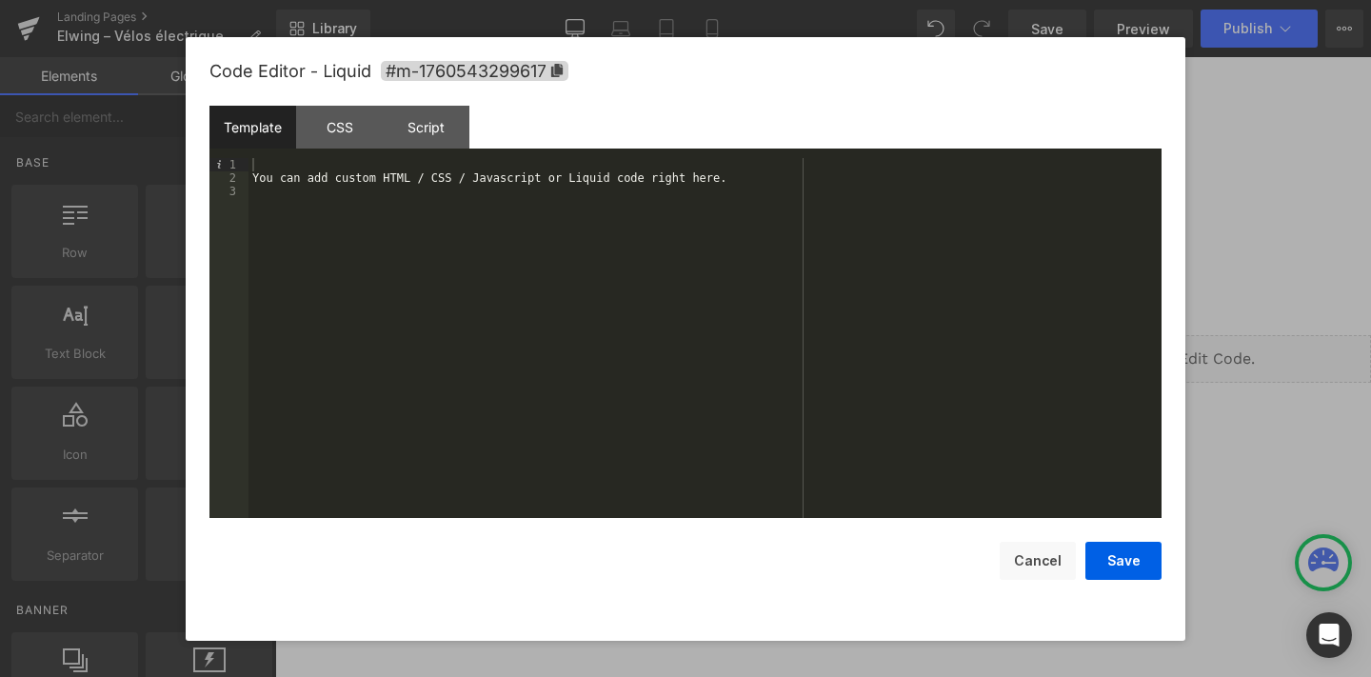
click at [632, 263] on div "You can add custom HTML / CSS / Javascript or Liquid code right here." at bounding box center [704, 351] width 913 height 386
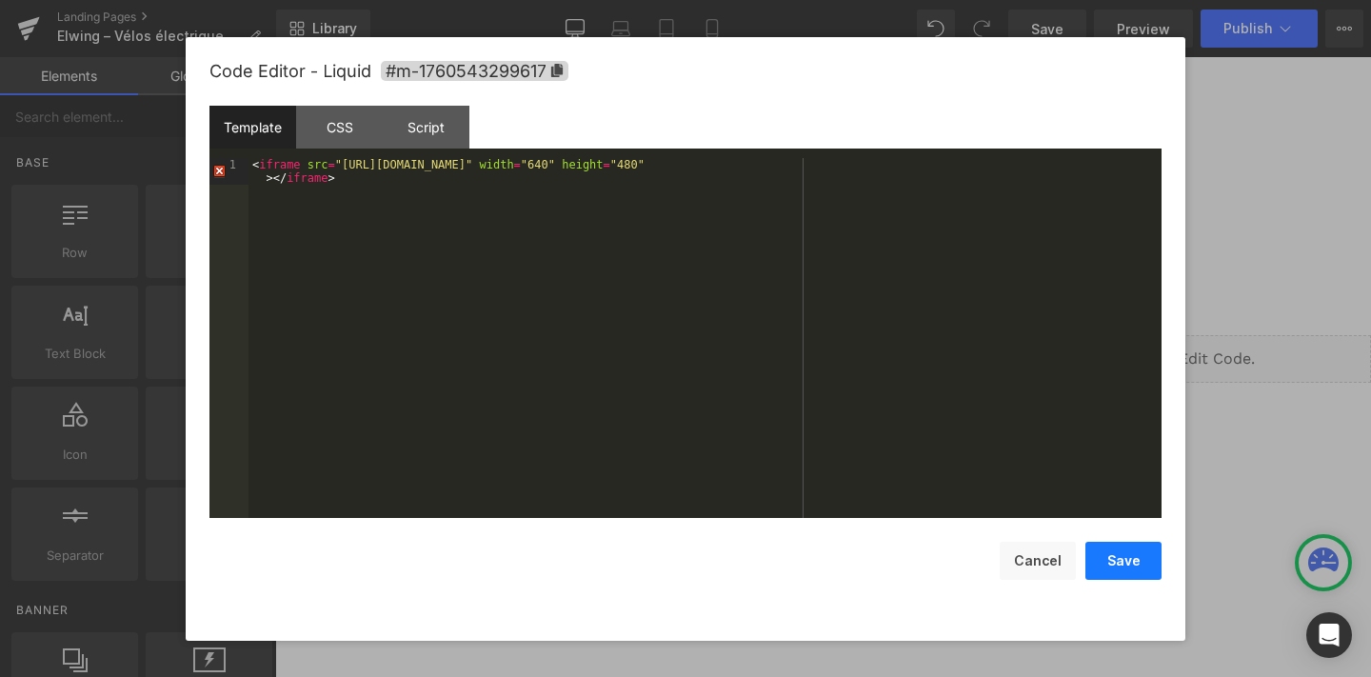
click at [1119, 561] on button "Save" at bounding box center [1123, 561] width 76 height 38
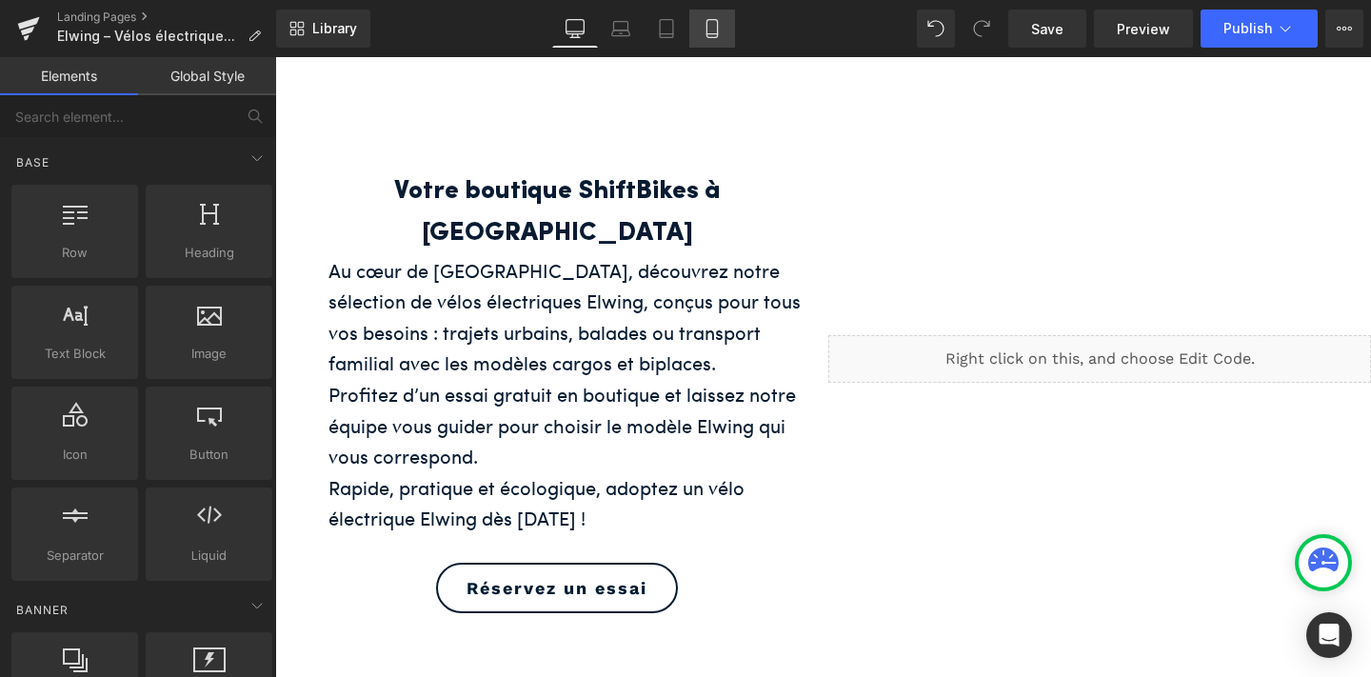
click at [706, 25] on icon at bounding box center [711, 28] width 19 height 19
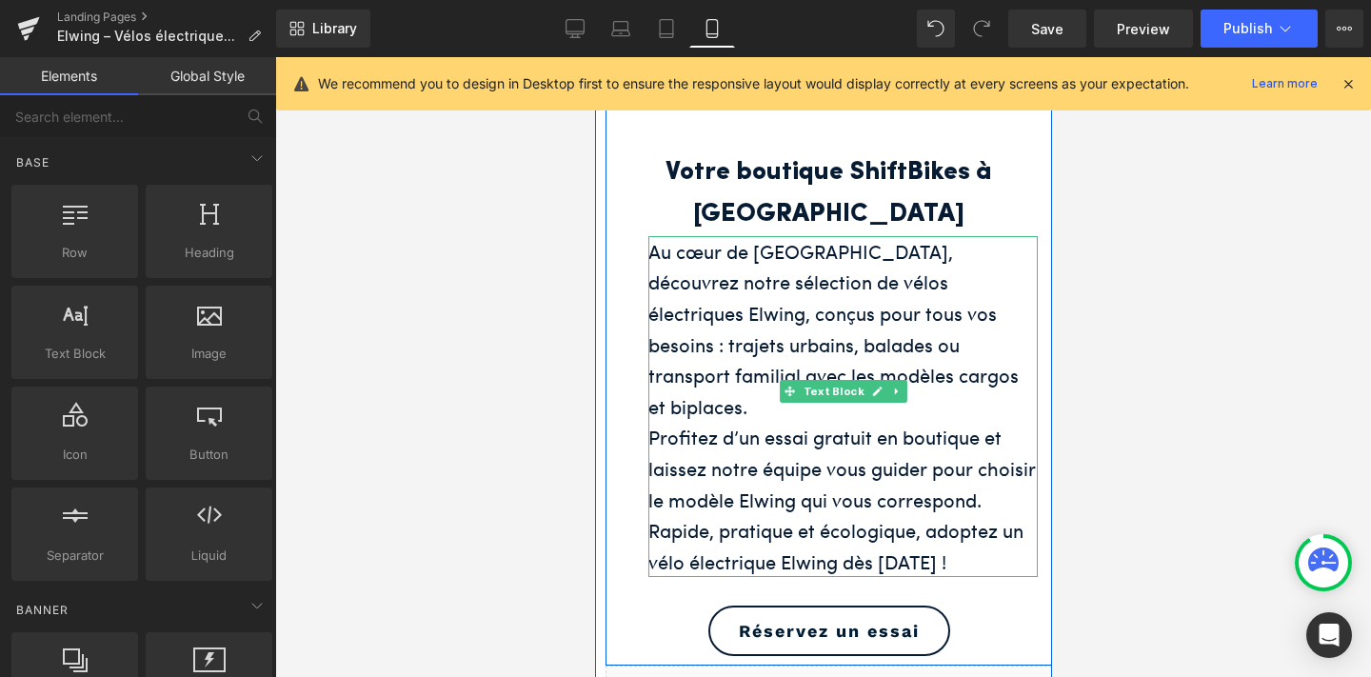
scroll to position [2283, 0]
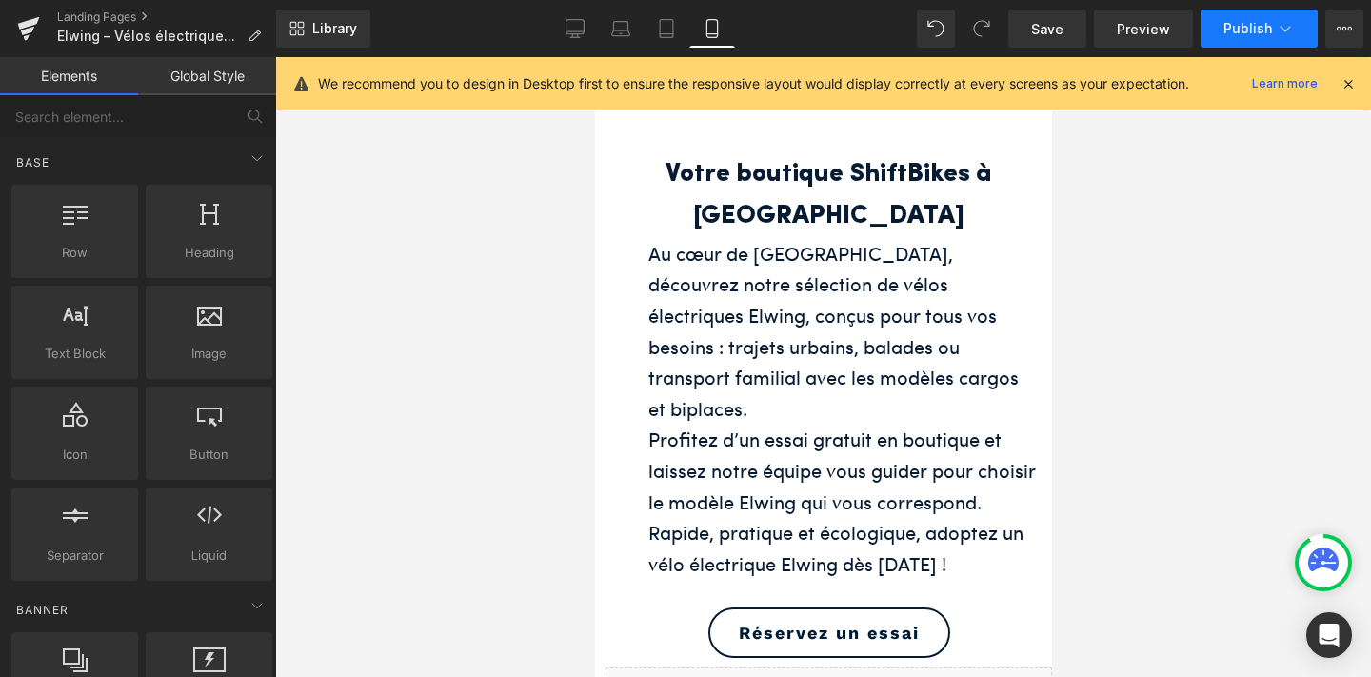
click at [1272, 35] on button "Publish" at bounding box center [1258, 29] width 117 height 38
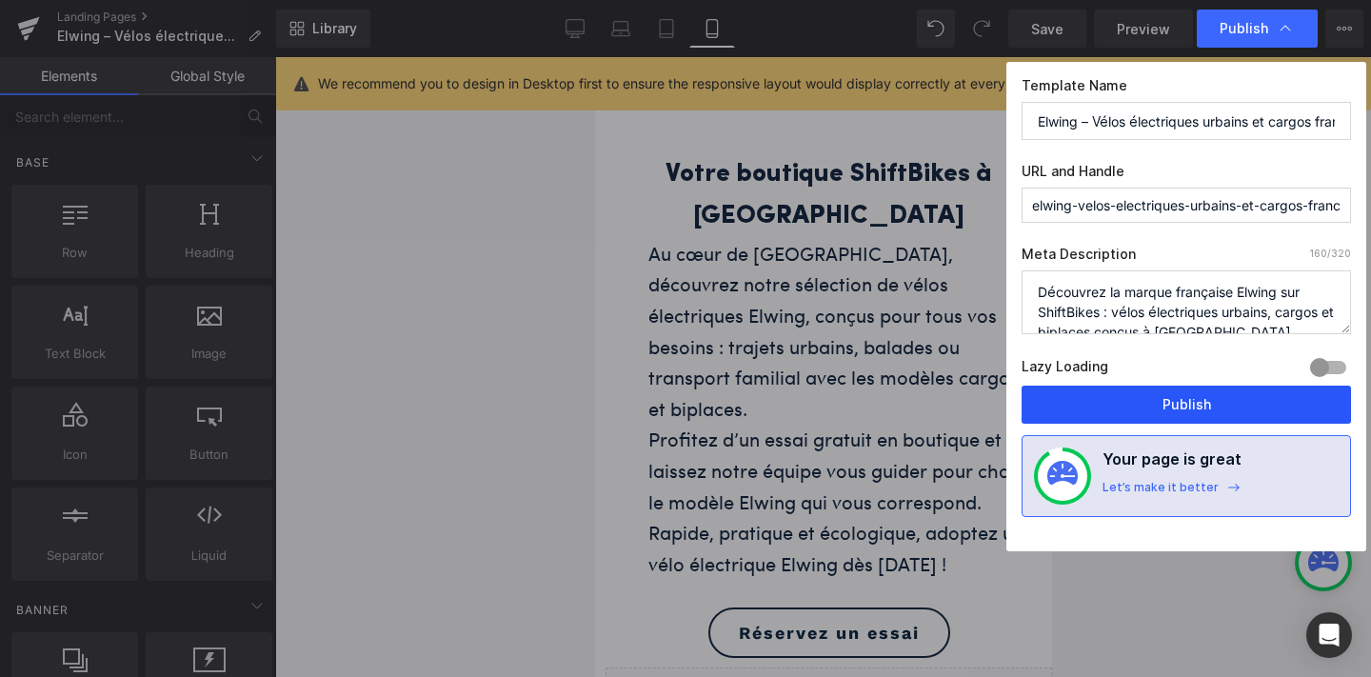
click at [1179, 405] on button "Publish" at bounding box center [1185, 404] width 329 height 38
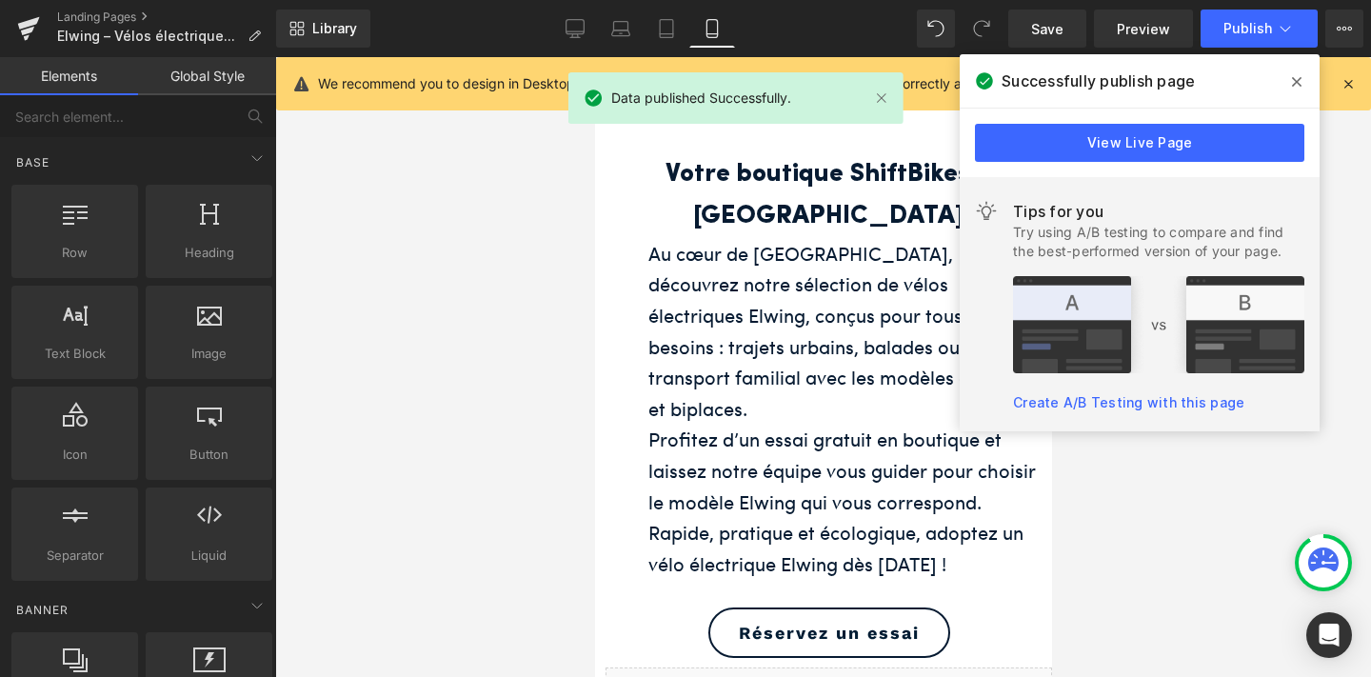
click at [1292, 80] on icon at bounding box center [1297, 81] width 10 height 15
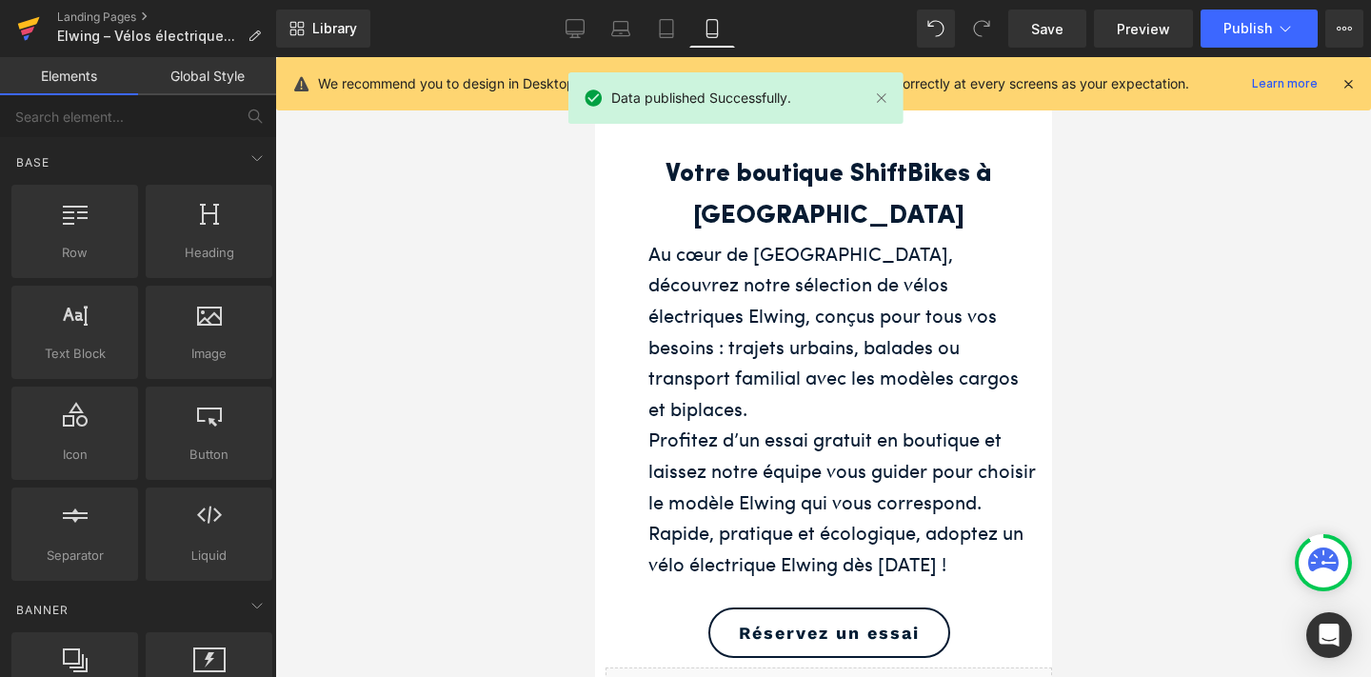
click at [23, 19] on icon at bounding box center [28, 29] width 23 height 48
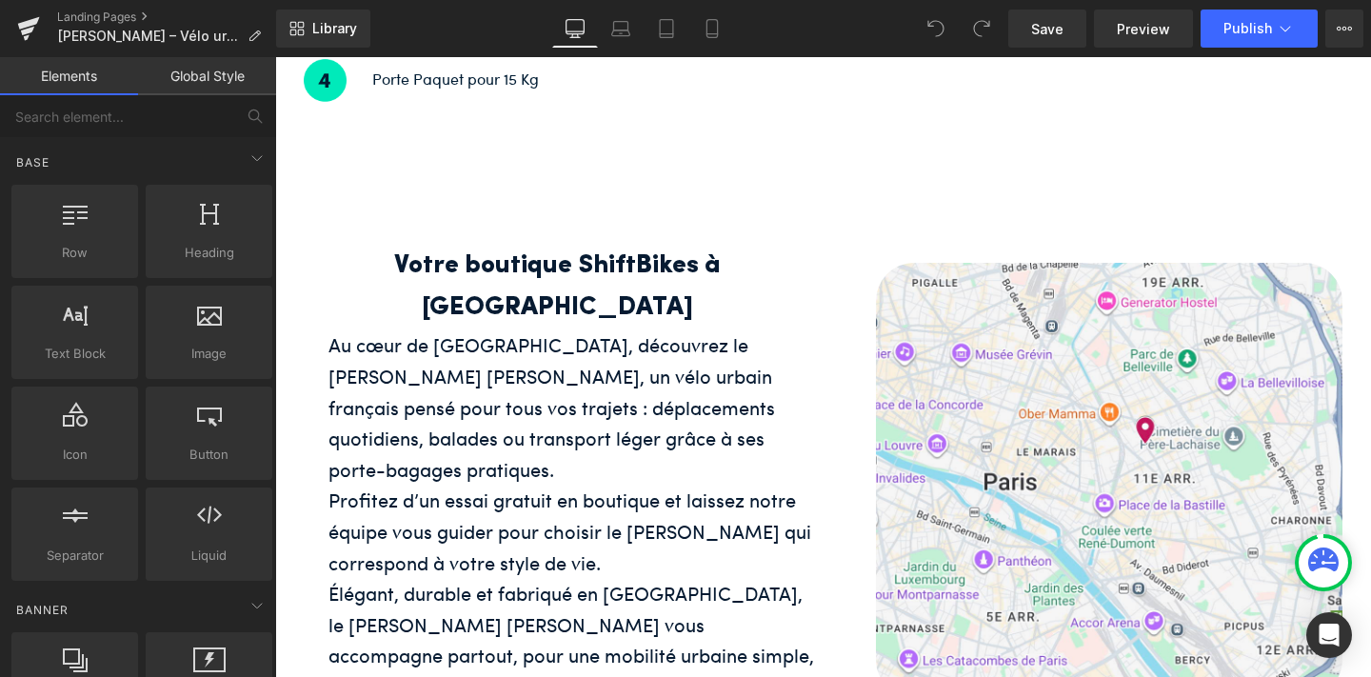
scroll to position [1776, 0]
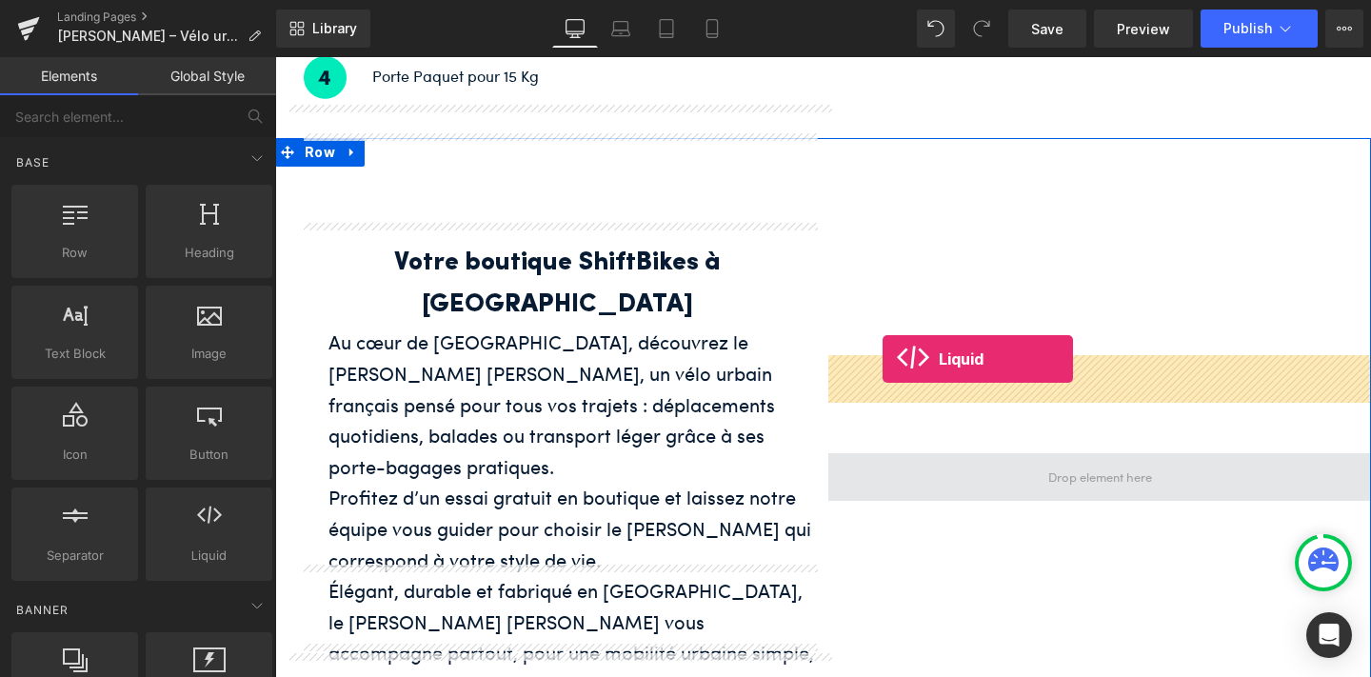
drag, startPoint x: 474, startPoint y: 577, endPoint x: 882, endPoint y: 359, distance: 462.9
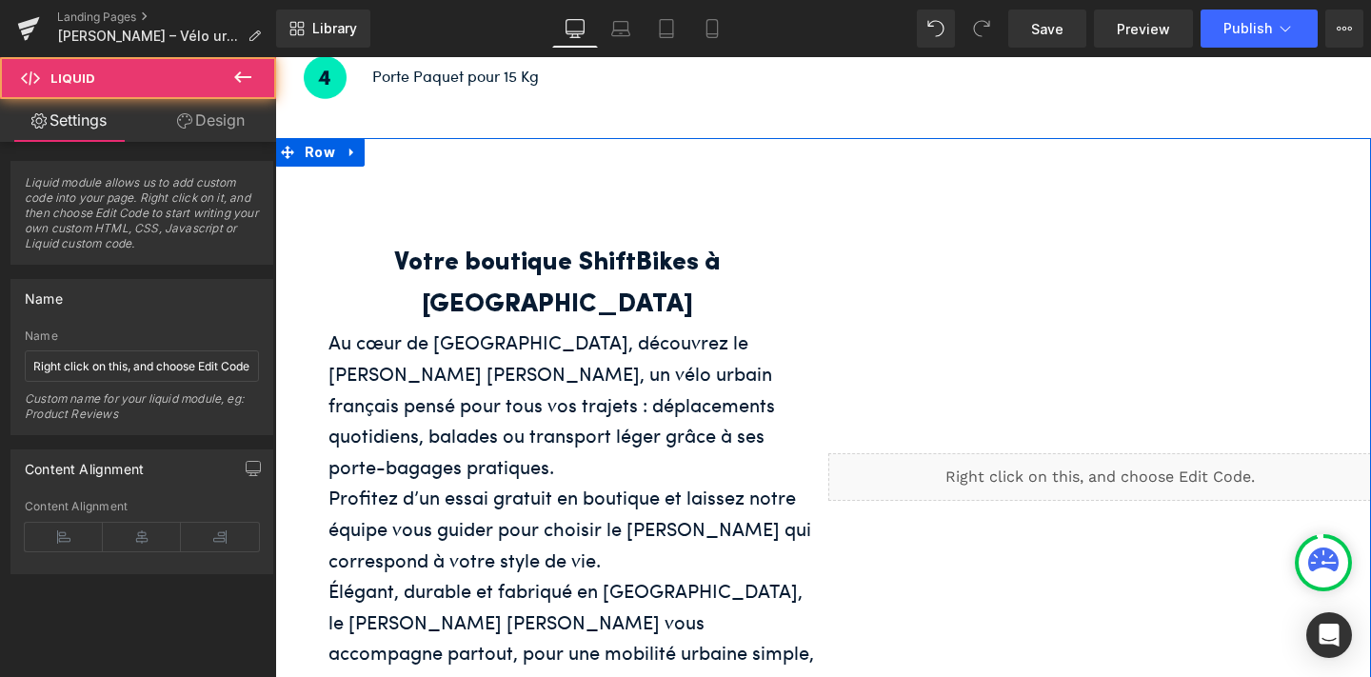
click at [1119, 463] on icon at bounding box center [1121, 468] width 10 height 11
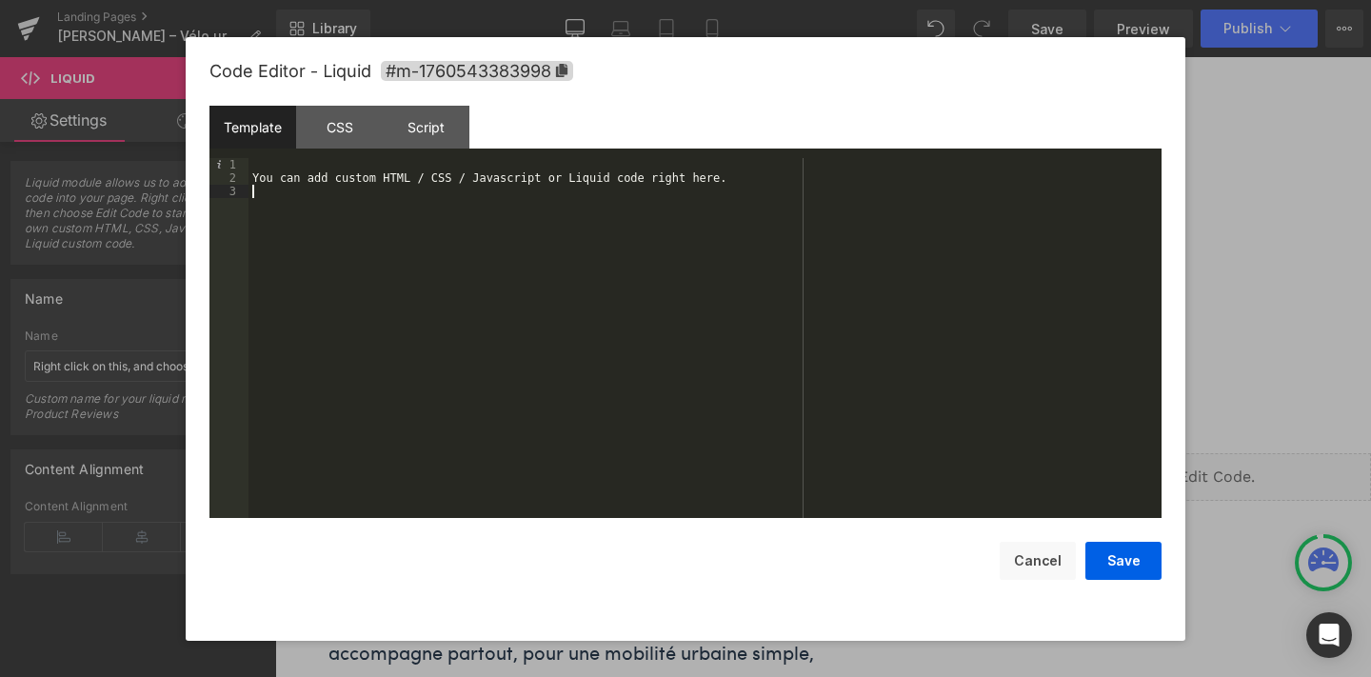
click at [986, 347] on div "You can add custom HTML / CSS / Javascript or Liquid code right here." at bounding box center [704, 351] width 913 height 386
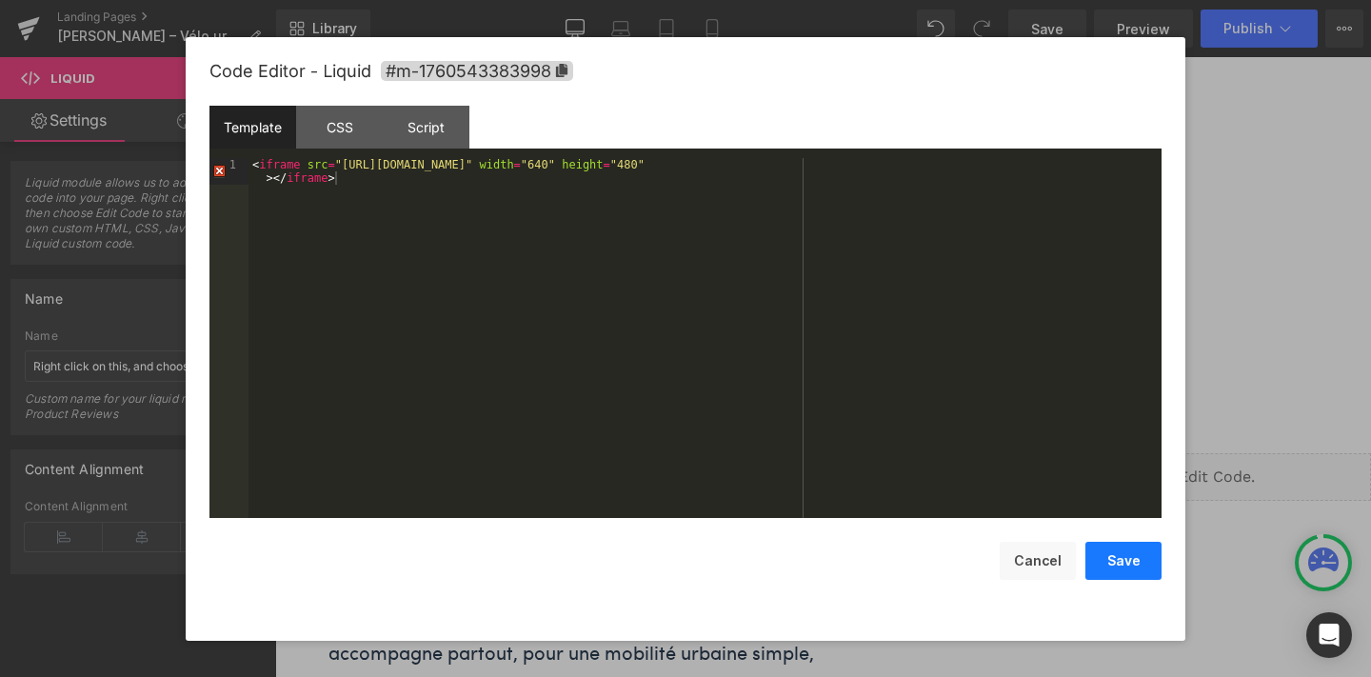
click at [1114, 564] on button "Save" at bounding box center [1123, 561] width 76 height 38
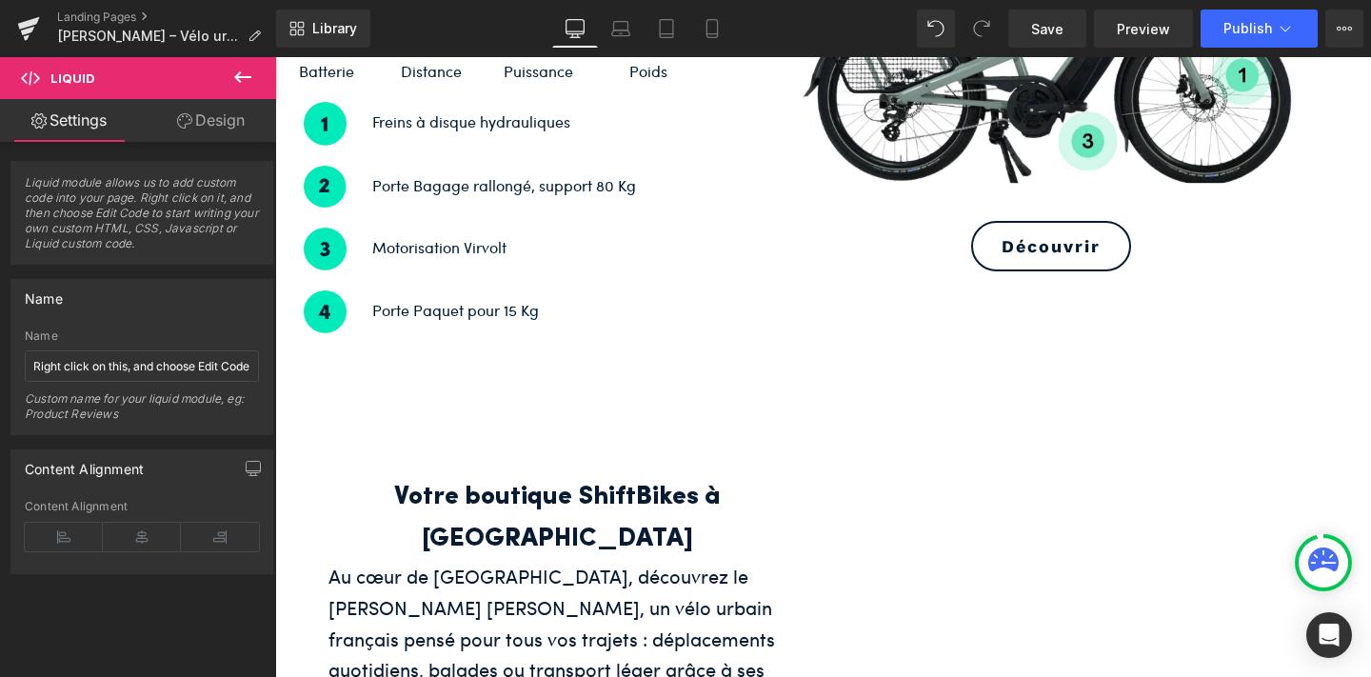
scroll to position [1429, 0]
